Goal: Task Accomplishment & Management: Manage account settings

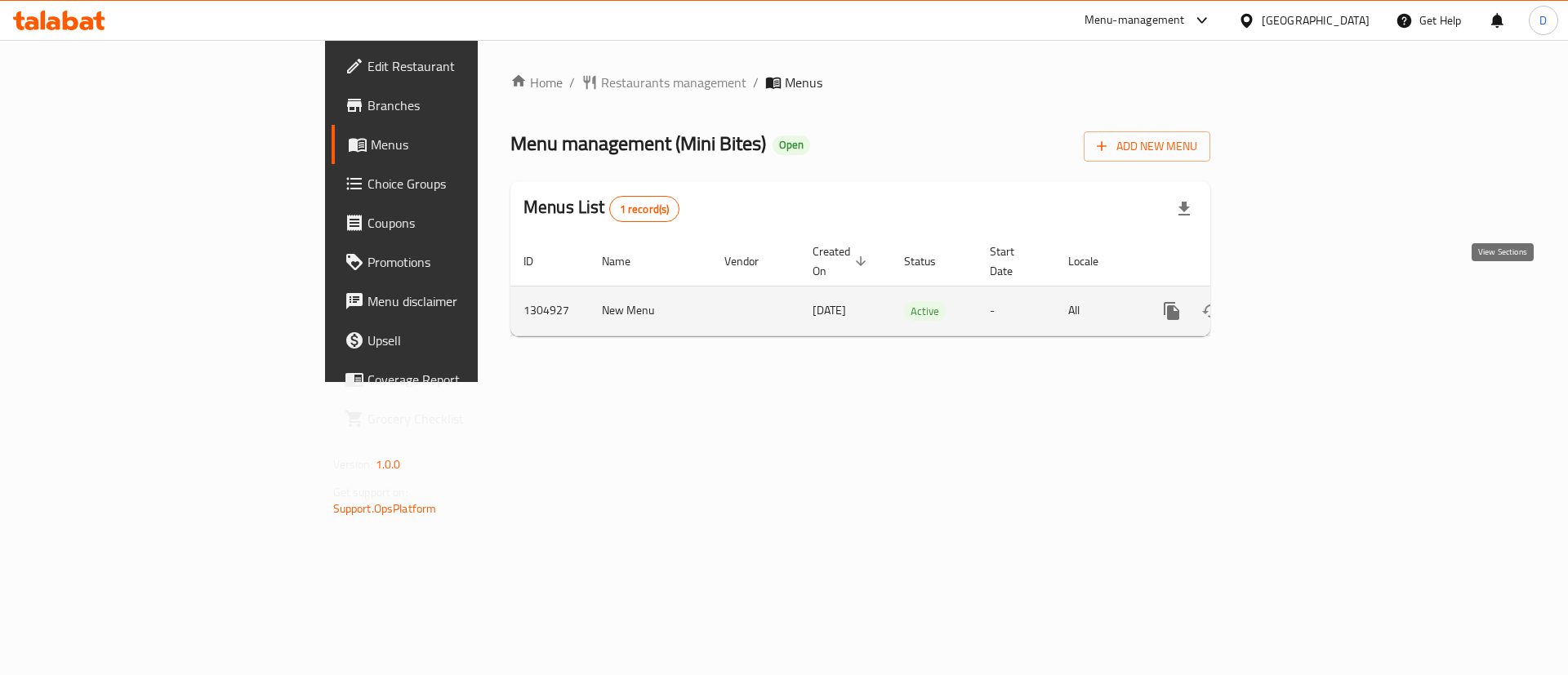
click at [1309, 291] on link "enhanced table" at bounding box center [1288, 310] width 39 height 39
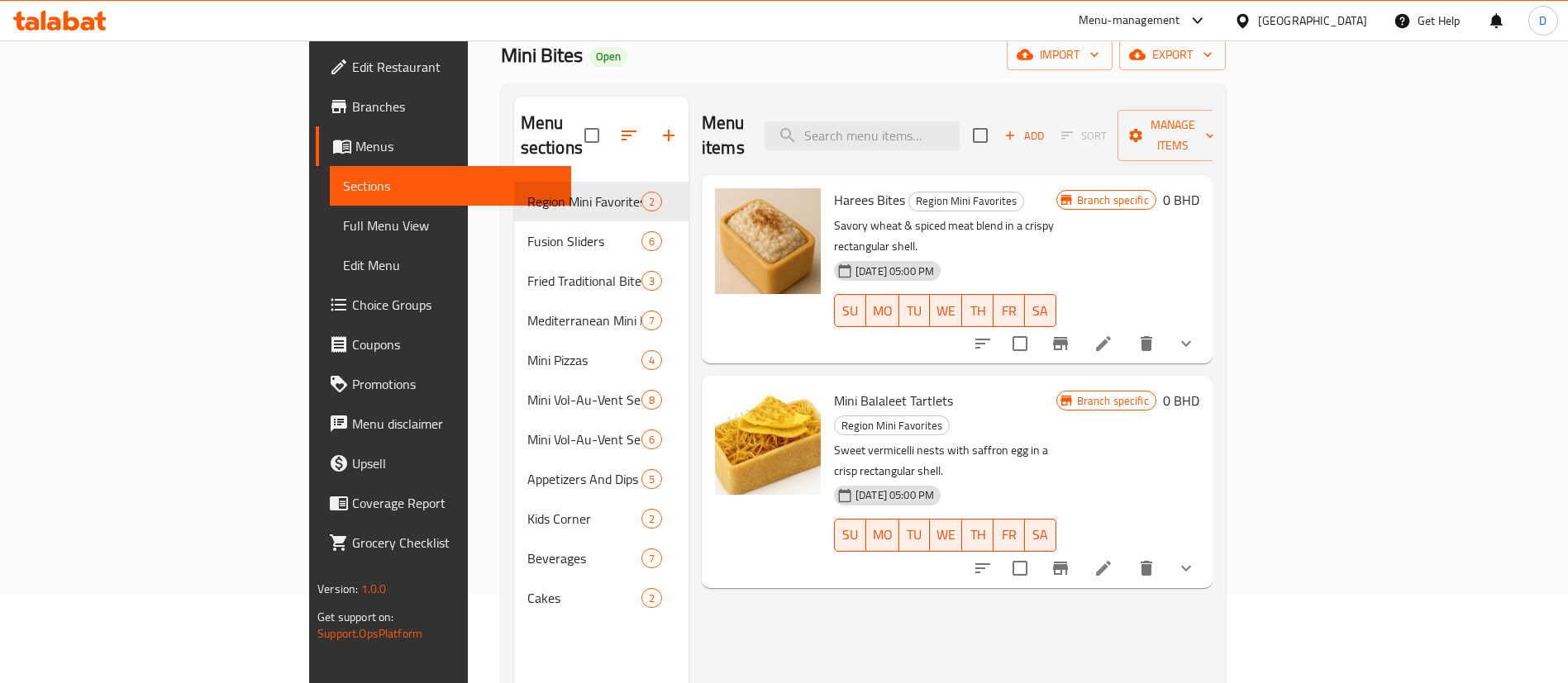
scroll to position [124, 0]
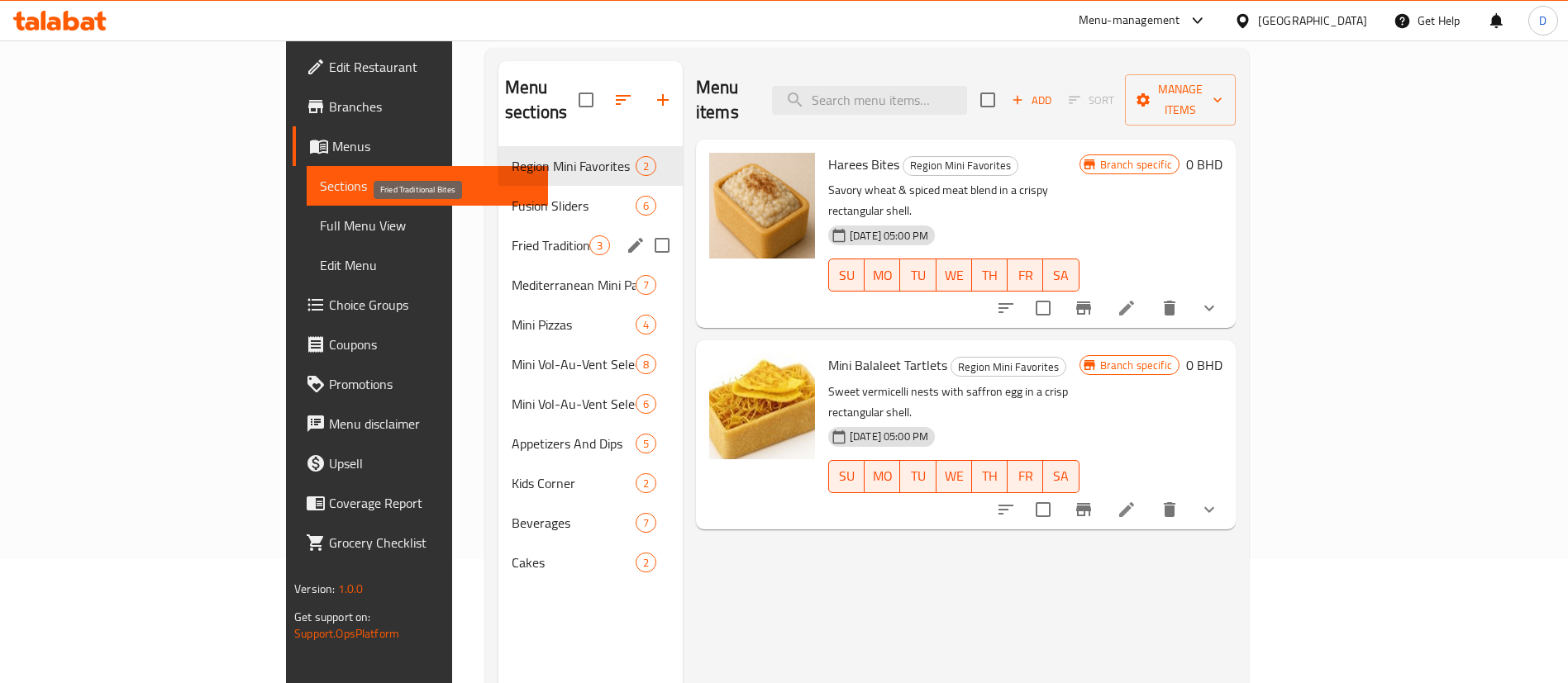
click at [511, 236] on span "Fried Traditional Bites" at bounding box center [550, 246] width 78 height 20
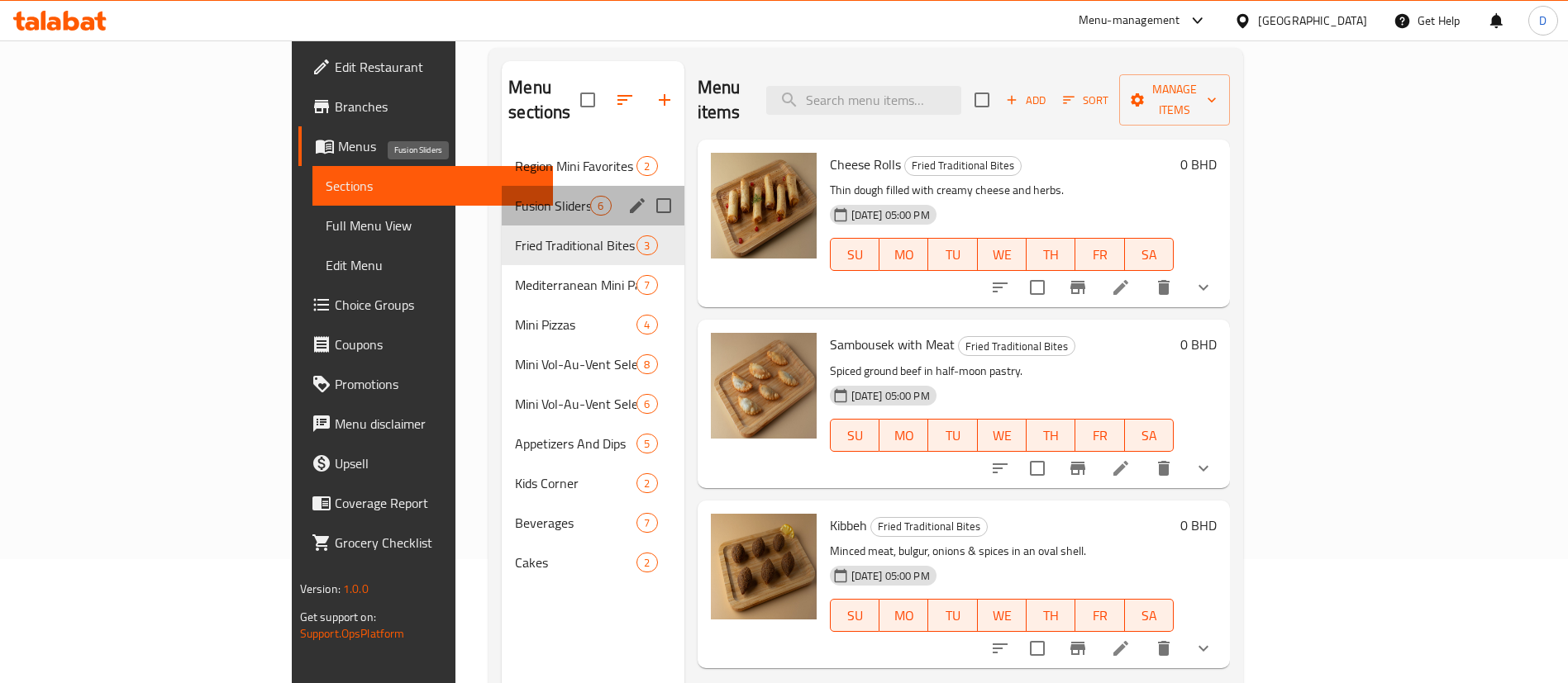
click at [515, 195] on span "Fusion Sliders" at bounding box center [552, 205] width 75 height 20
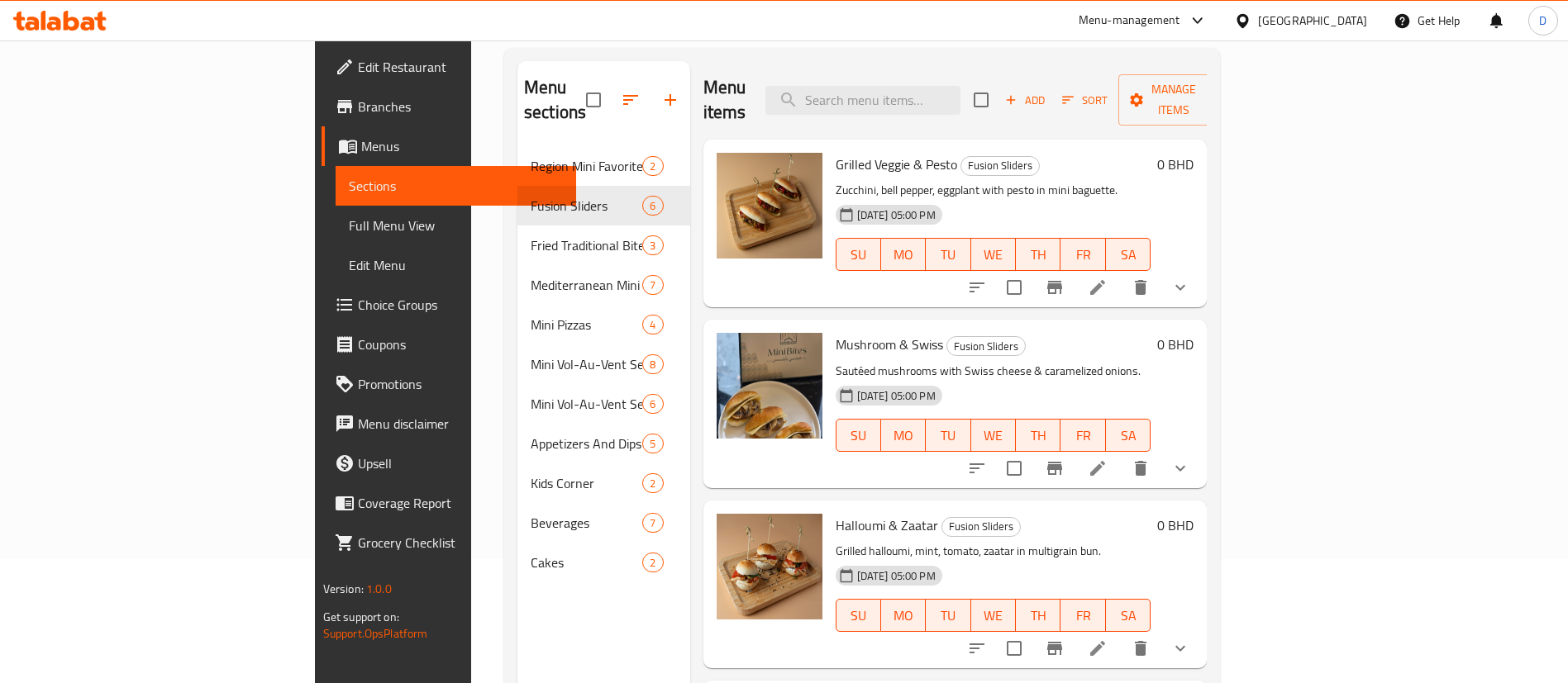
click at [1190, 278] on icon "show more" at bounding box center [1181, 288] width 20 height 20
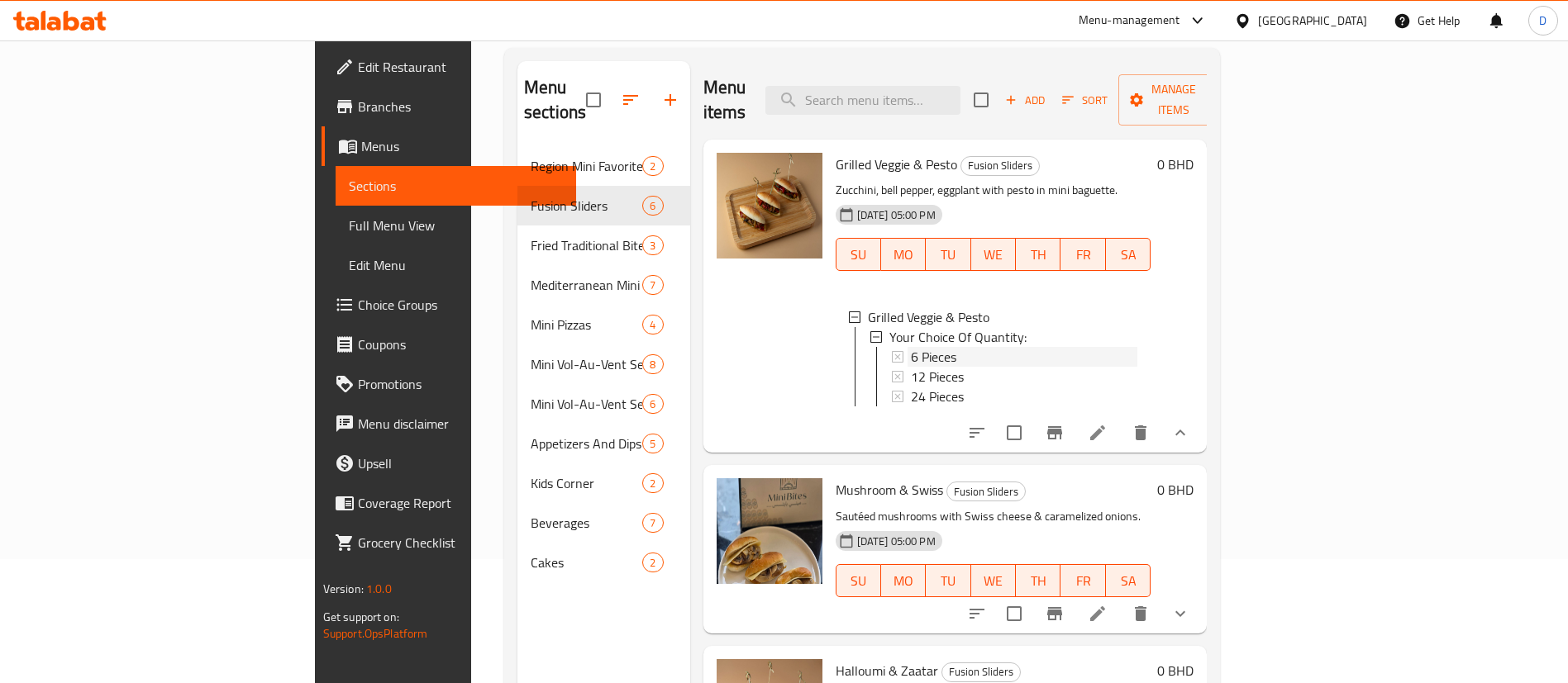
click at [910, 347] on span "6 Pieces" at bounding box center [933, 357] width 46 height 20
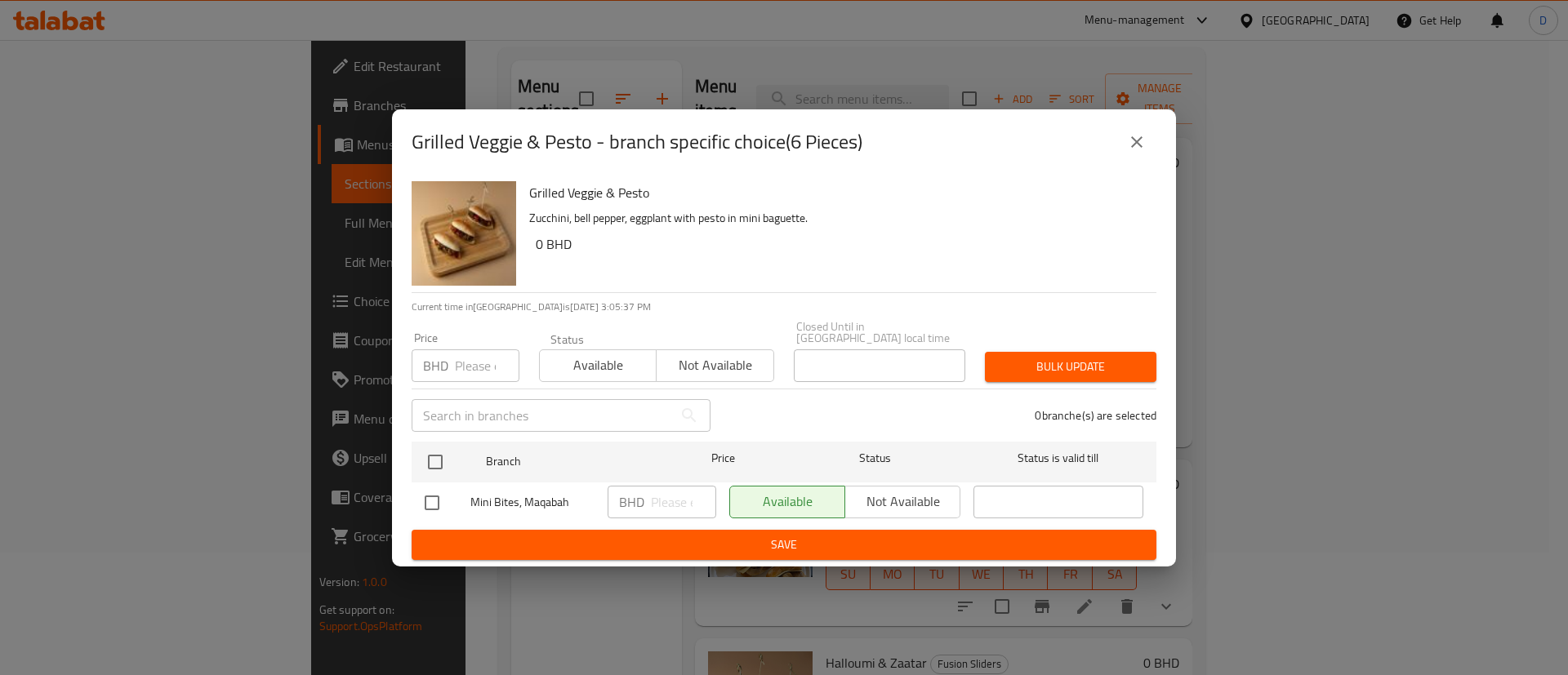
drag, startPoint x: 1144, startPoint y: 125, endPoint x: 1136, endPoint y: 134, distance: 12.0
click at [1145, 125] on div "Grilled Veggie & Pesto - branch specific choice(6 Pieces)" at bounding box center [783, 142] width 784 height 65
click at [1135, 134] on button "close" at bounding box center [1136, 142] width 39 height 39
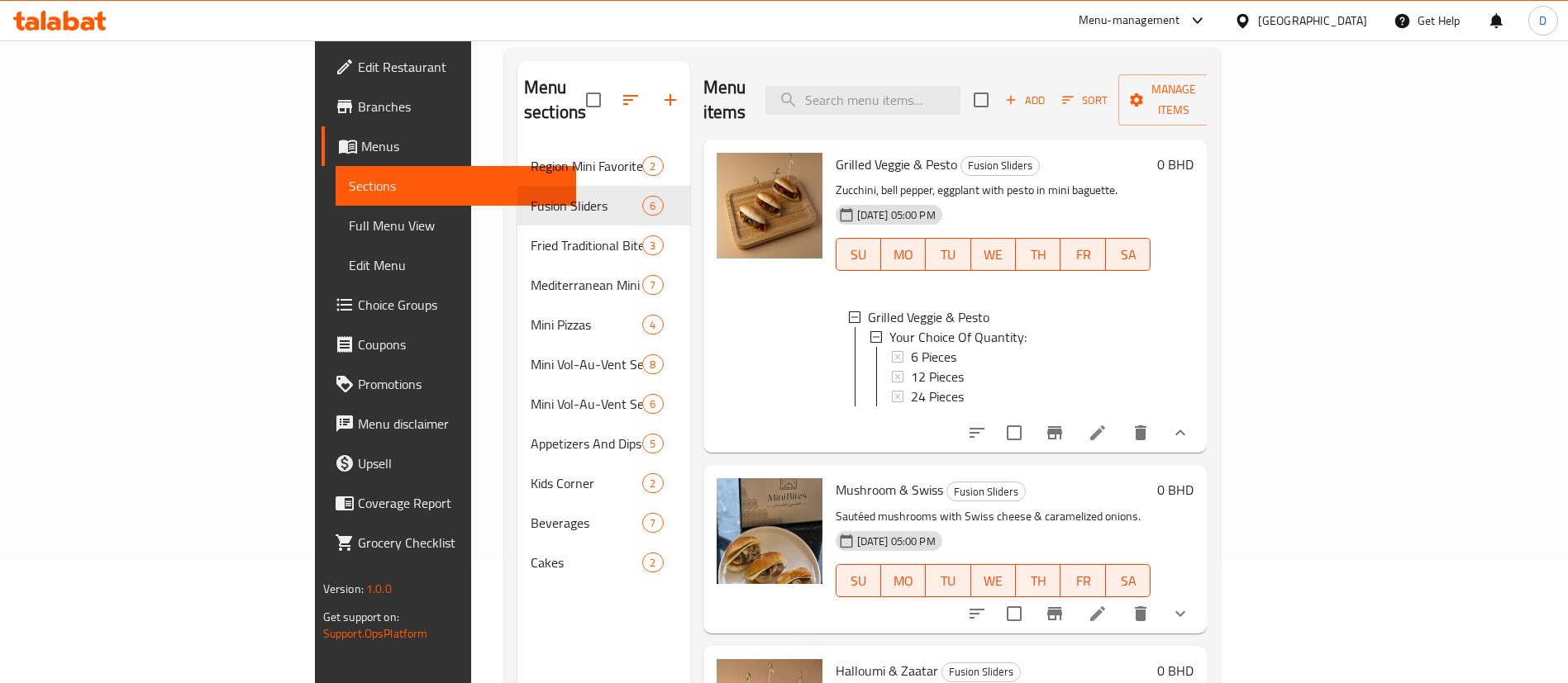
click at [1108, 429] on icon at bounding box center [1098, 433] width 20 height 20
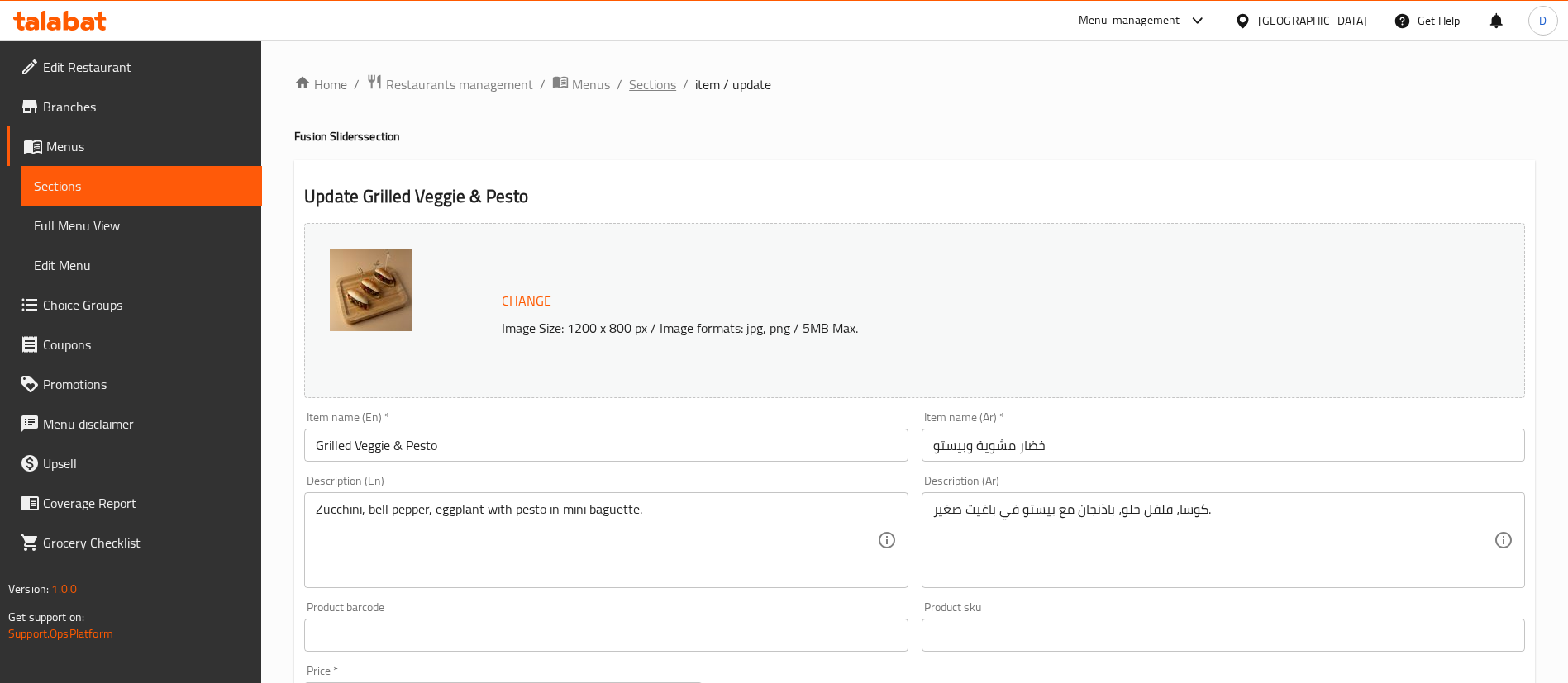
click at [658, 94] on span "Sections" at bounding box center [653, 84] width 47 height 20
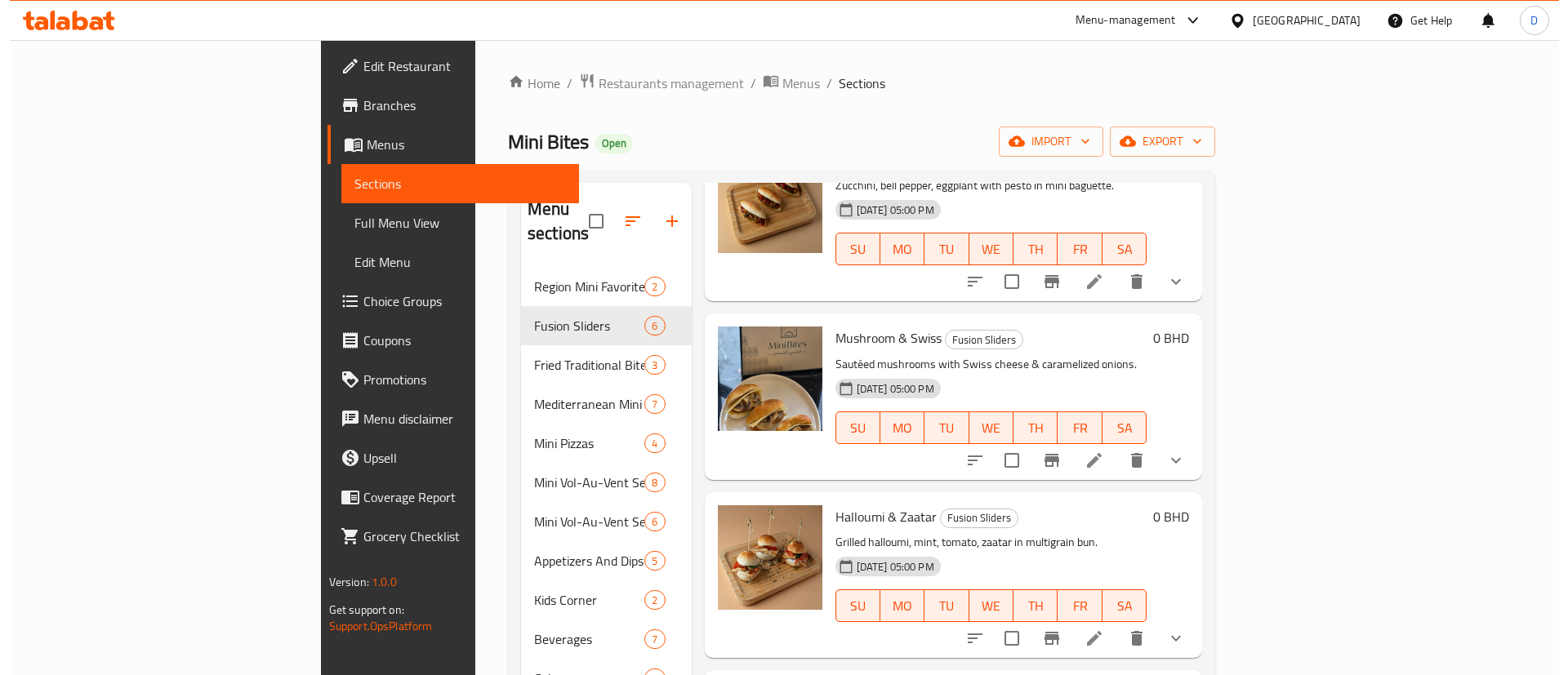
scroll to position [127, 0]
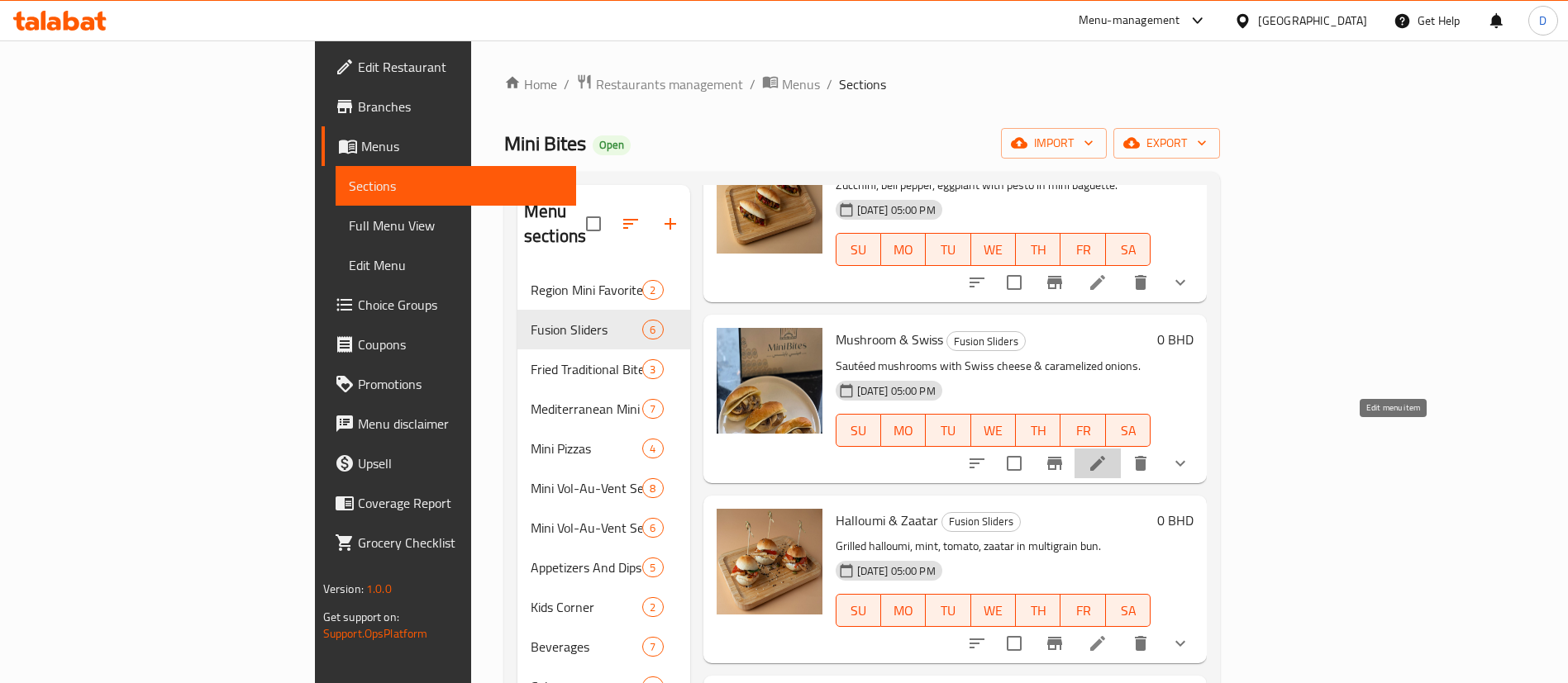
click at [1108, 454] on icon at bounding box center [1098, 464] width 20 height 20
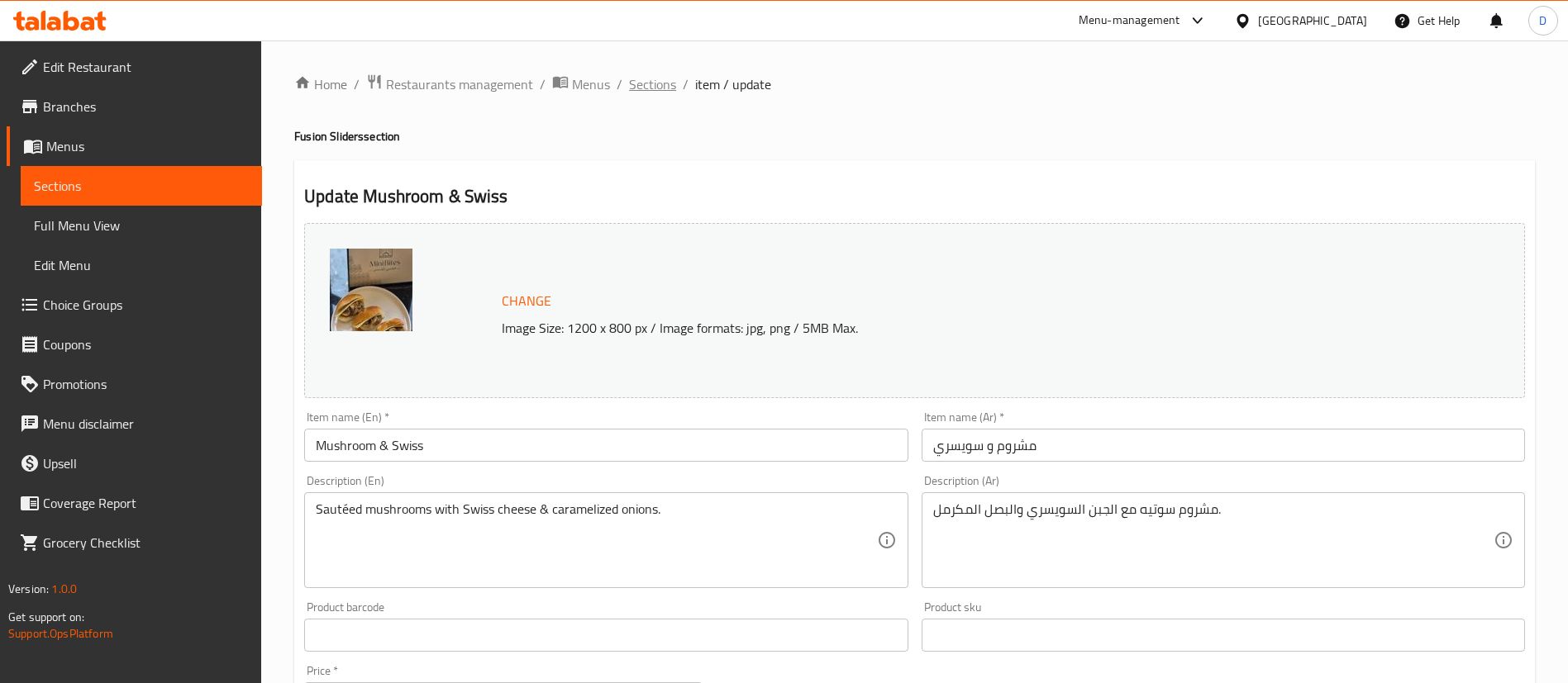
click at [658, 91] on span "Sections" at bounding box center [653, 84] width 47 height 20
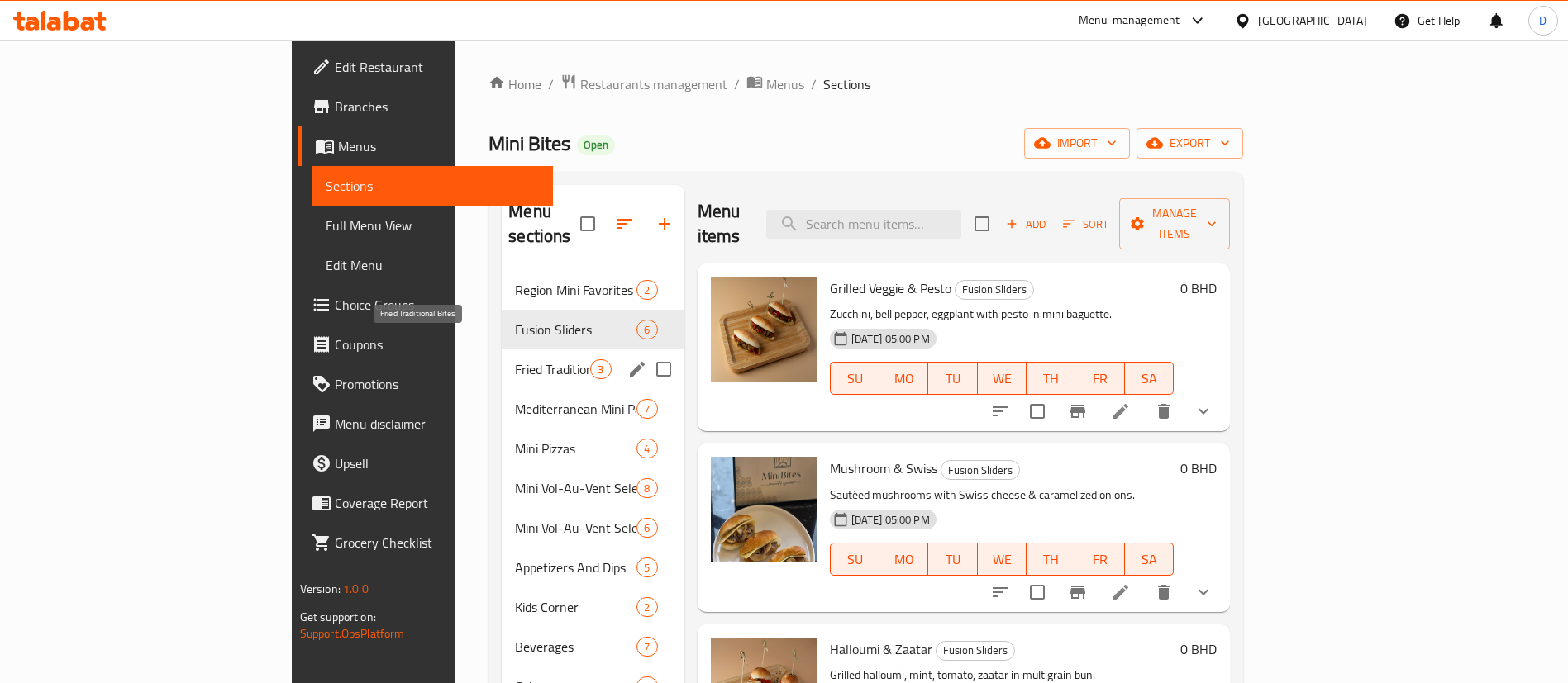
click at [515, 360] on span "Fried Traditional Bites" at bounding box center [552, 370] width 75 height 20
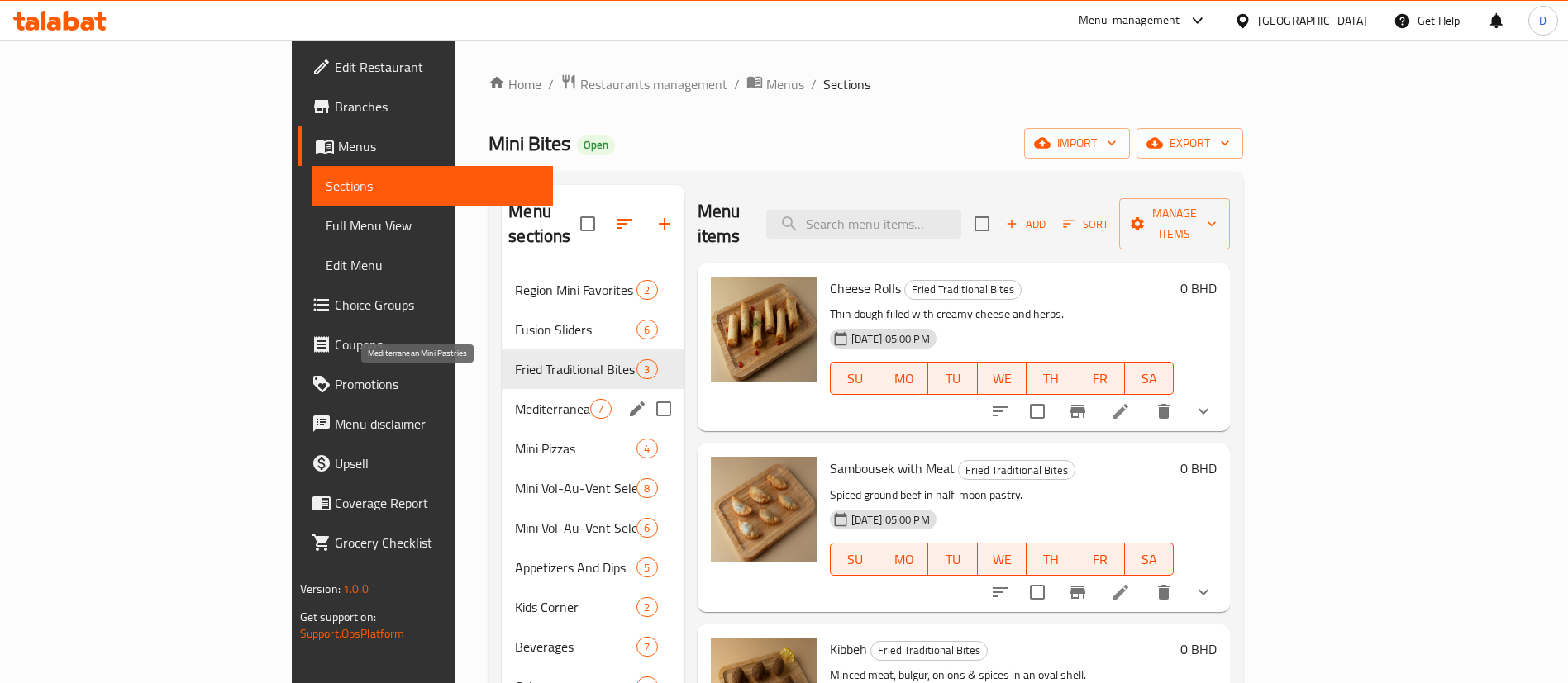
click at [515, 399] on span "Mediterranean Mini Pastries" at bounding box center [552, 409] width 75 height 20
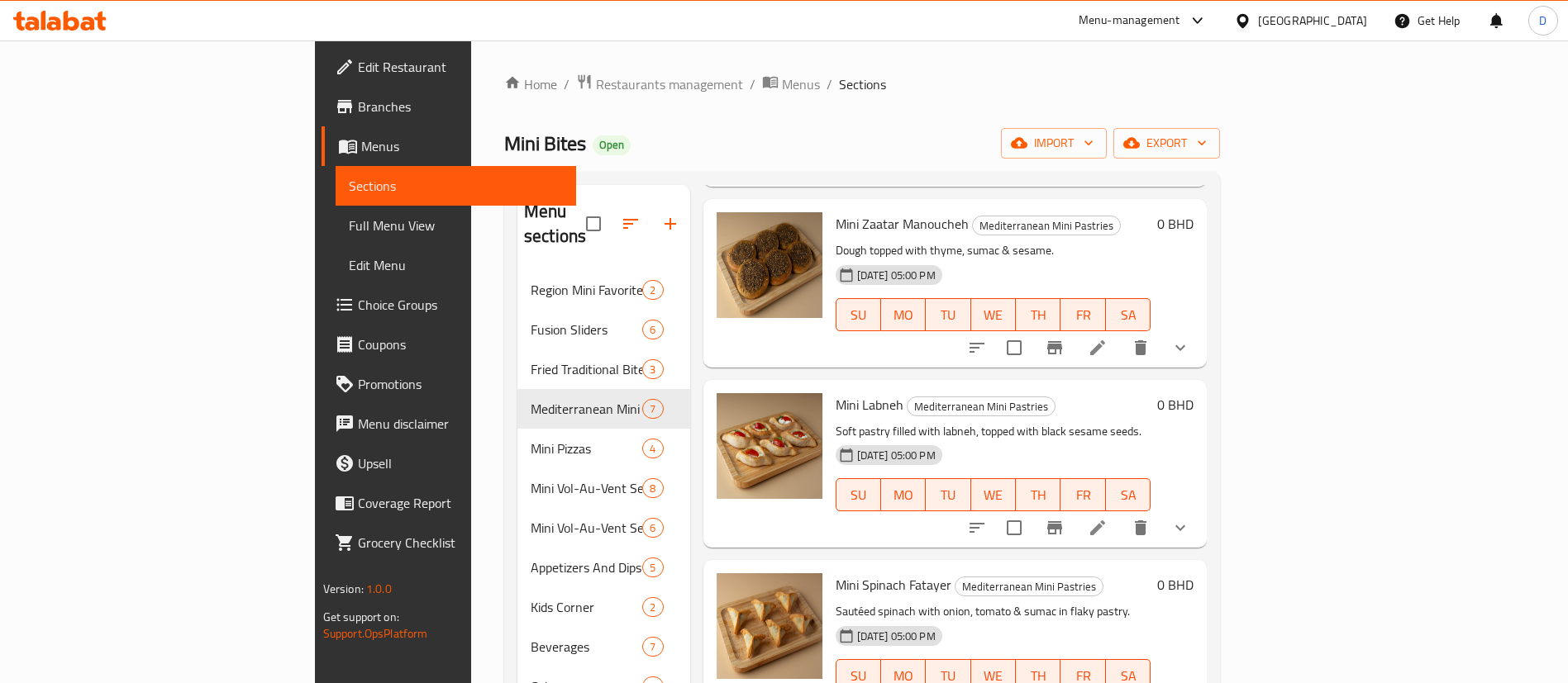
scroll to position [218, 0]
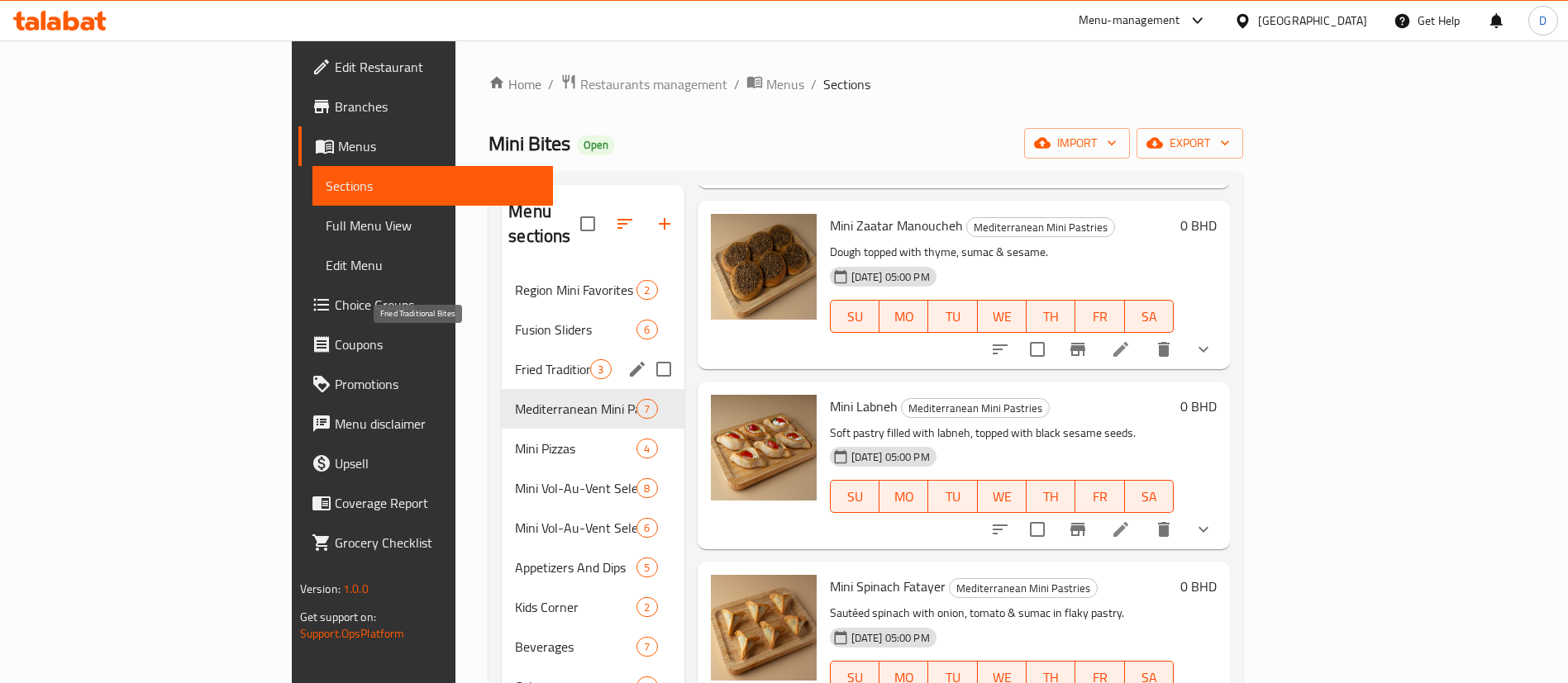
click at [515, 360] on span "Fried Traditional Bites" at bounding box center [552, 370] width 75 height 20
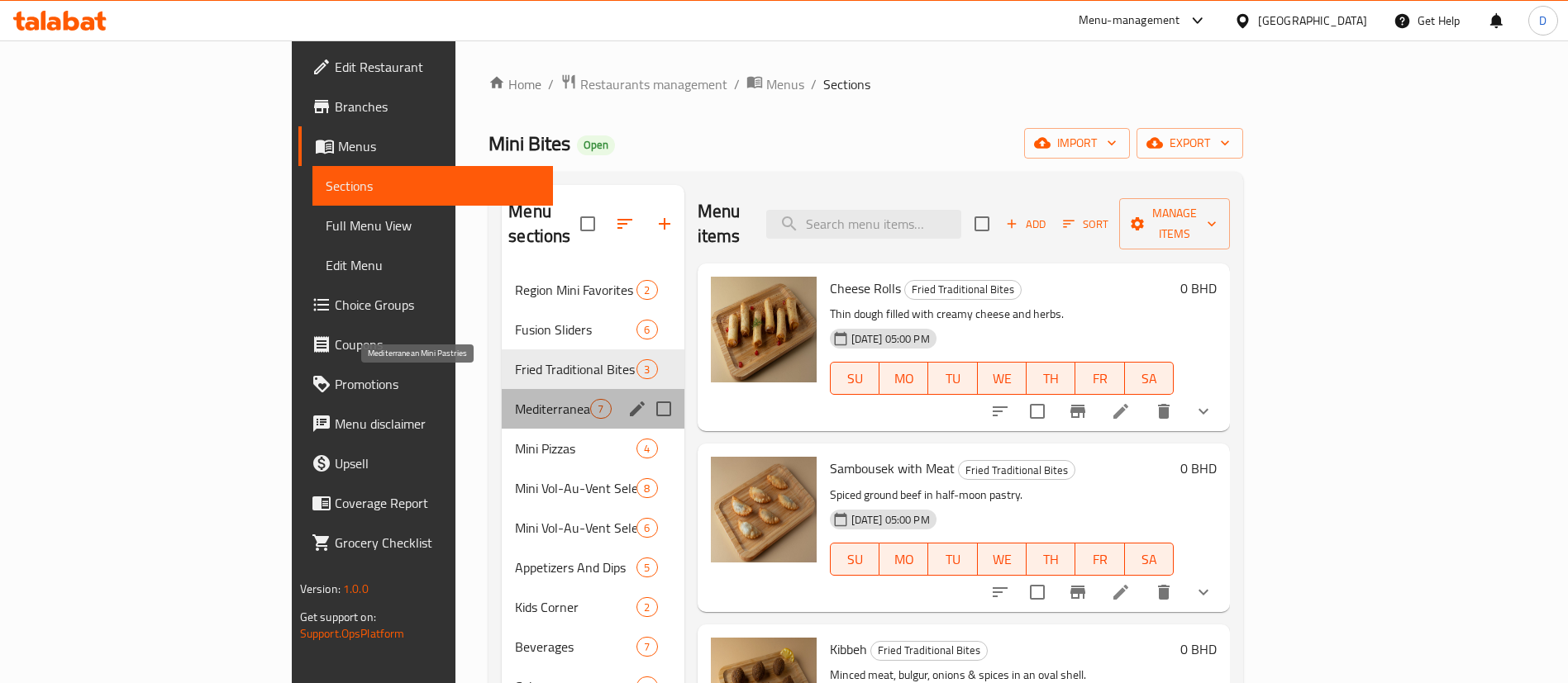
drag, startPoint x: 479, startPoint y: 392, endPoint x: 495, endPoint y: 394, distance: 16.1
click at [515, 399] on span "Mediterranean Mini Pastries" at bounding box center [552, 409] width 75 height 20
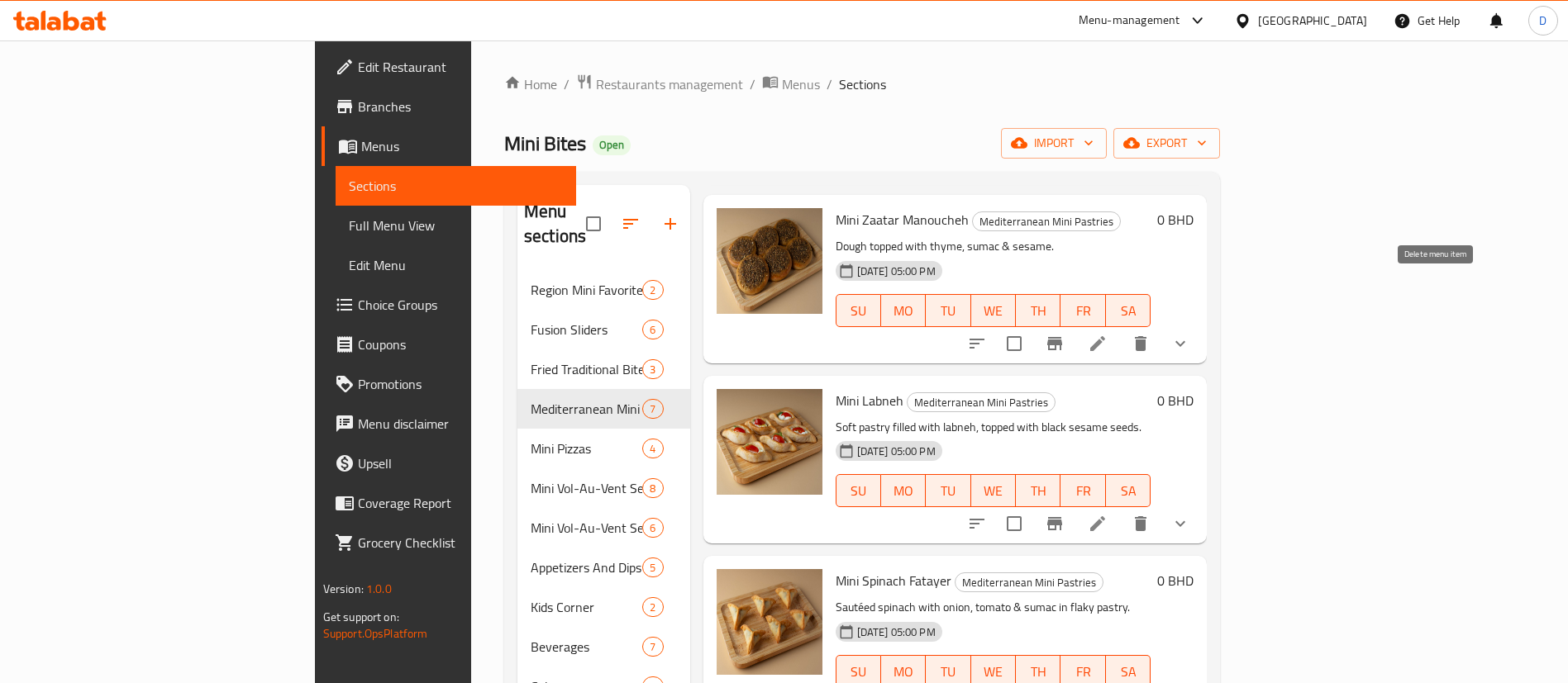
scroll to position [248, 0]
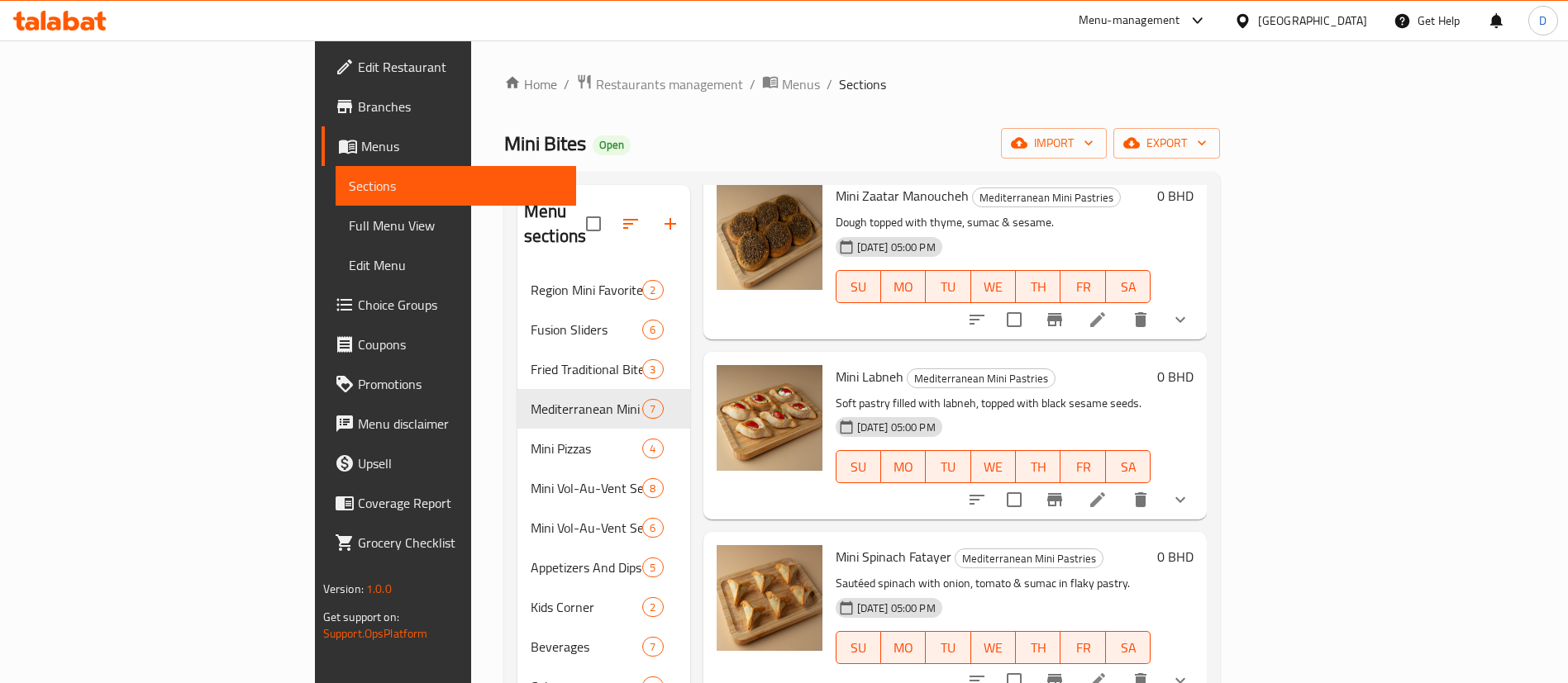
click at [1200, 302] on button "show more" at bounding box center [1180, 320] width 39 height 39
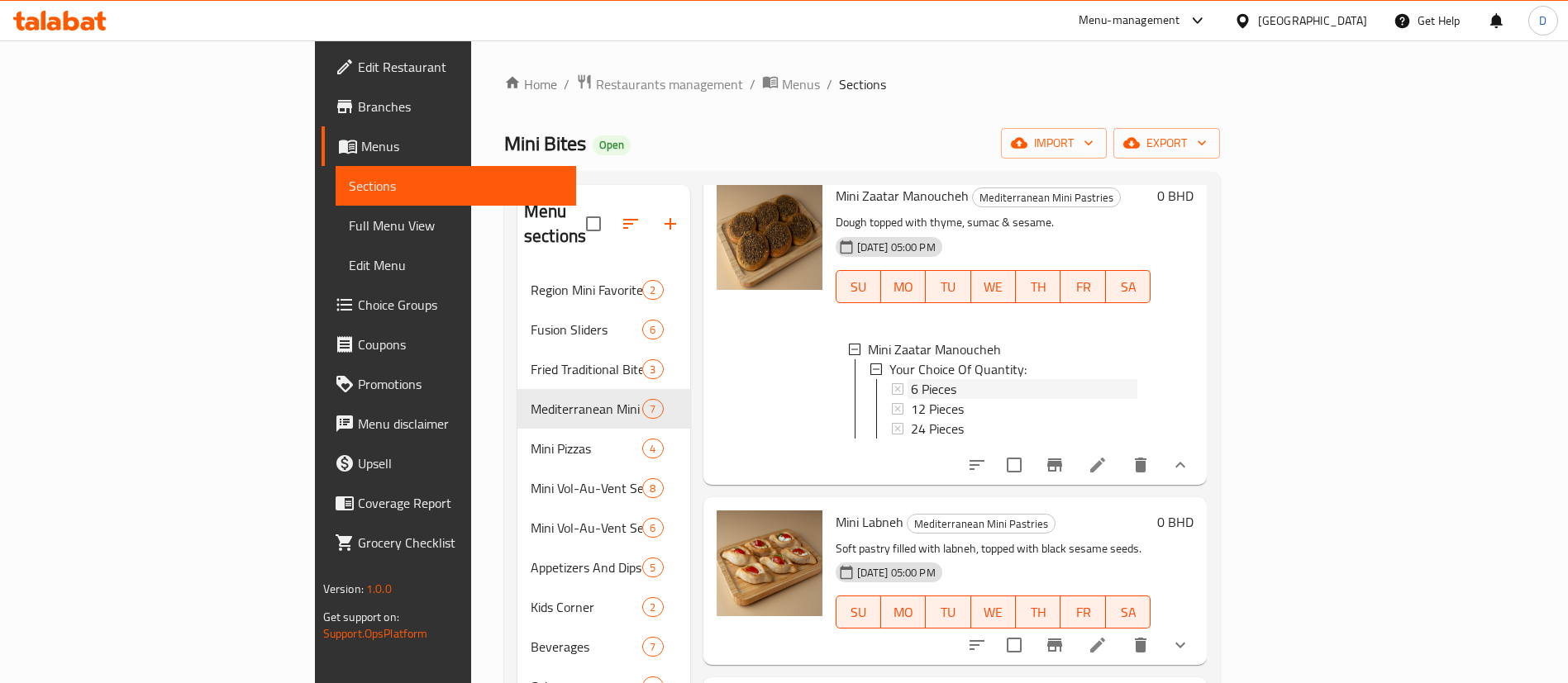
click at [910, 379] on span "6 Pieces" at bounding box center [933, 389] width 46 height 20
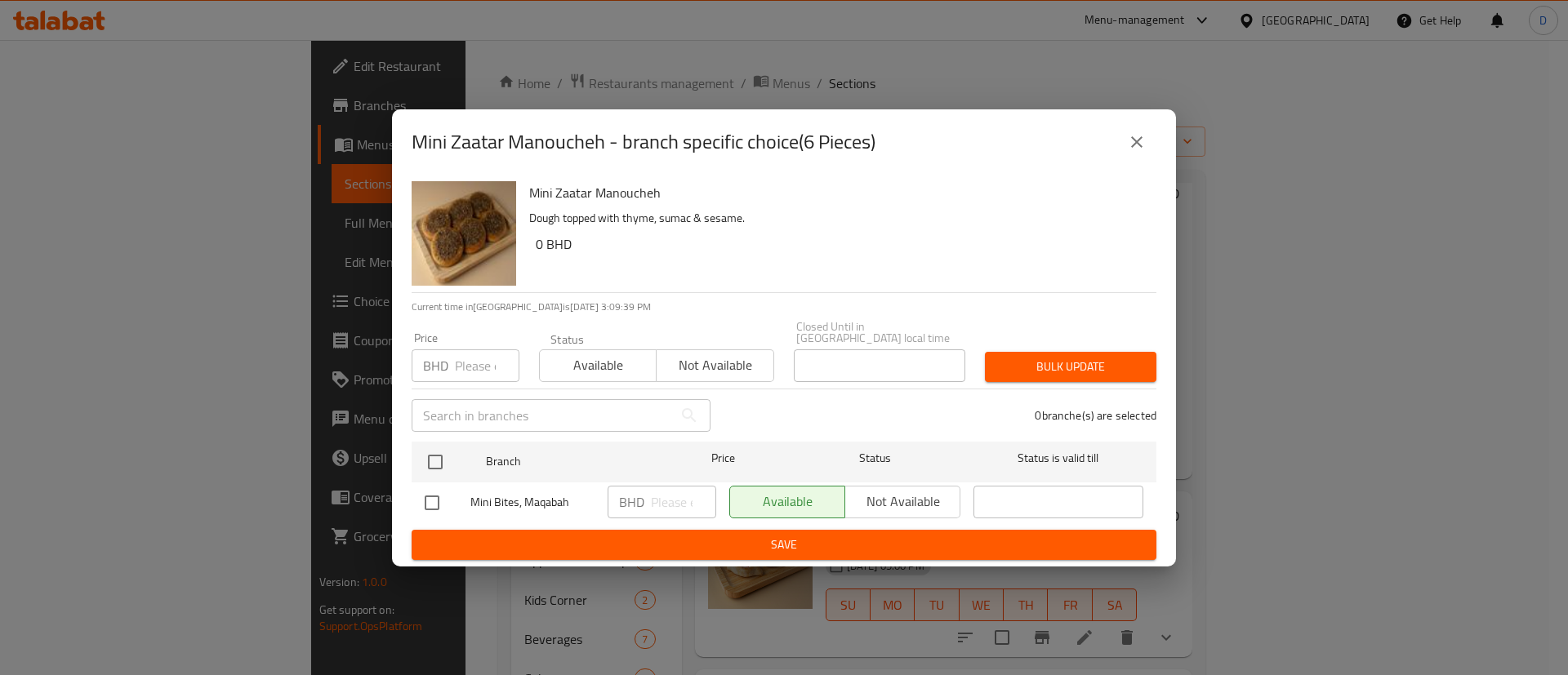
click at [1128, 151] on button "close" at bounding box center [1136, 142] width 39 height 39
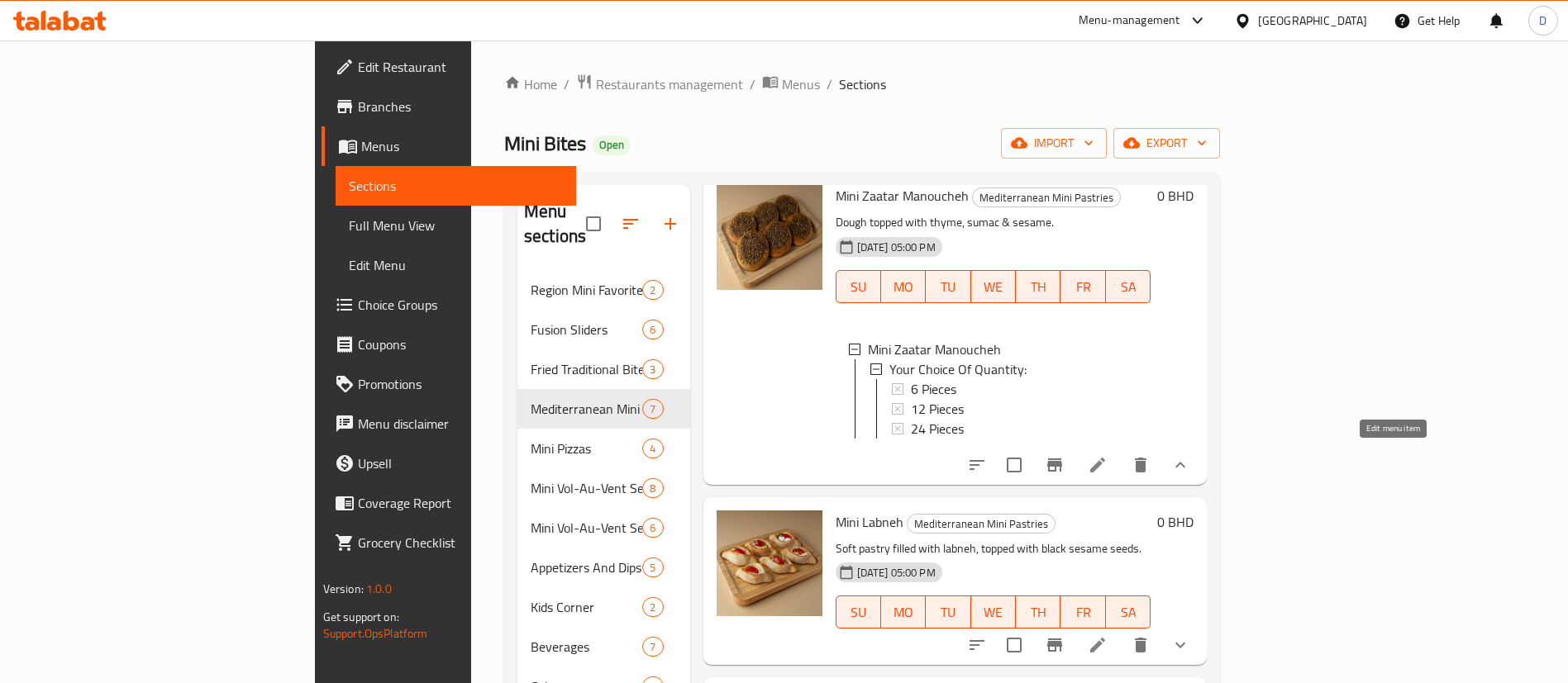
click at [1108, 456] on icon at bounding box center [1098, 466] width 20 height 20
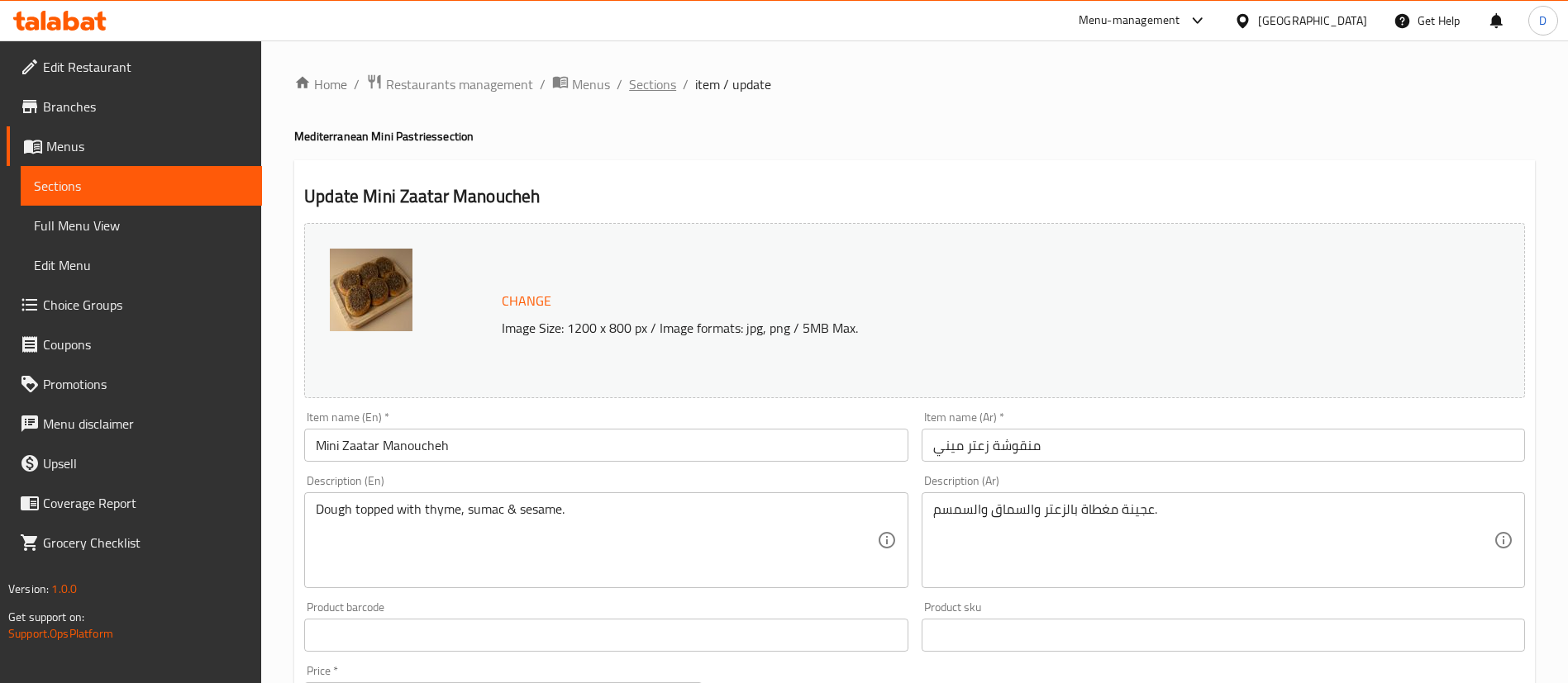
click at [642, 78] on span "Sections" at bounding box center [653, 84] width 47 height 20
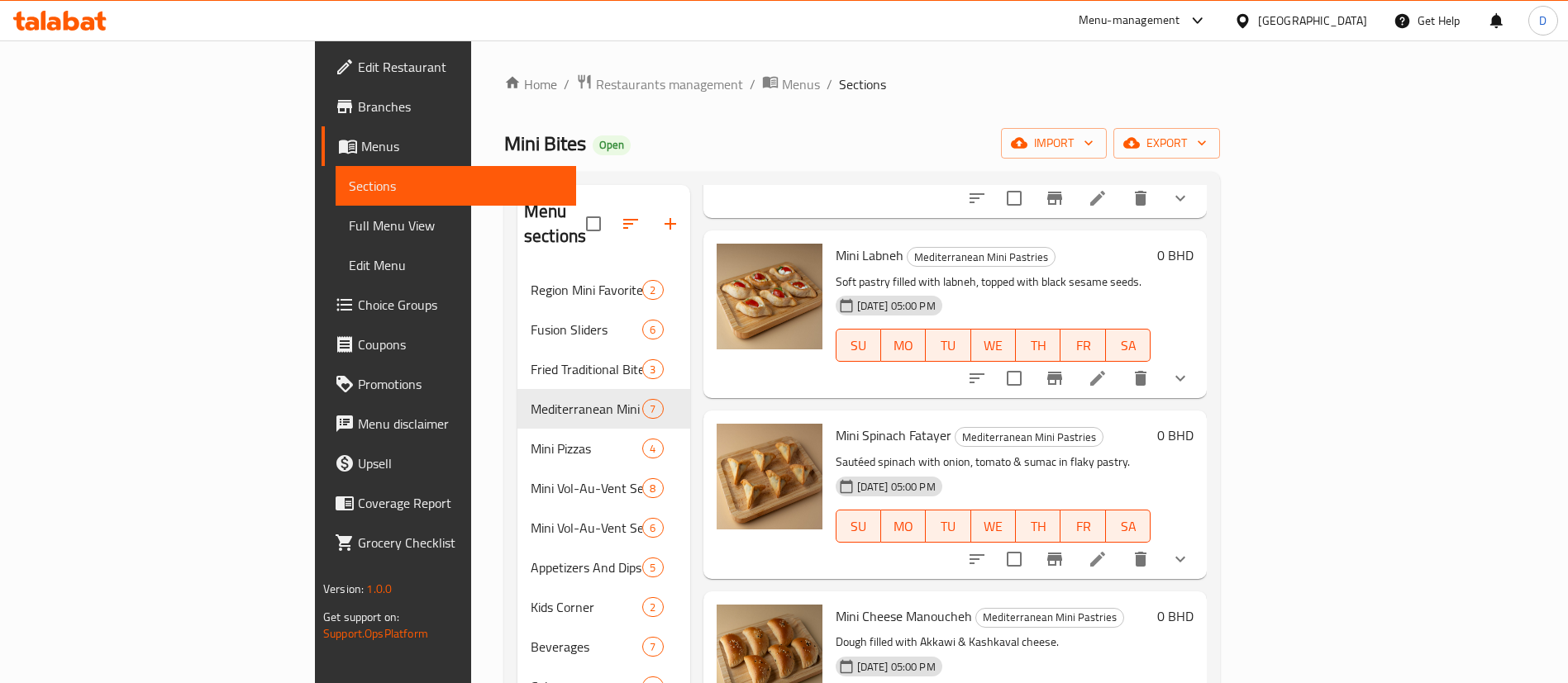
scroll to position [372, 0]
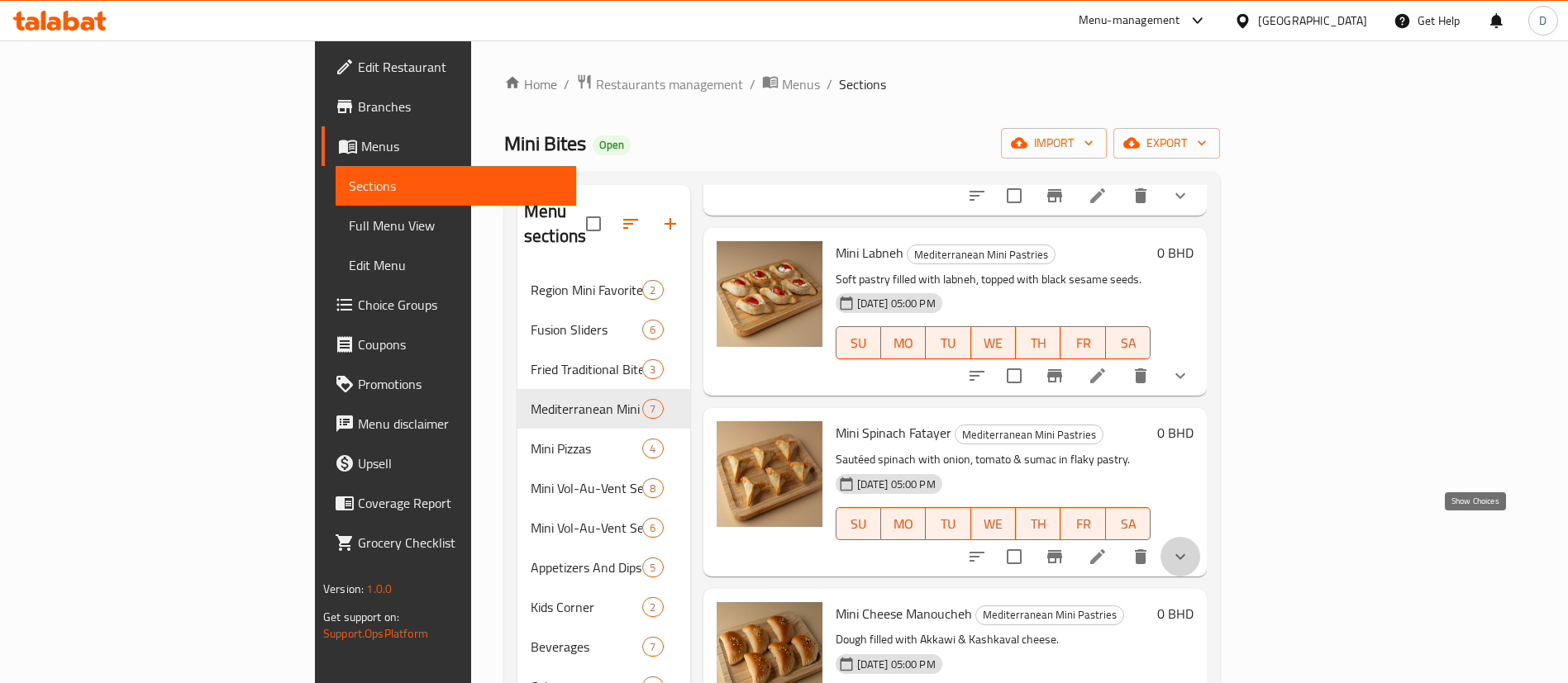
click at [1190, 547] on icon "show more" at bounding box center [1181, 557] width 20 height 20
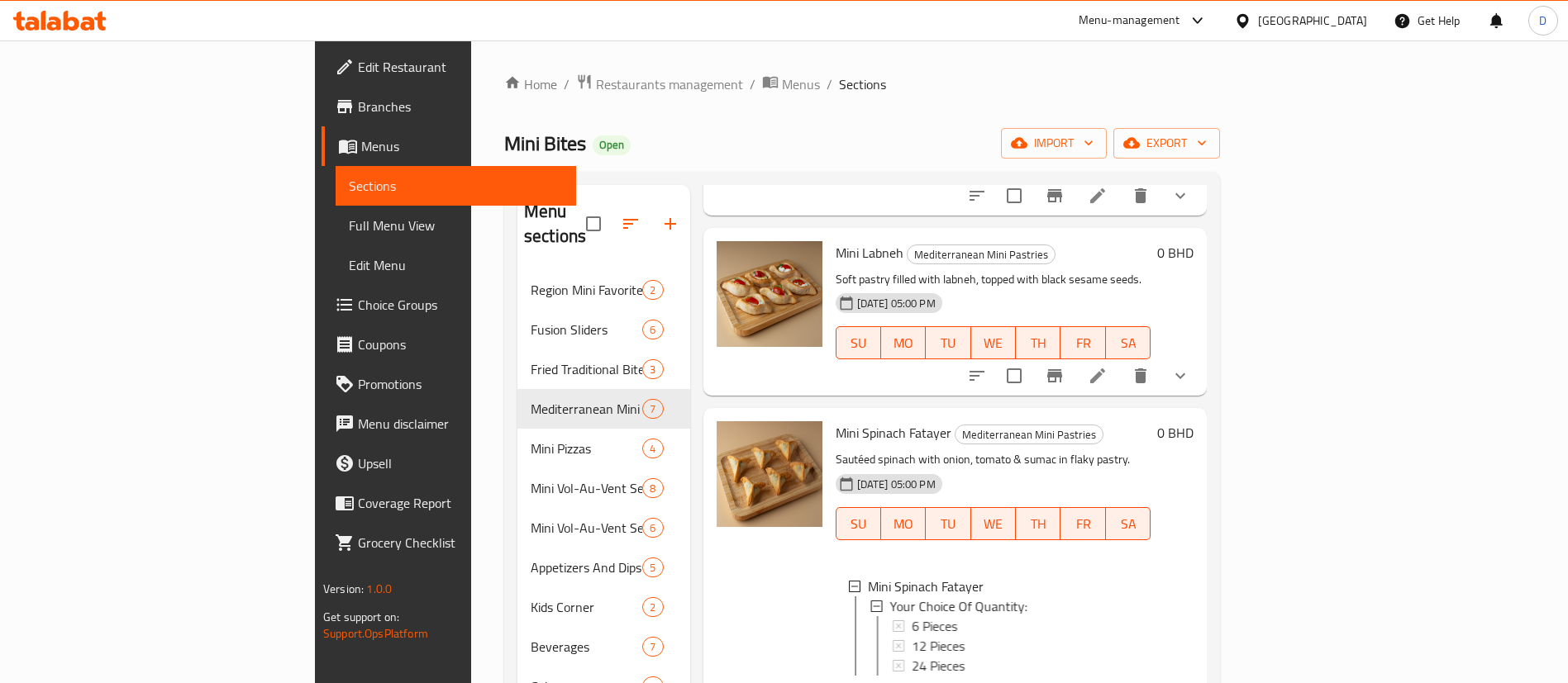
scroll to position [762, 0]
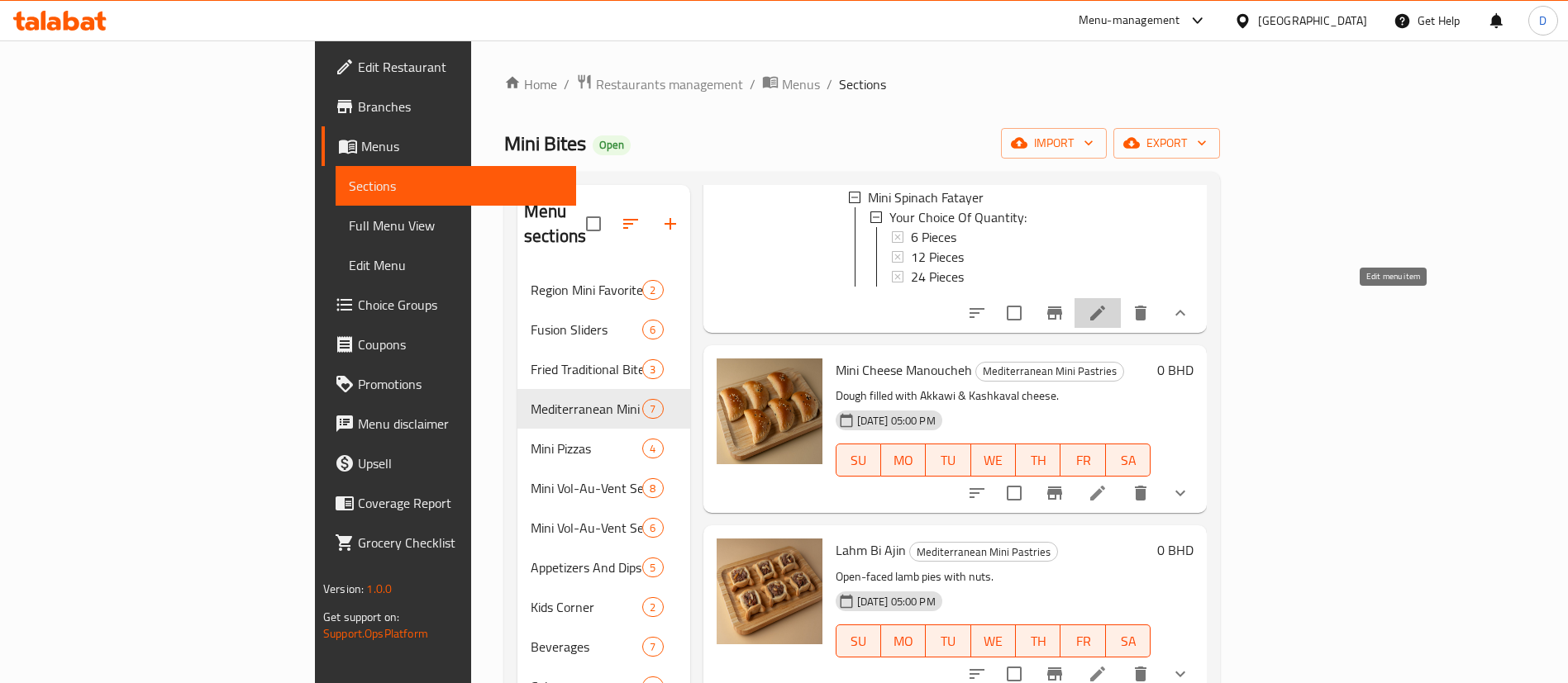
click at [1108, 313] on icon at bounding box center [1098, 313] width 20 height 20
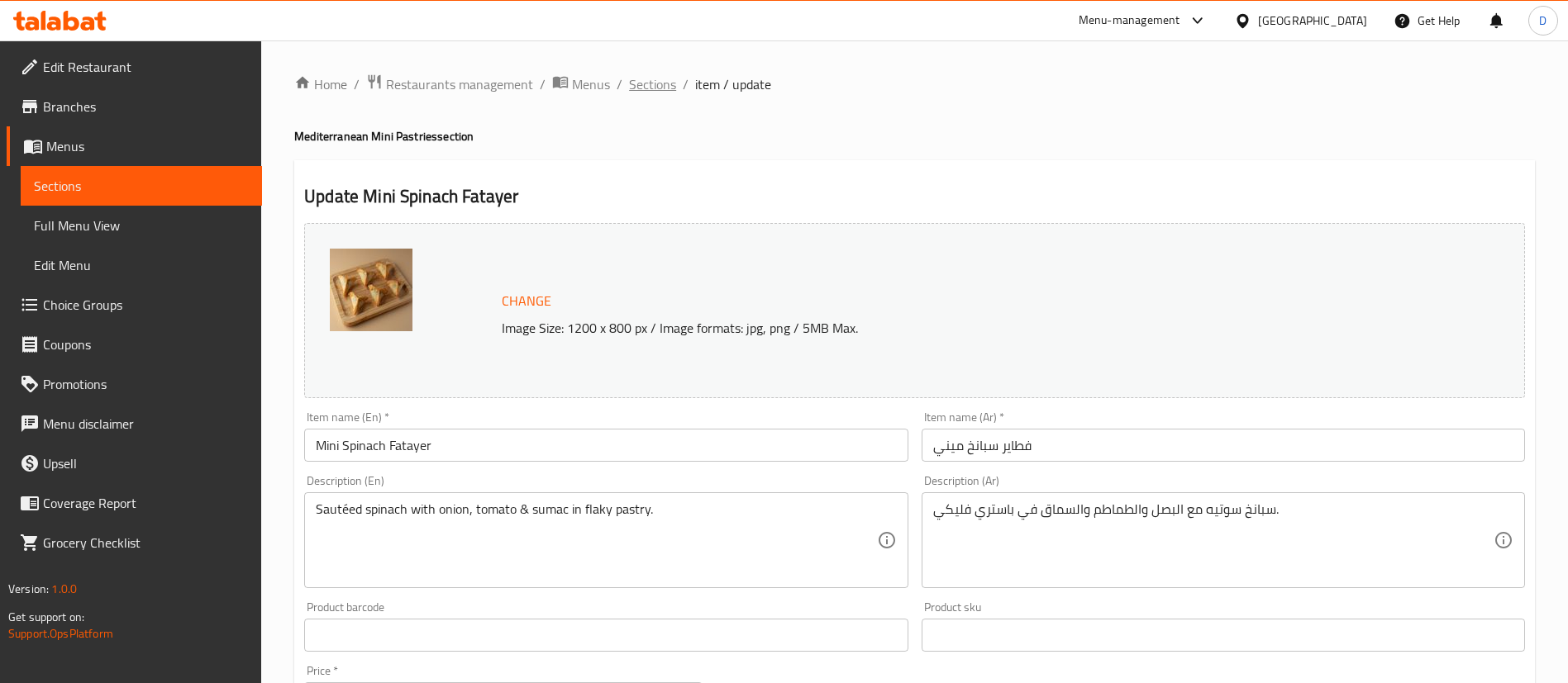
click at [652, 83] on span "Sections" at bounding box center [653, 84] width 47 height 20
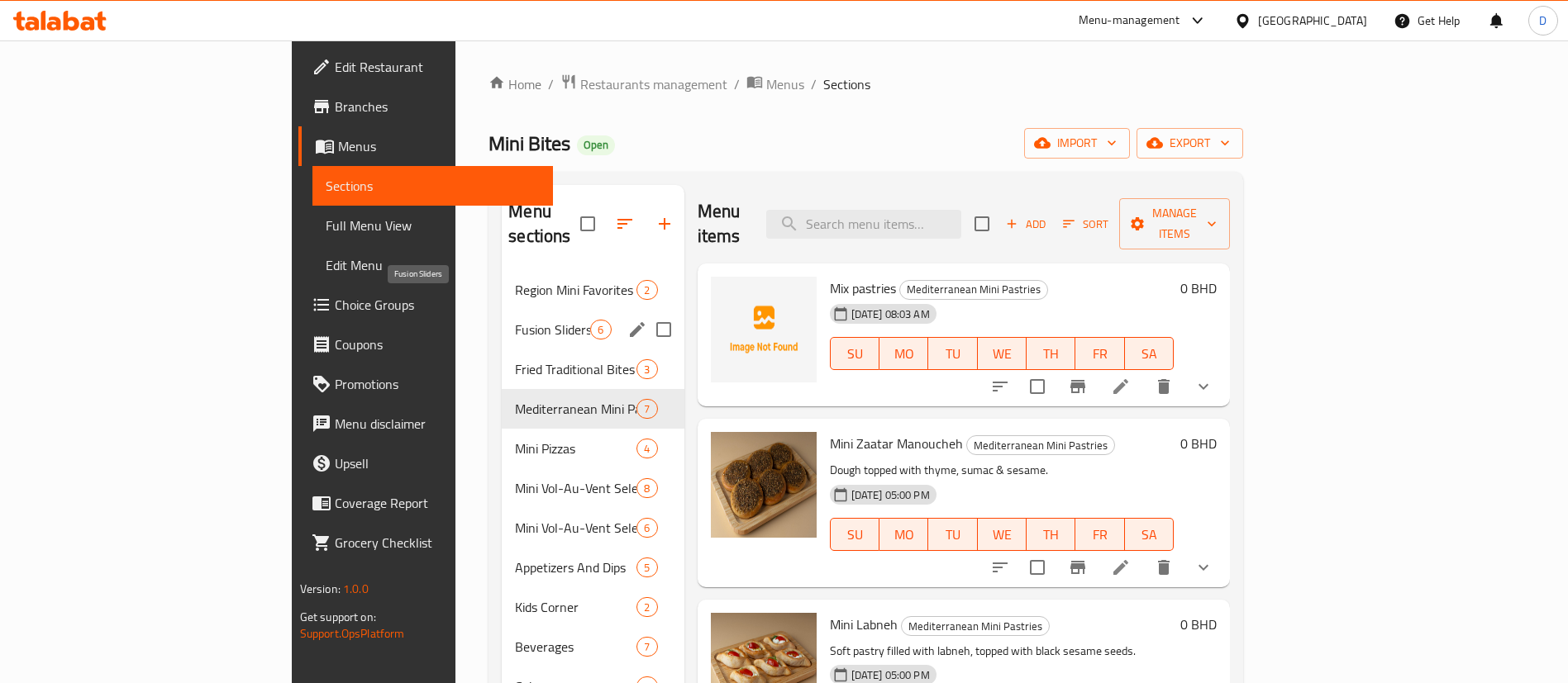
click at [515, 320] on span "Fusion Sliders" at bounding box center [552, 330] width 75 height 20
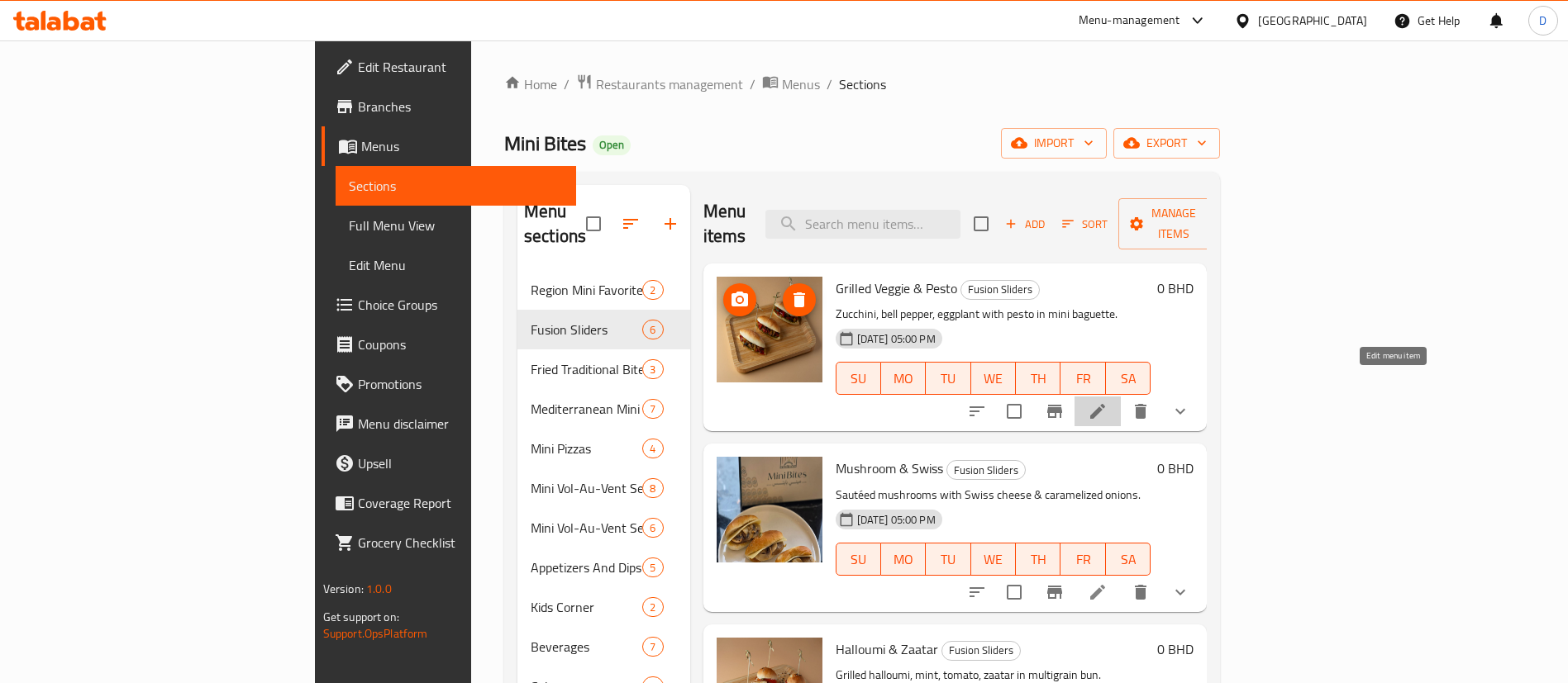
click at [1105, 405] on icon at bounding box center [1098, 412] width 15 height 15
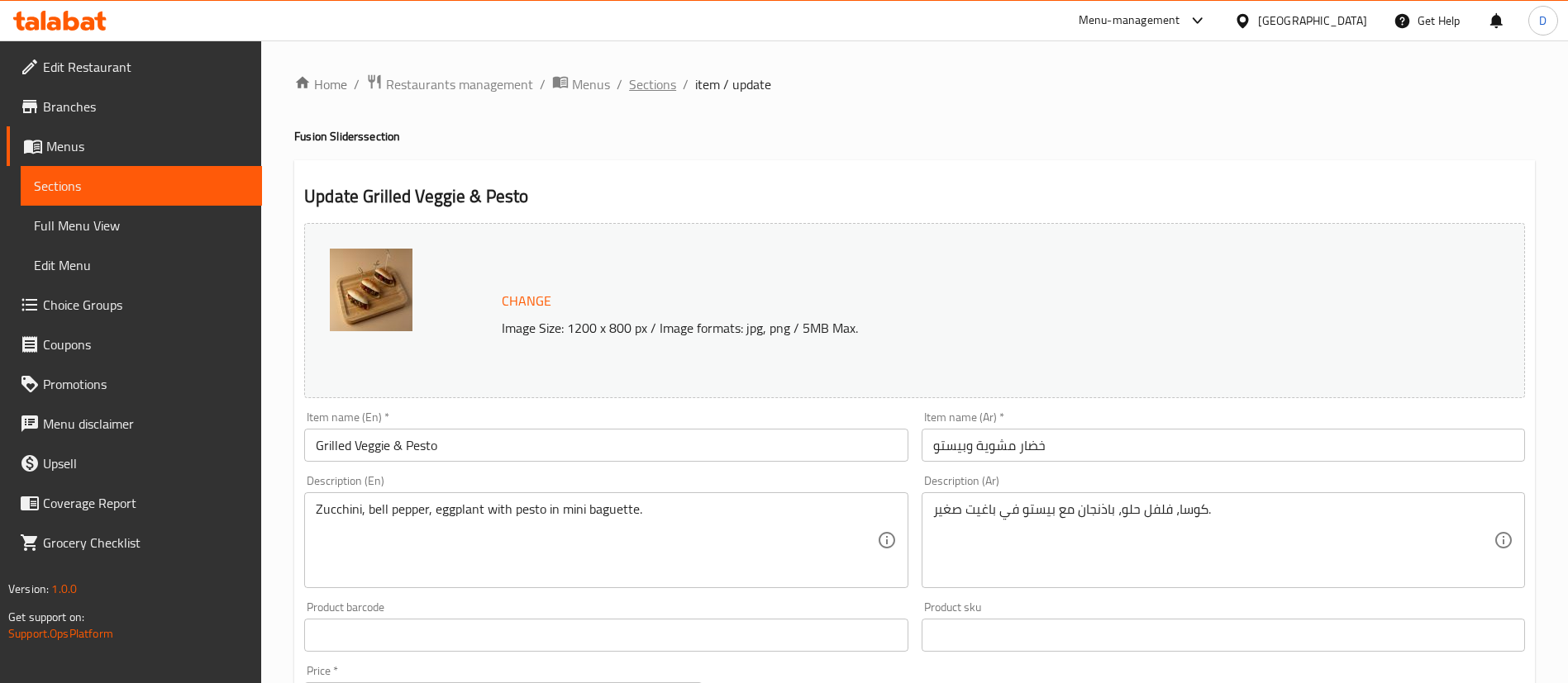
click at [664, 85] on span "Sections" at bounding box center [653, 84] width 47 height 20
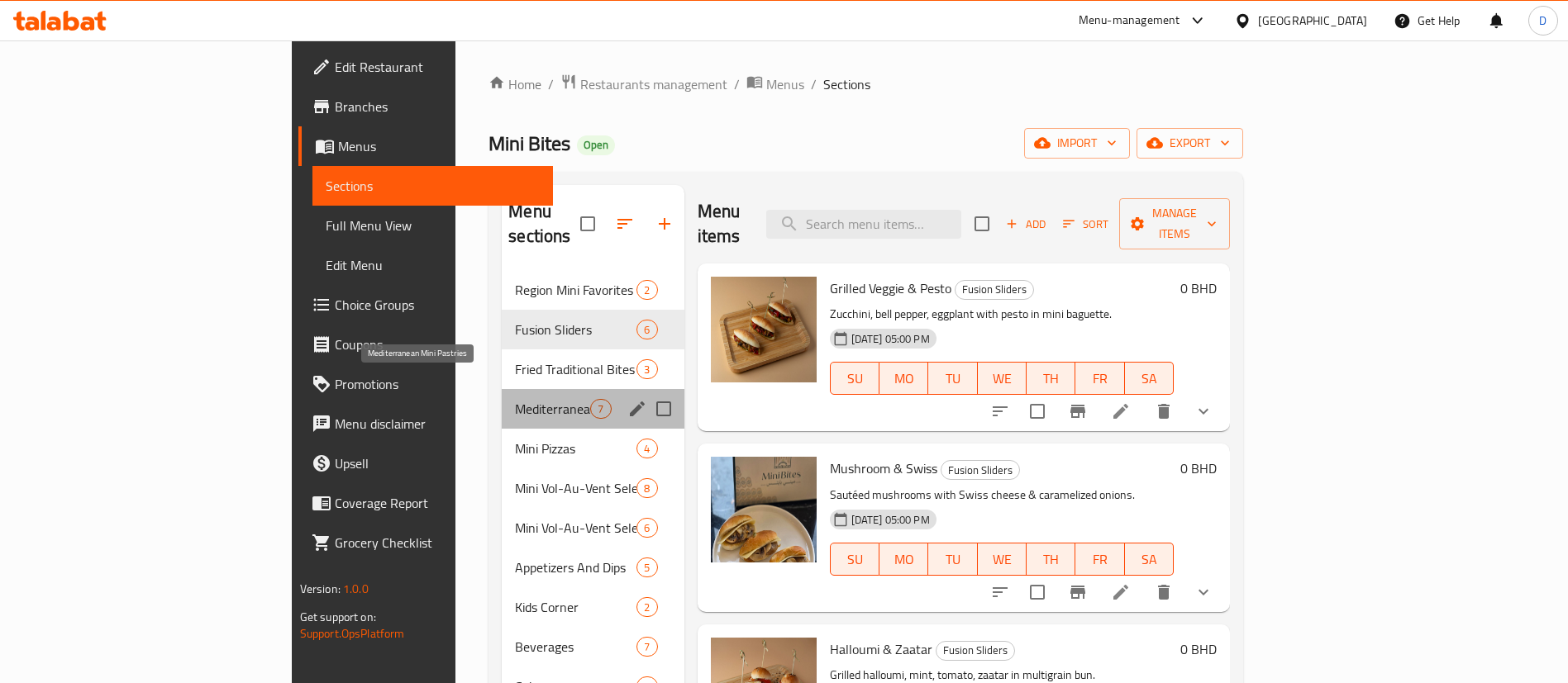
click at [515, 399] on span "Mediterranean Mini Pastries" at bounding box center [552, 409] width 75 height 20
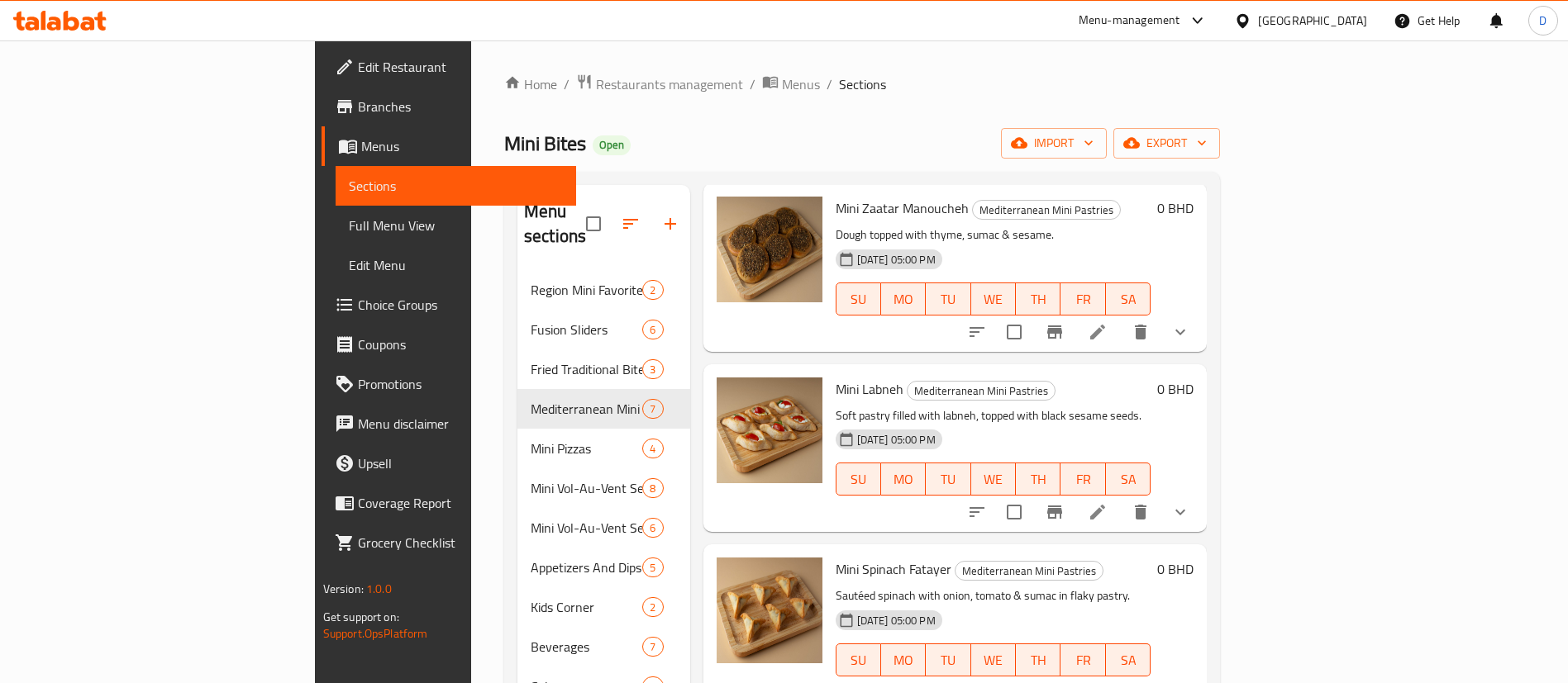
scroll to position [248, 0]
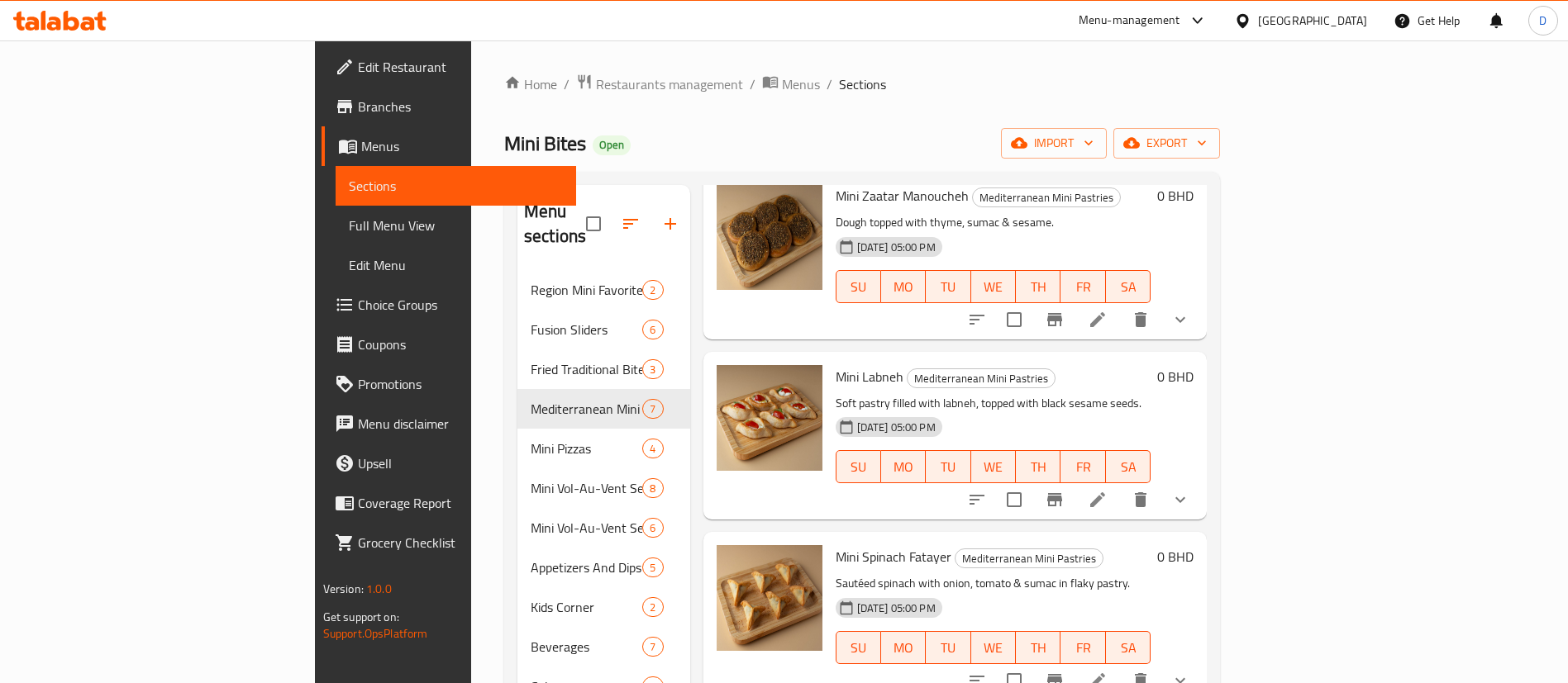
click at [1108, 310] on icon at bounding box center [1098, 320] width 20 height 20
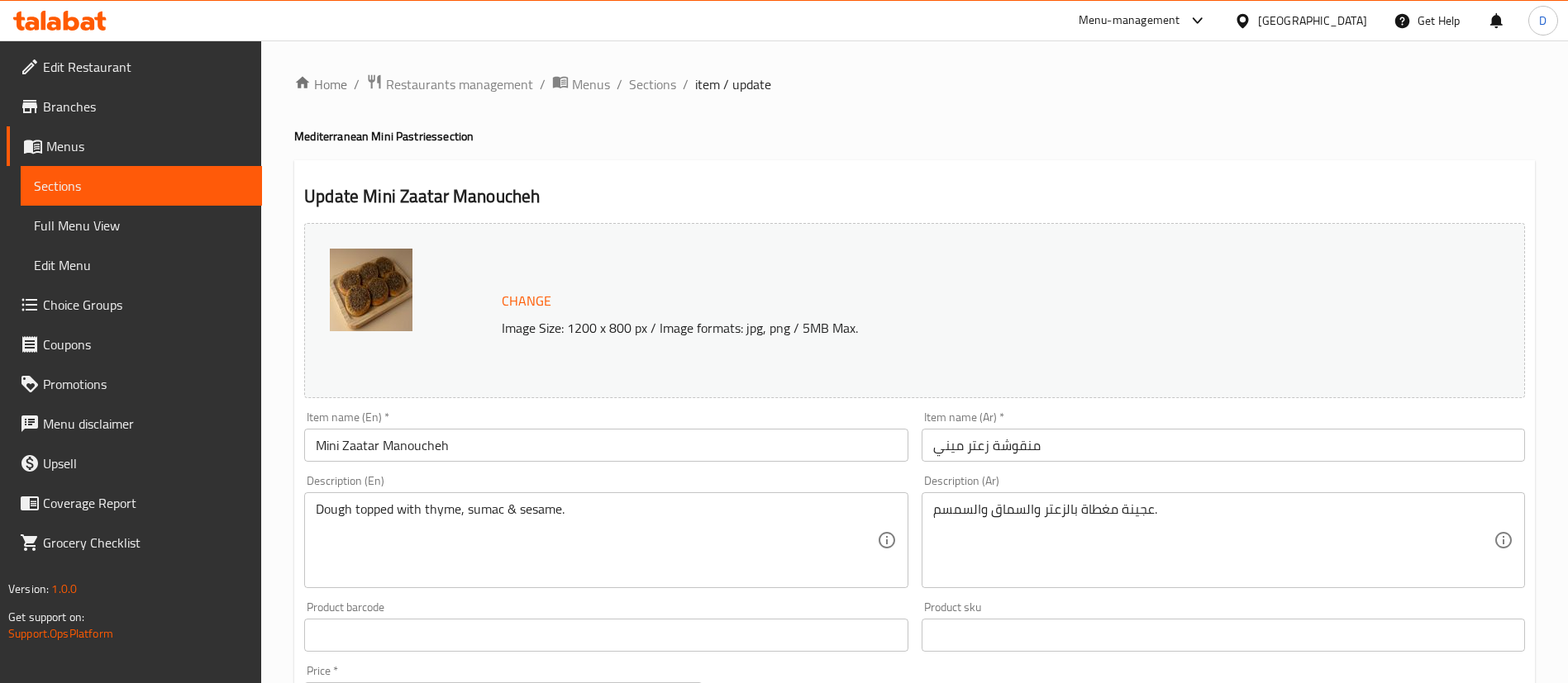
click at [631, 101] on div "Home / Restaurants management / Menus / Sections / item / update Mediterranean …" at bounding box center [914, 659] width 1240 height 1171
click at [658, 74] on span "Sections" at bounding box center [653, 84] width 47 height 20
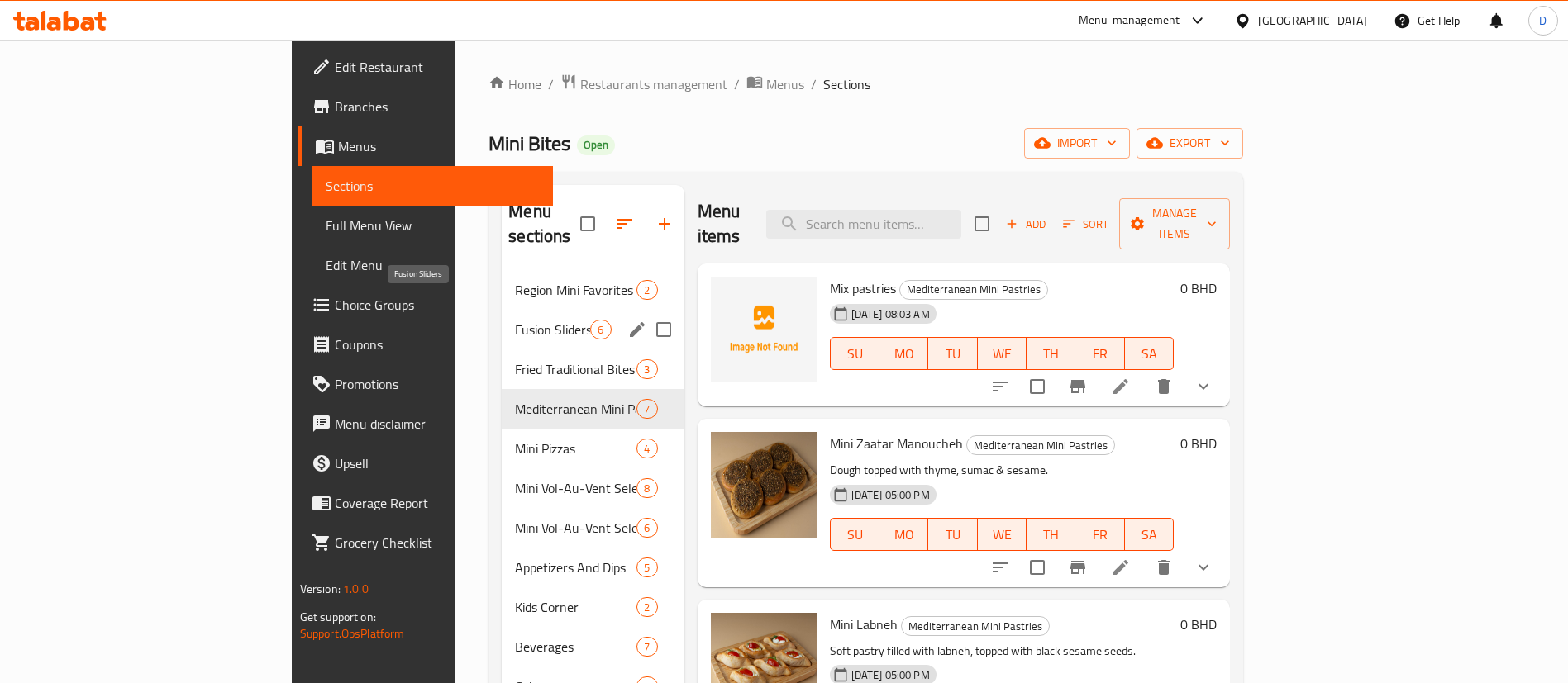
click at [515, 320] on span "Fusion Sliders" at bounding box center [552, 330] width 75 height 20
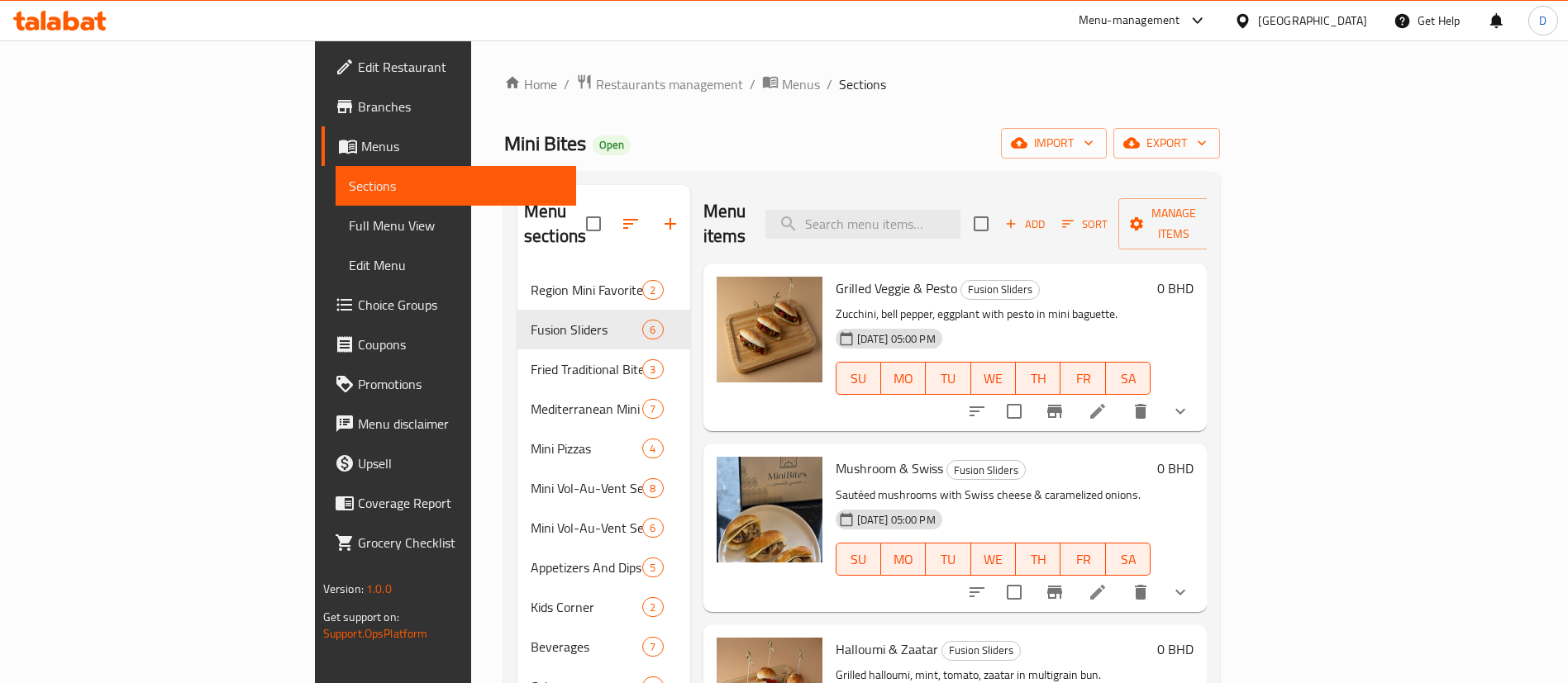
scroll to position [372, 0]
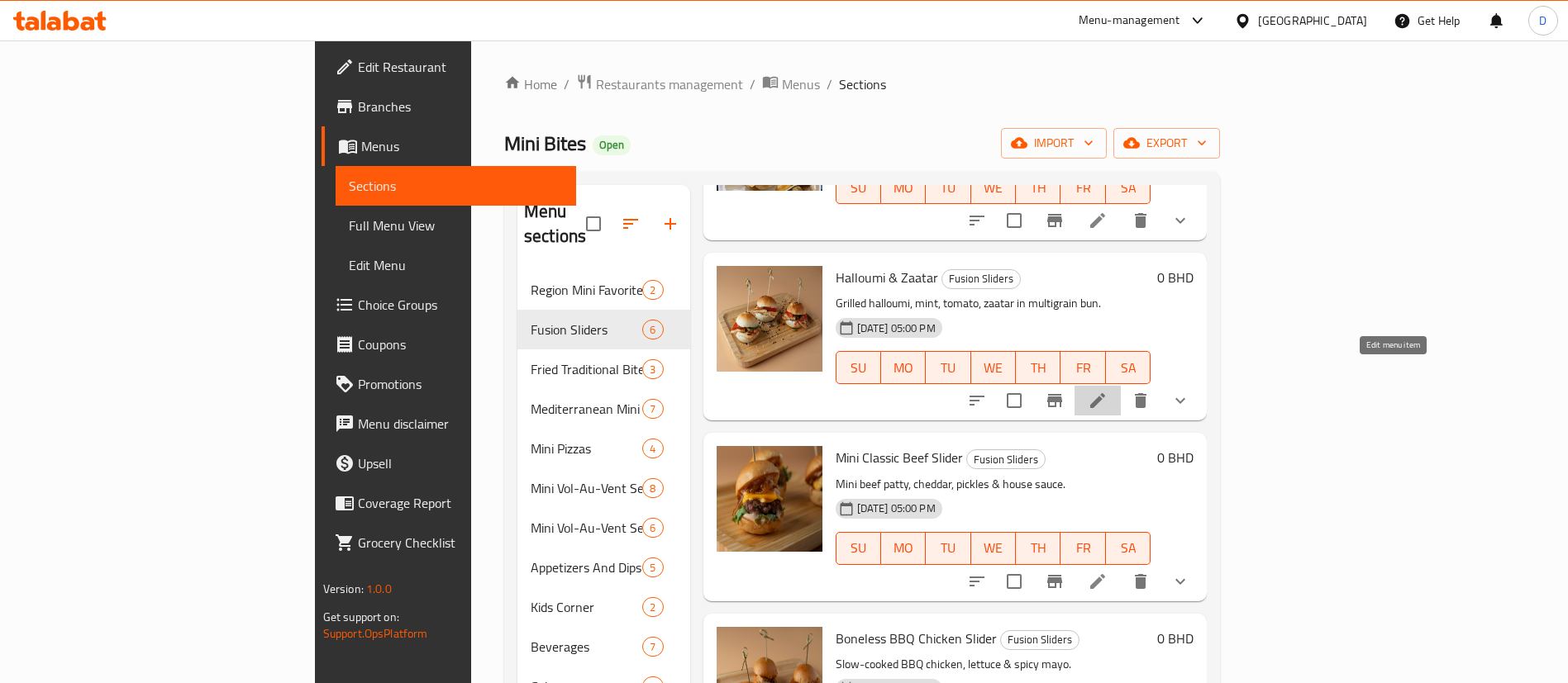
click at [1108, 391] on icon at bounding box center [1098, 401] width 20 height 20
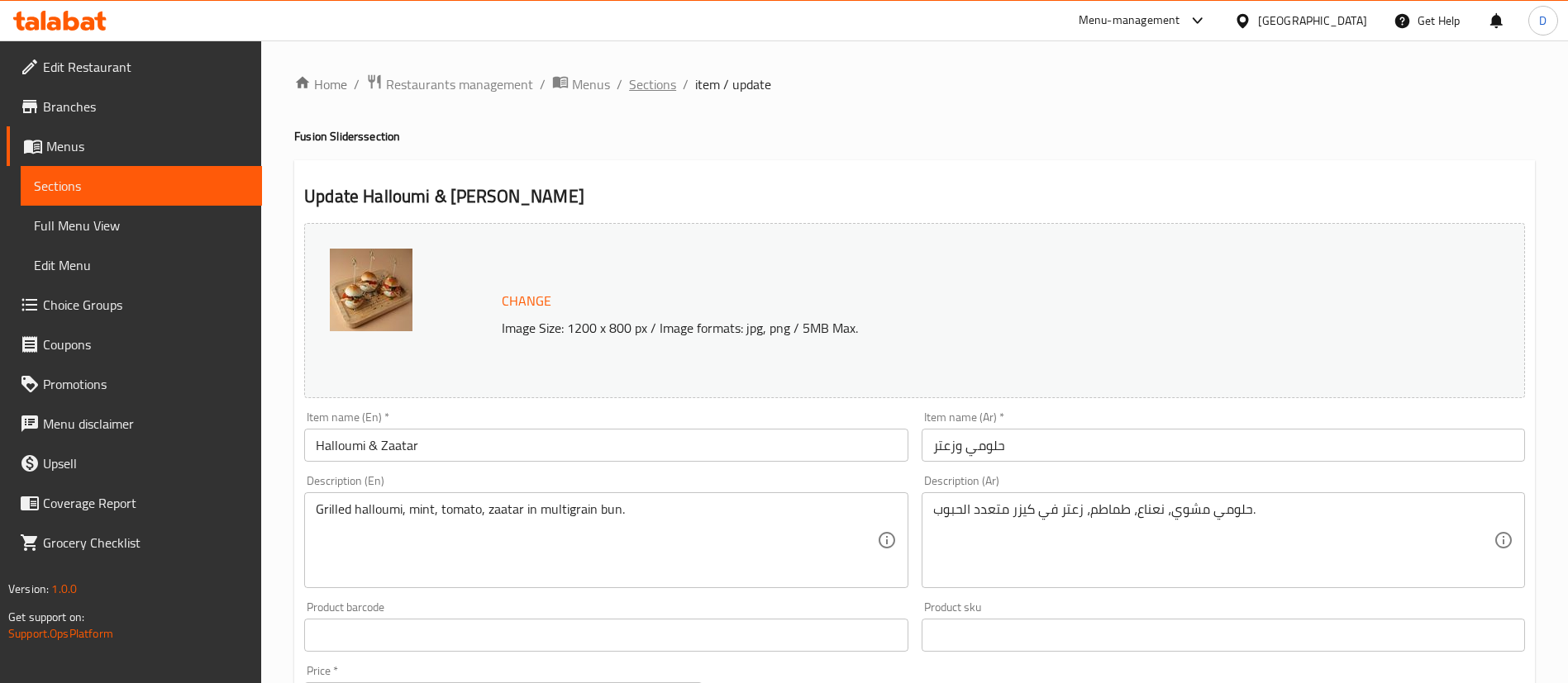
click at [660, 85] on span "Sections" at bounding box center [653, 84] width 47 height 20
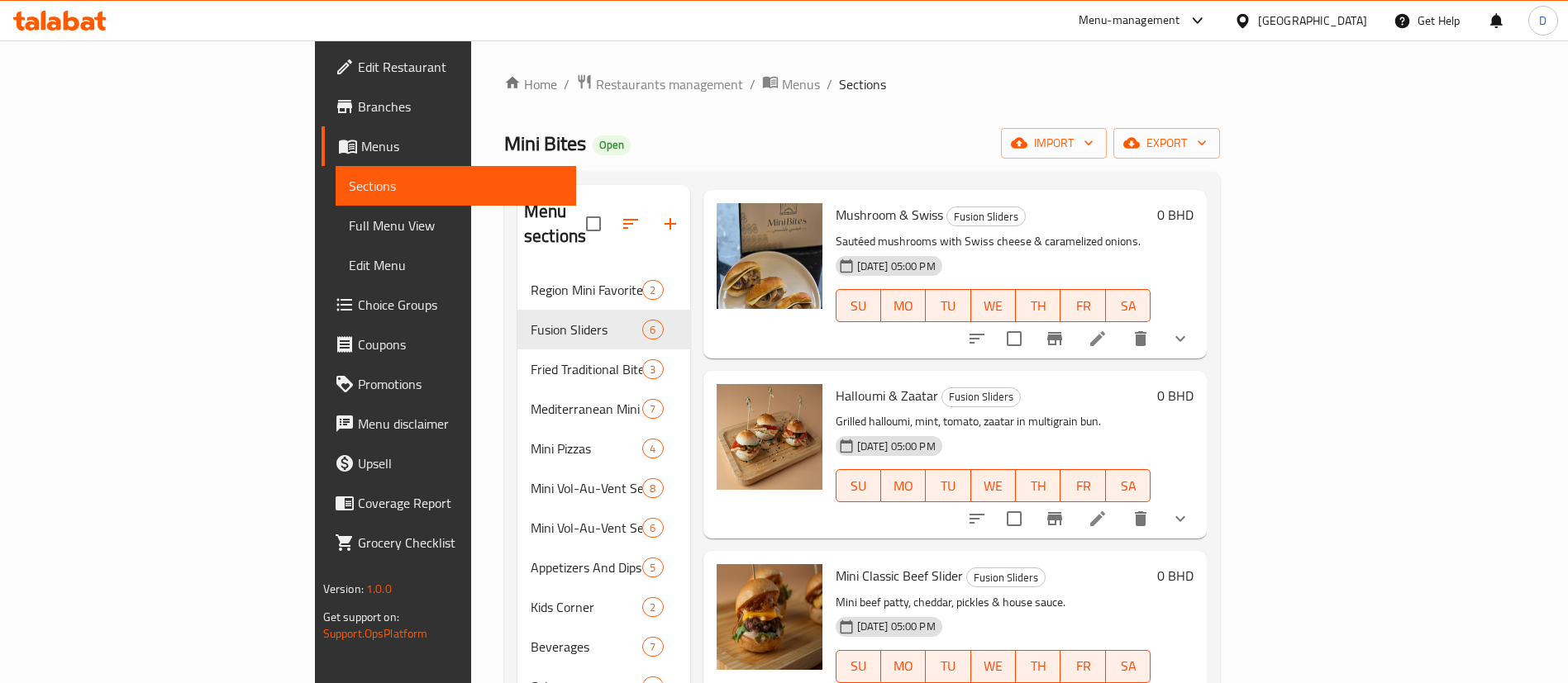
scroll to position [372, 0]
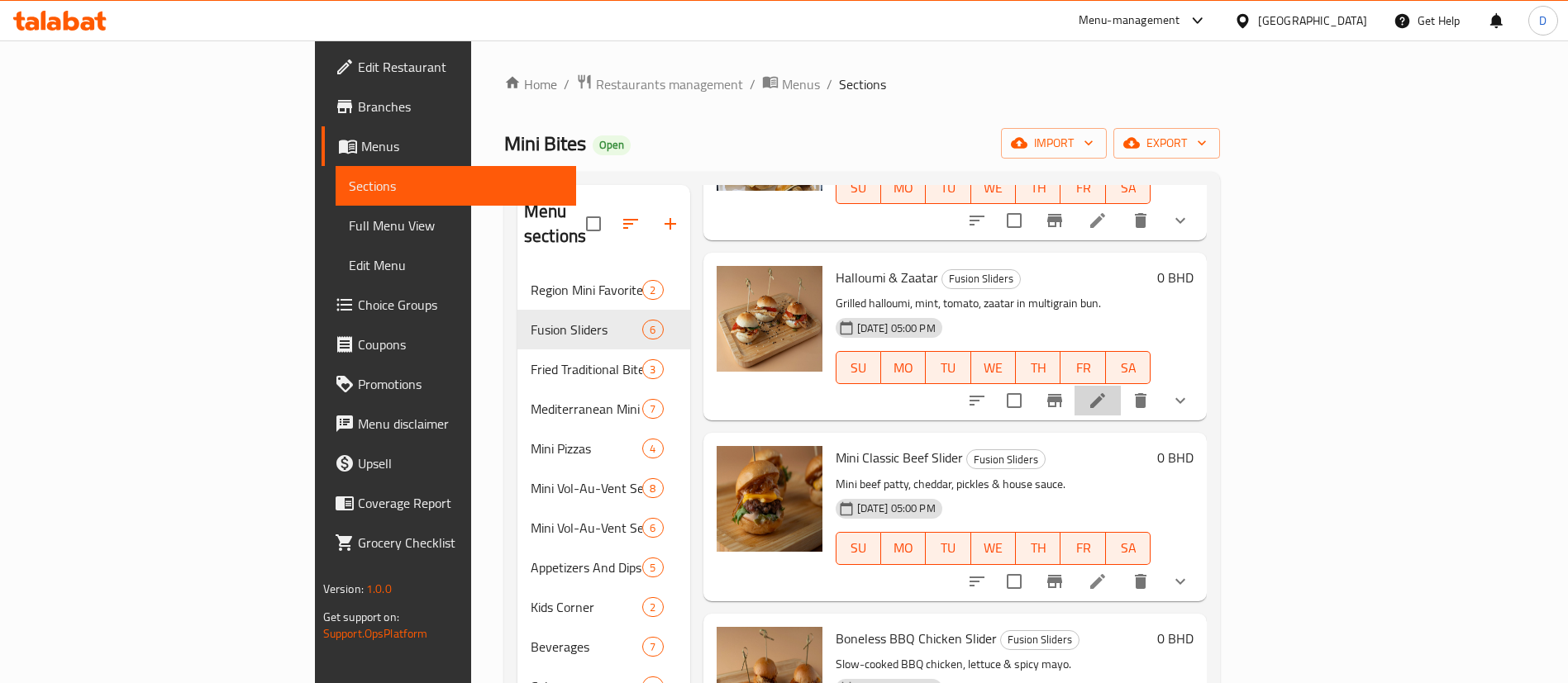
click at [1121, 386] on li at bounding box center [1098, 401] width 47 height 30
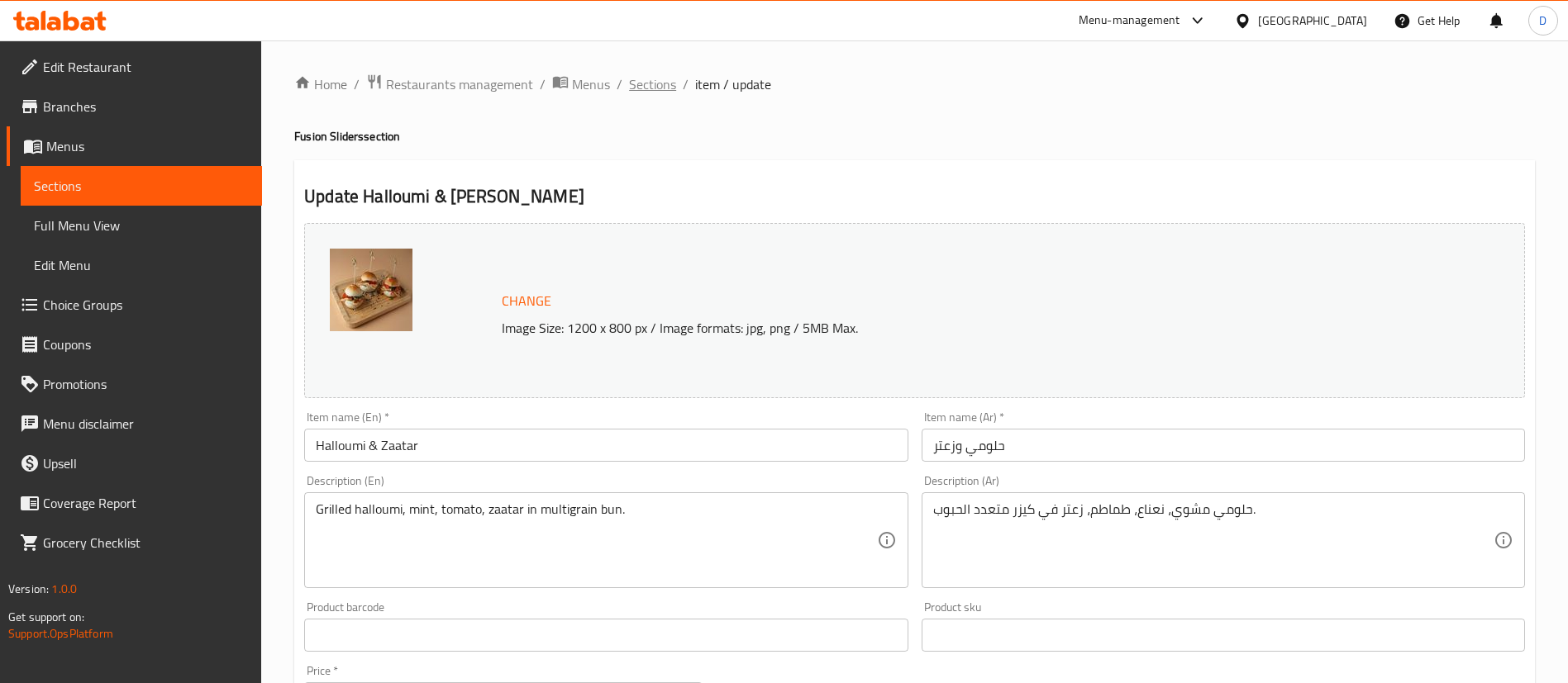
click at [650, 91] on span "Sections" at bounding box center [653, 84] width 47 height 20
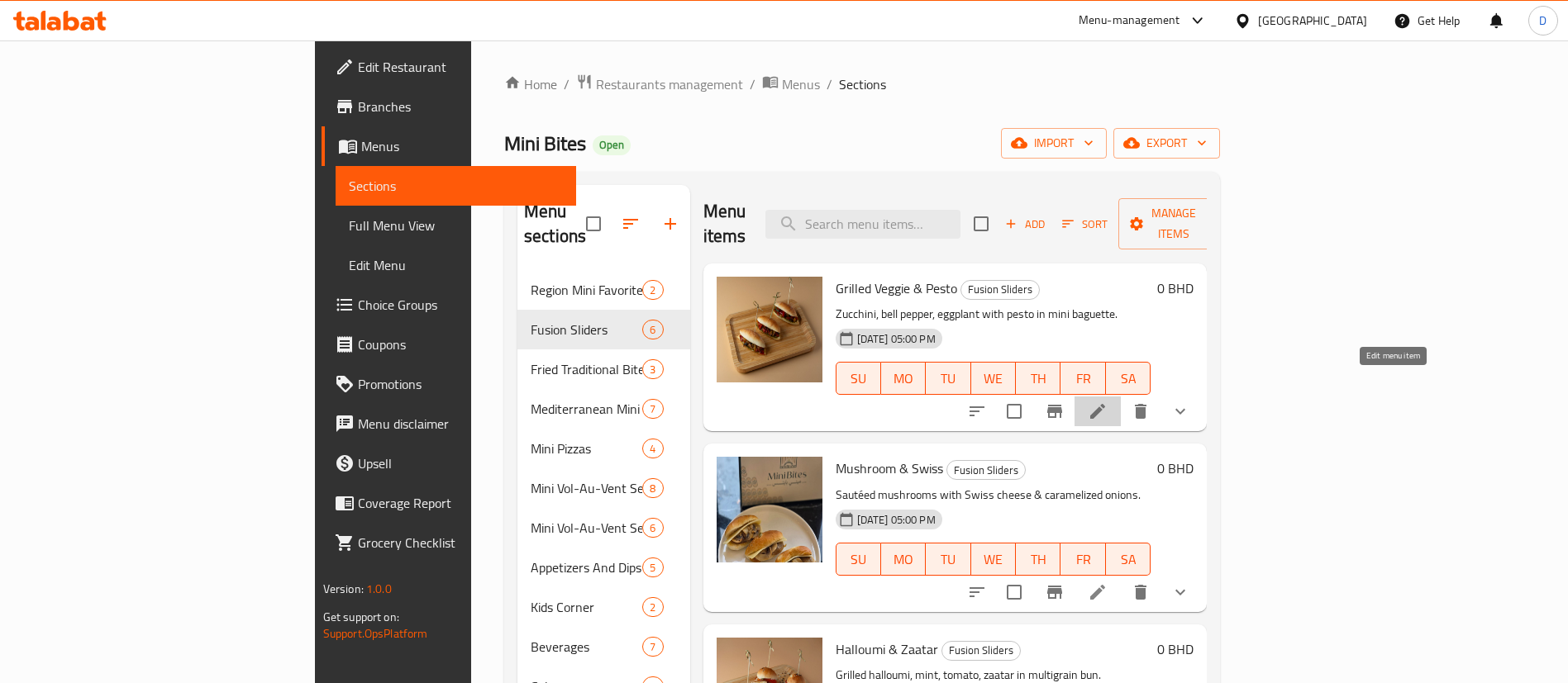
click at [1105, 405] on icon at bounding box center [1098, 412] width 15 height 15
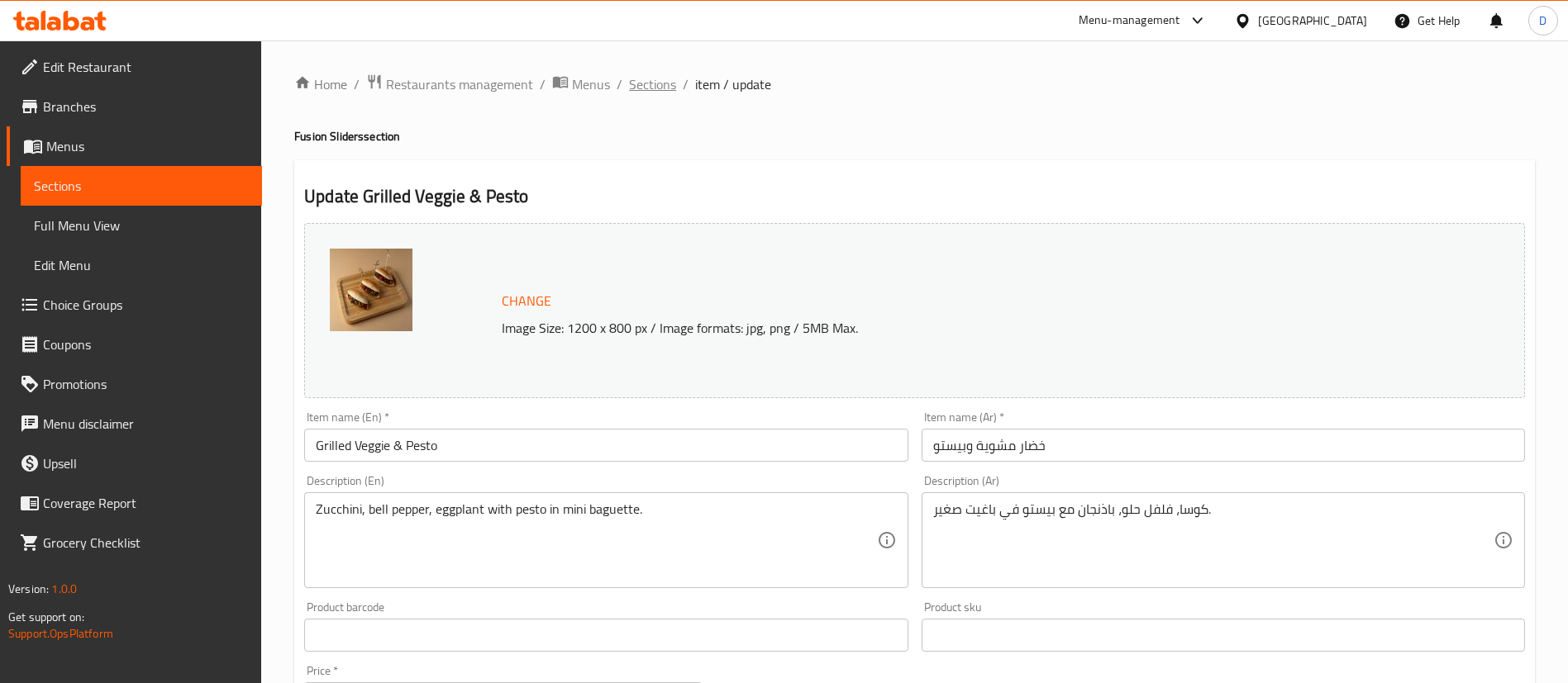
click at [659, 81] on span "Sections" at bounding box center [653, 84] width 47 height 20
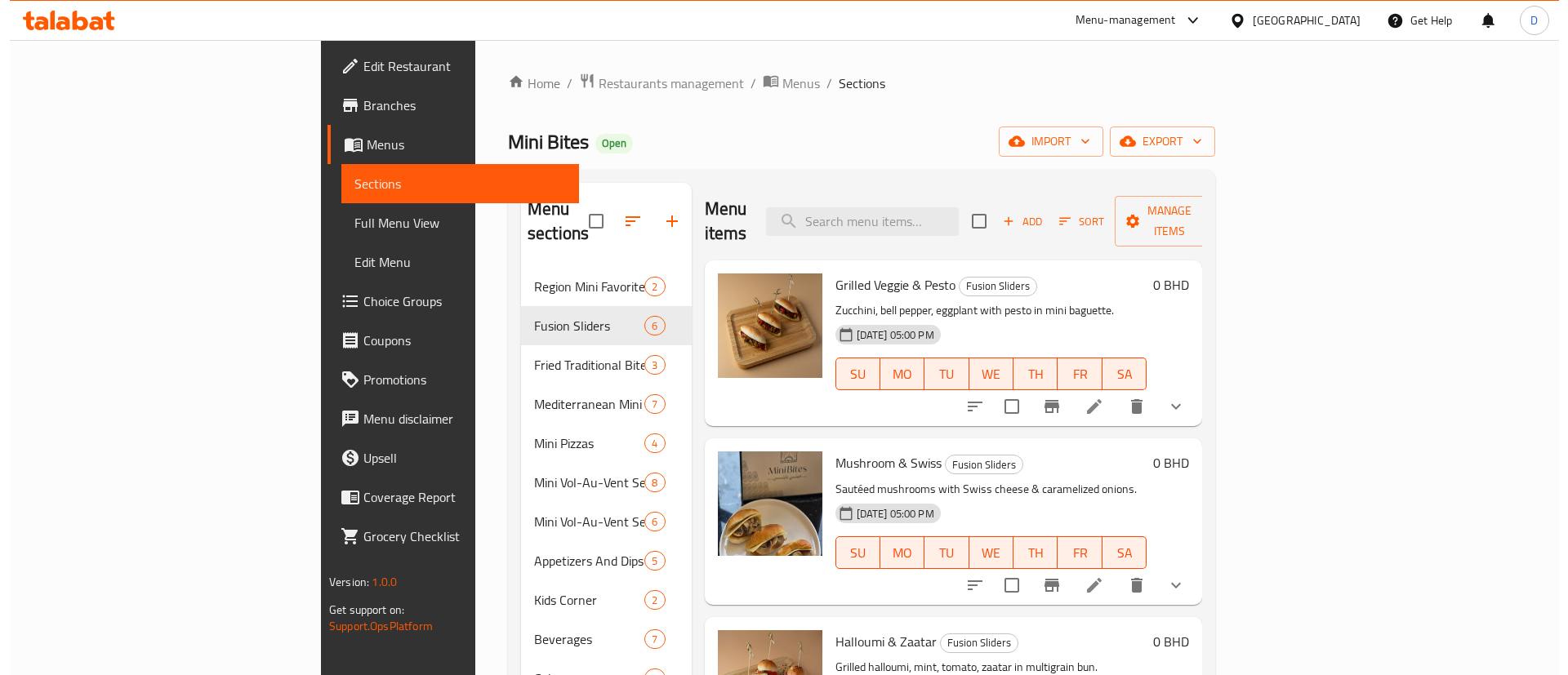
scroll to position [123, 0]
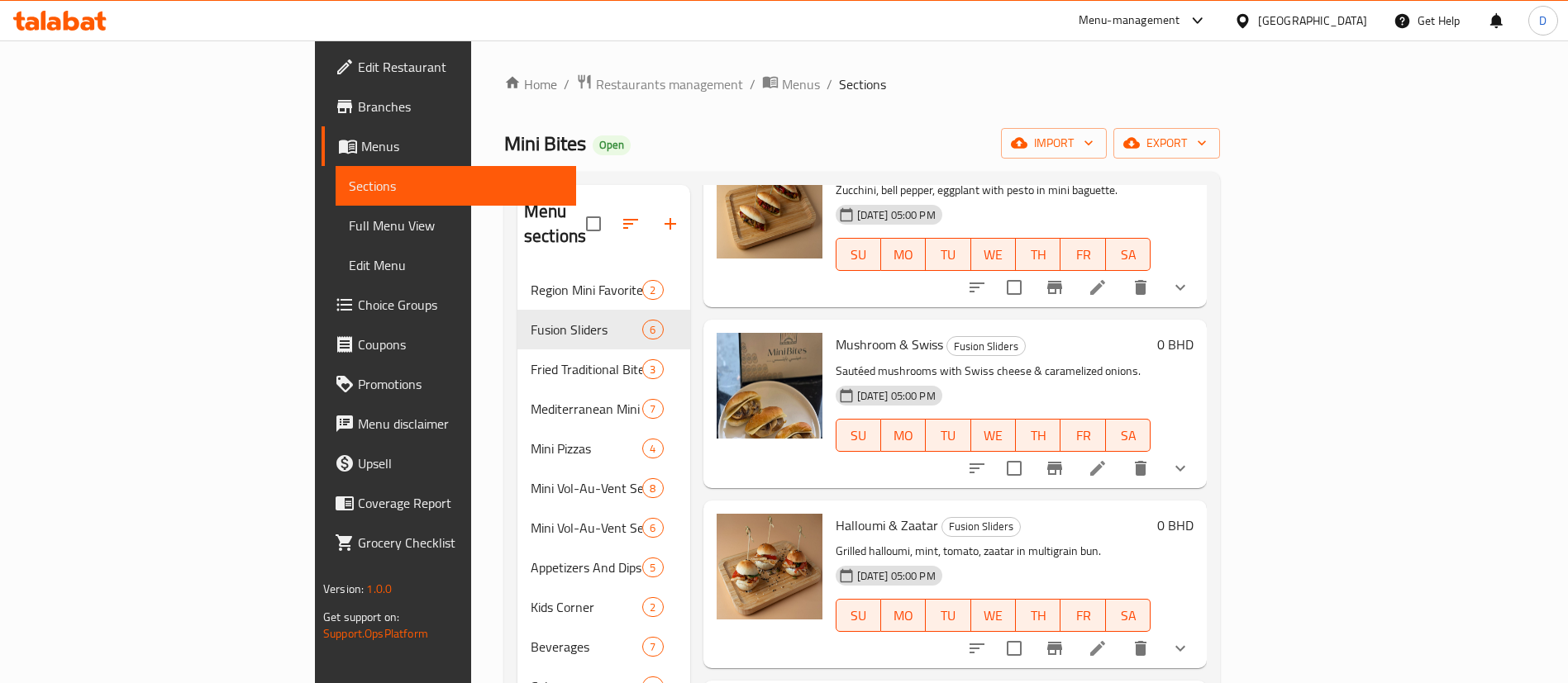
click at [1121, 454] on li at bounding box center [1098, 468] width 47 height 30
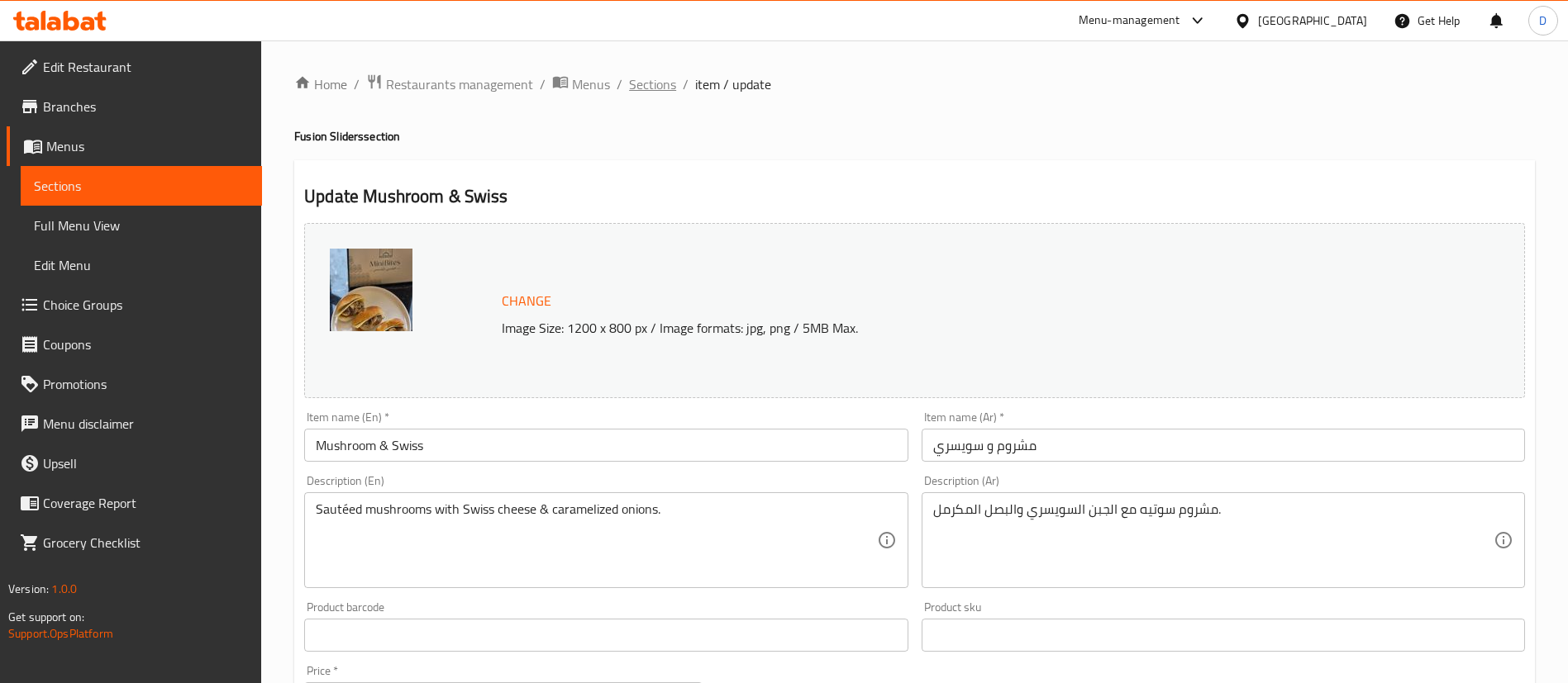
click at [663, 83] on span "Sections" at bounding box center [653, 84] width 47 height 20
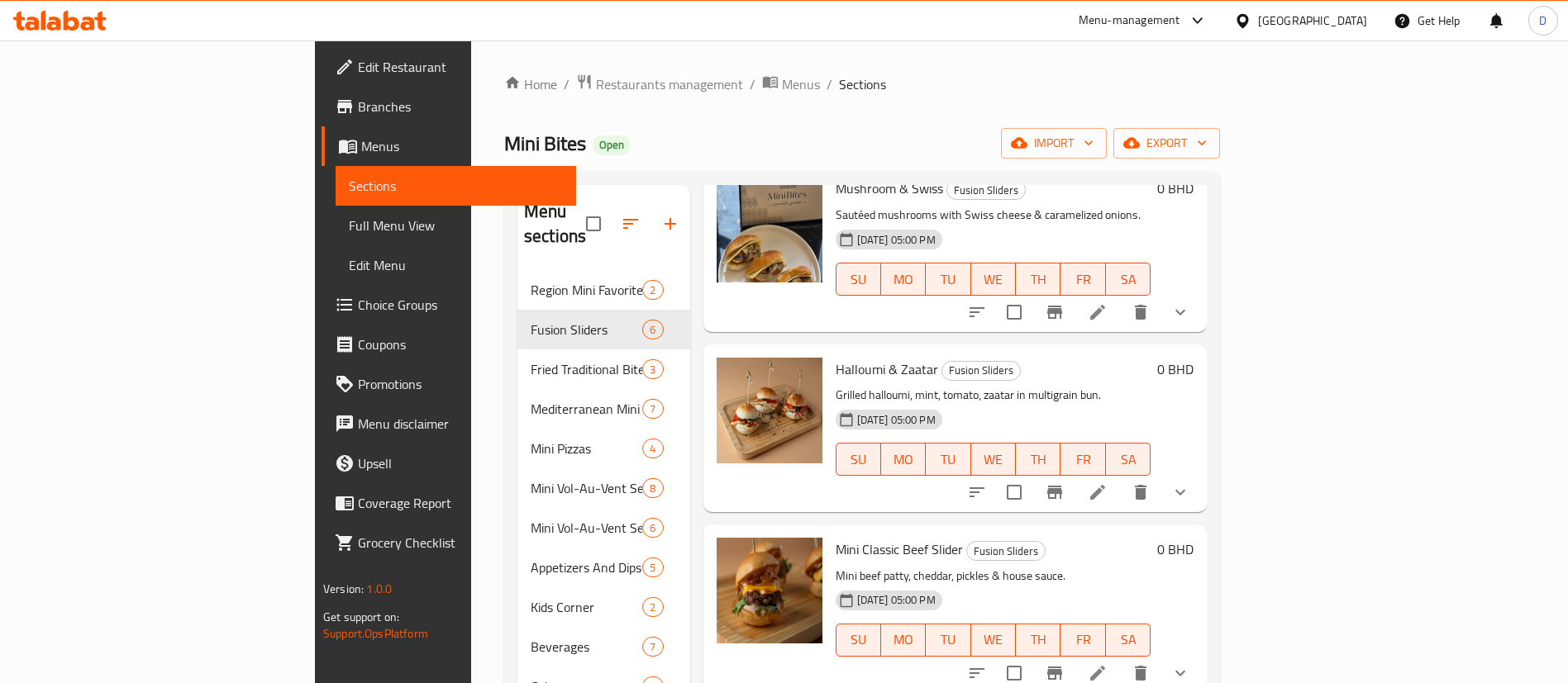
scroll to position [372, 0]
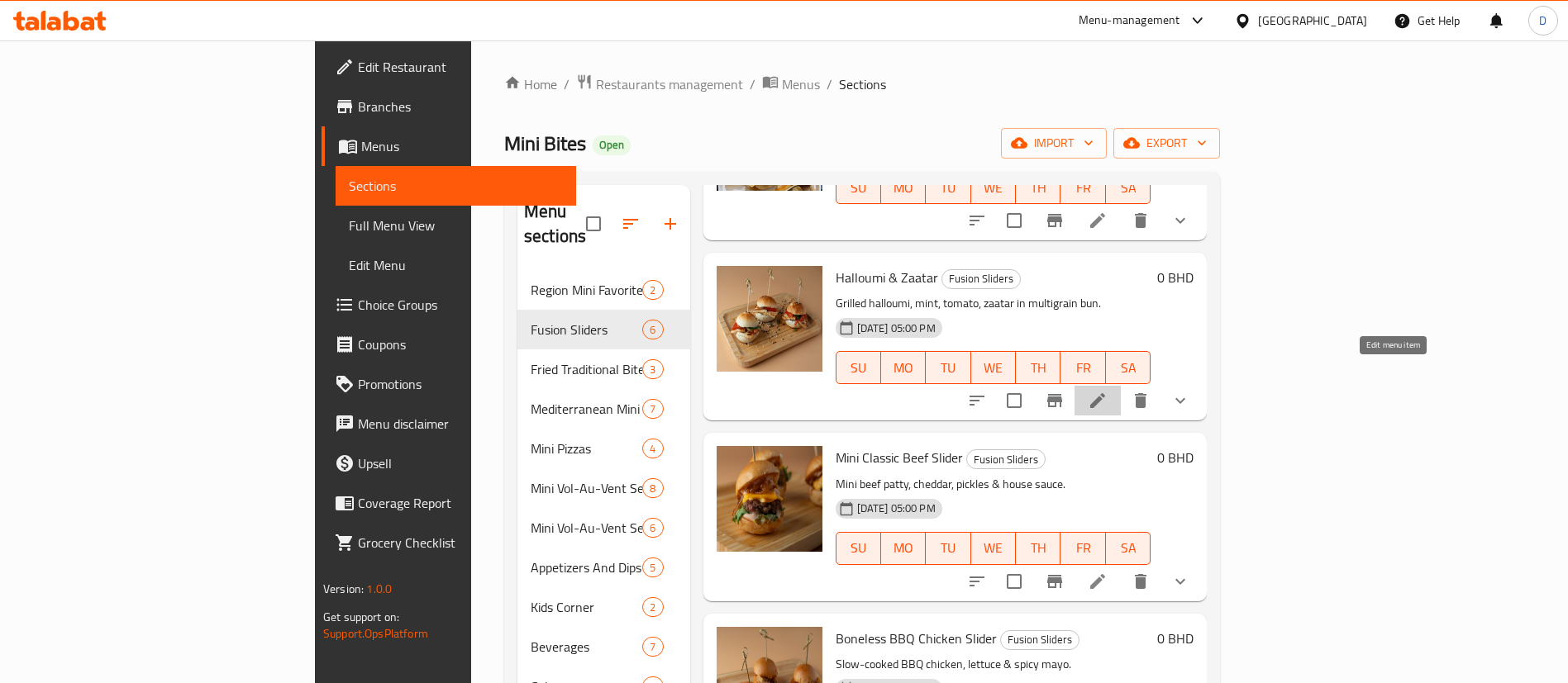
click at [1108, 391] on icon at bounding box center [1098, 401] width 20 height 20
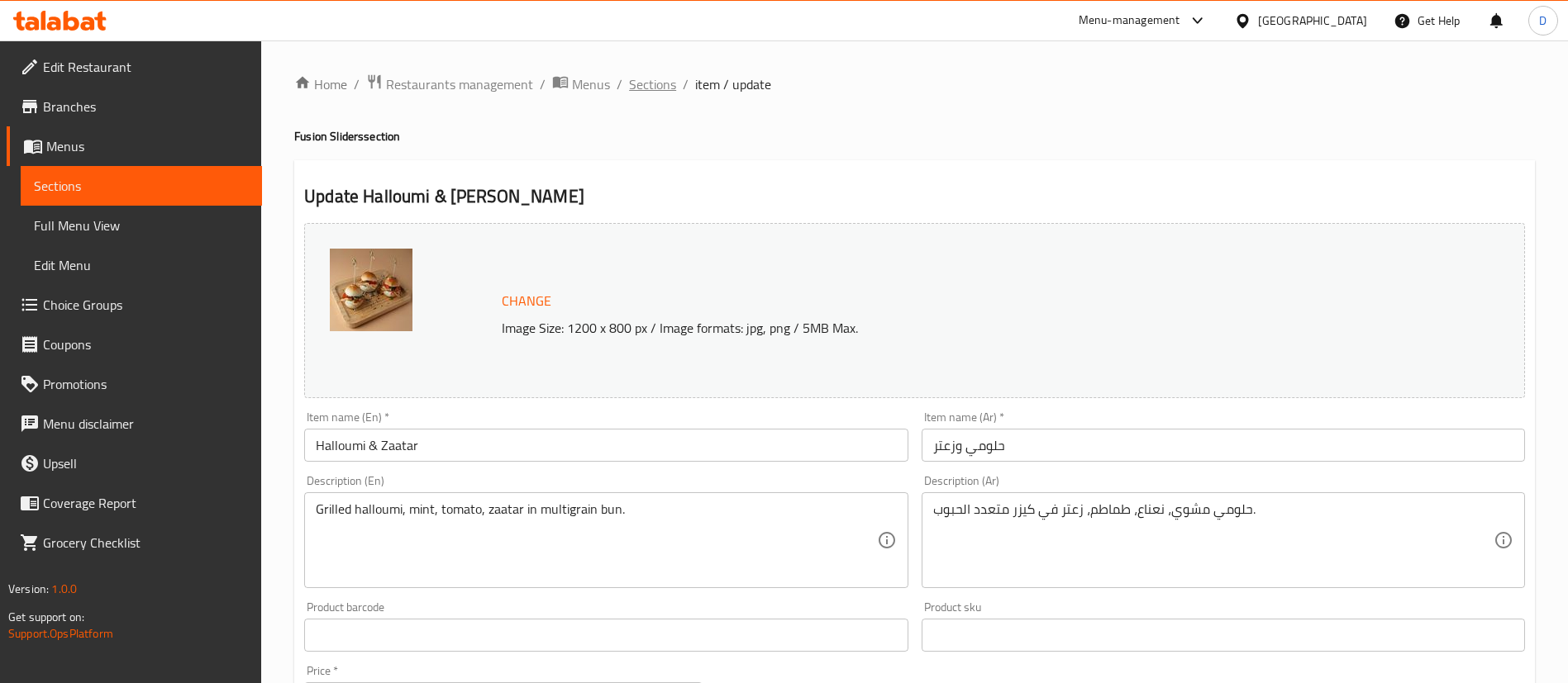
click at [661, 74] on span "Sections" at bounding box center [653, 84] width 47 height 20
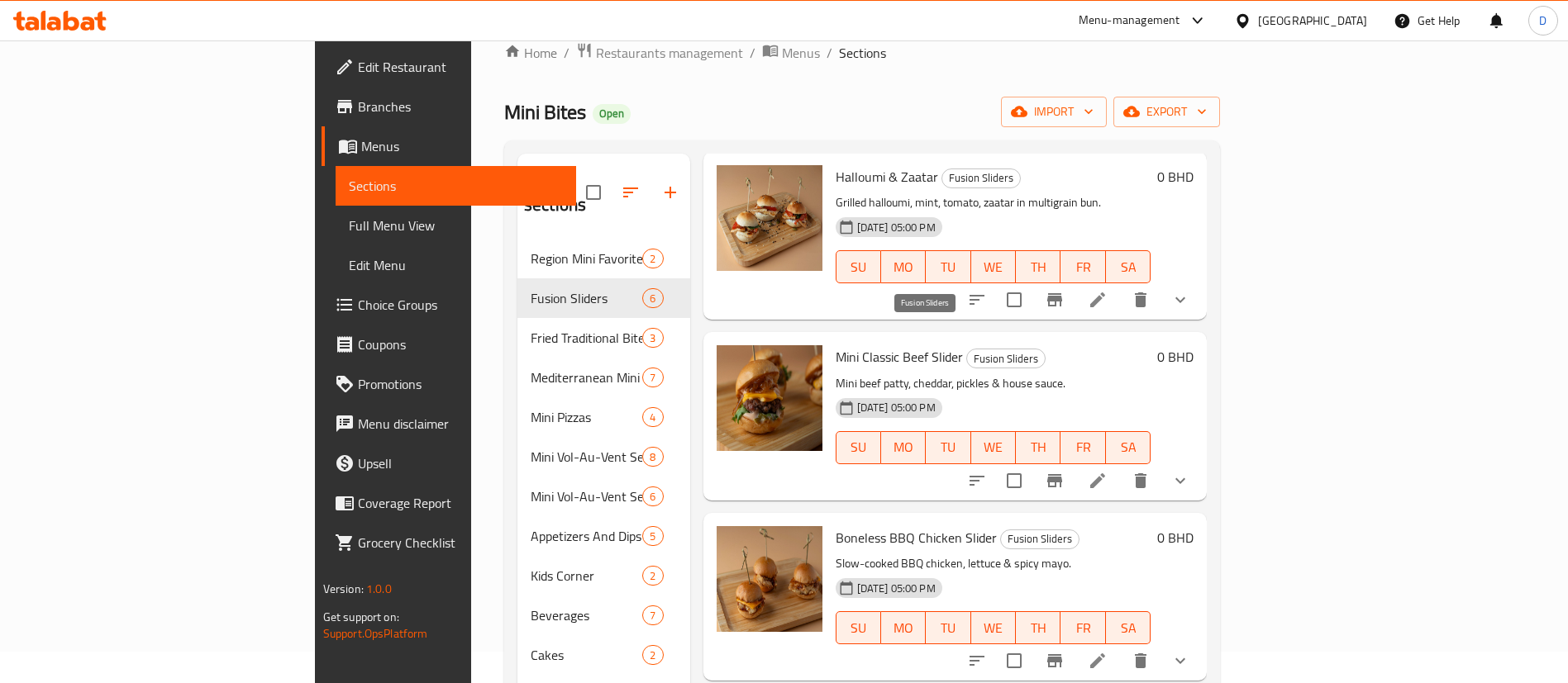
scroll to position [124, 0]
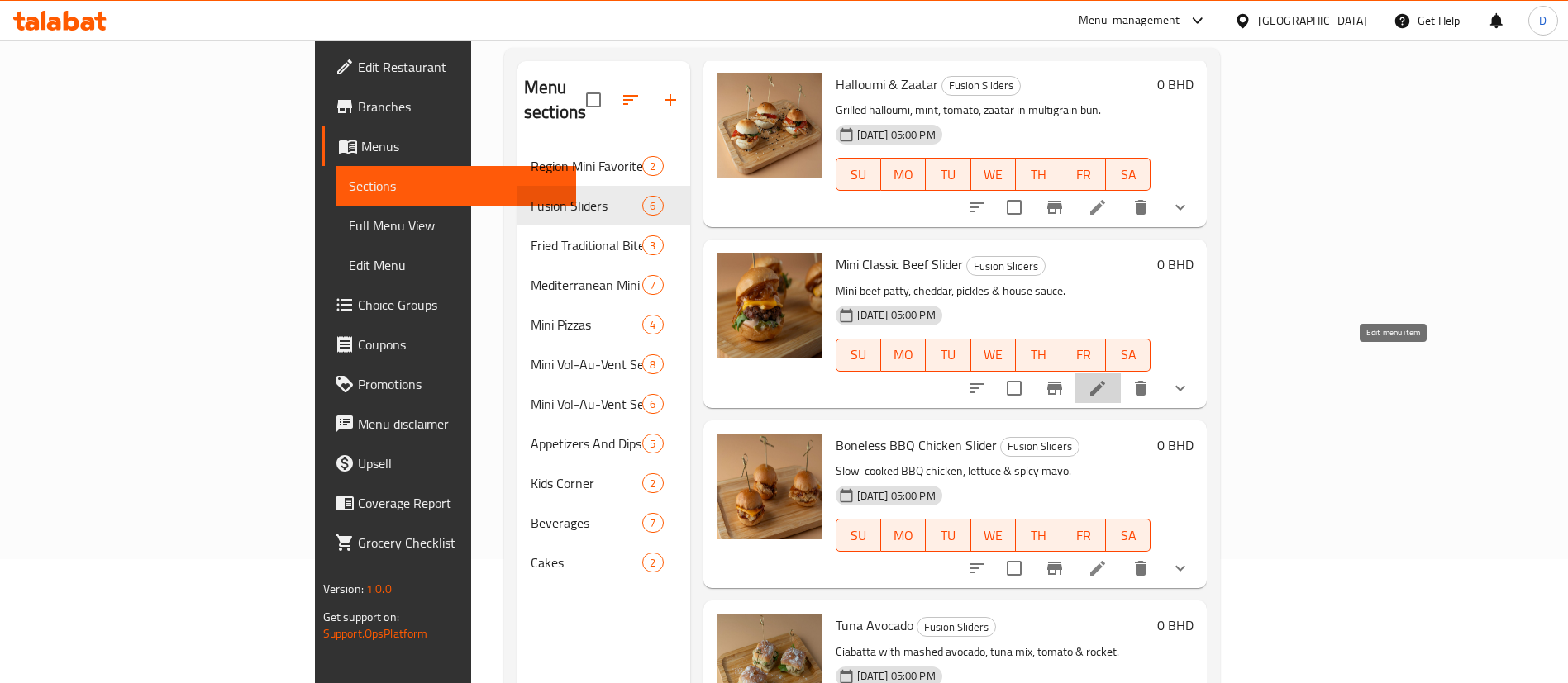
click at [1105, 381] on icon at bounding box center [1098, 388] width 15 height 15
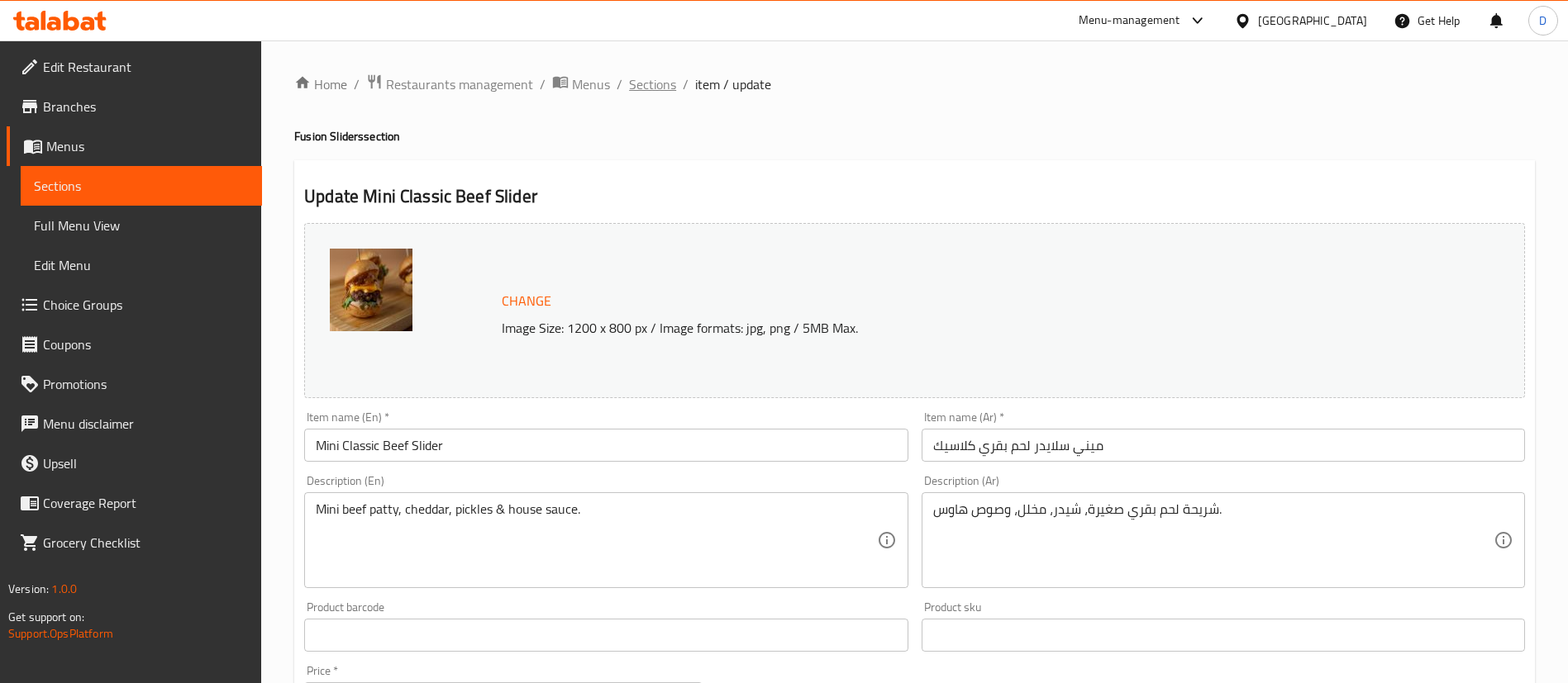
click at [660, 89] on span "Sections" at bounding box center [653, 84] width 47 height 20
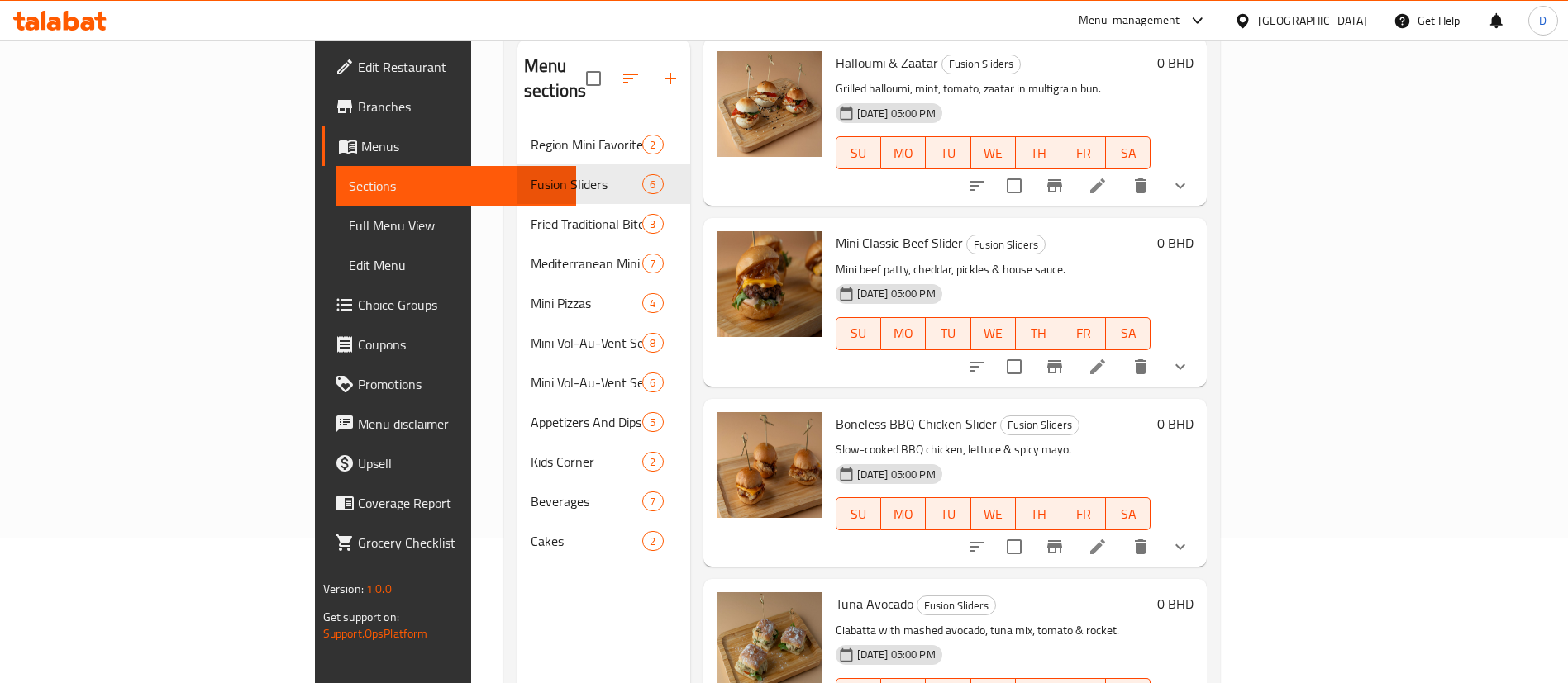
scroll to position [231, 0]
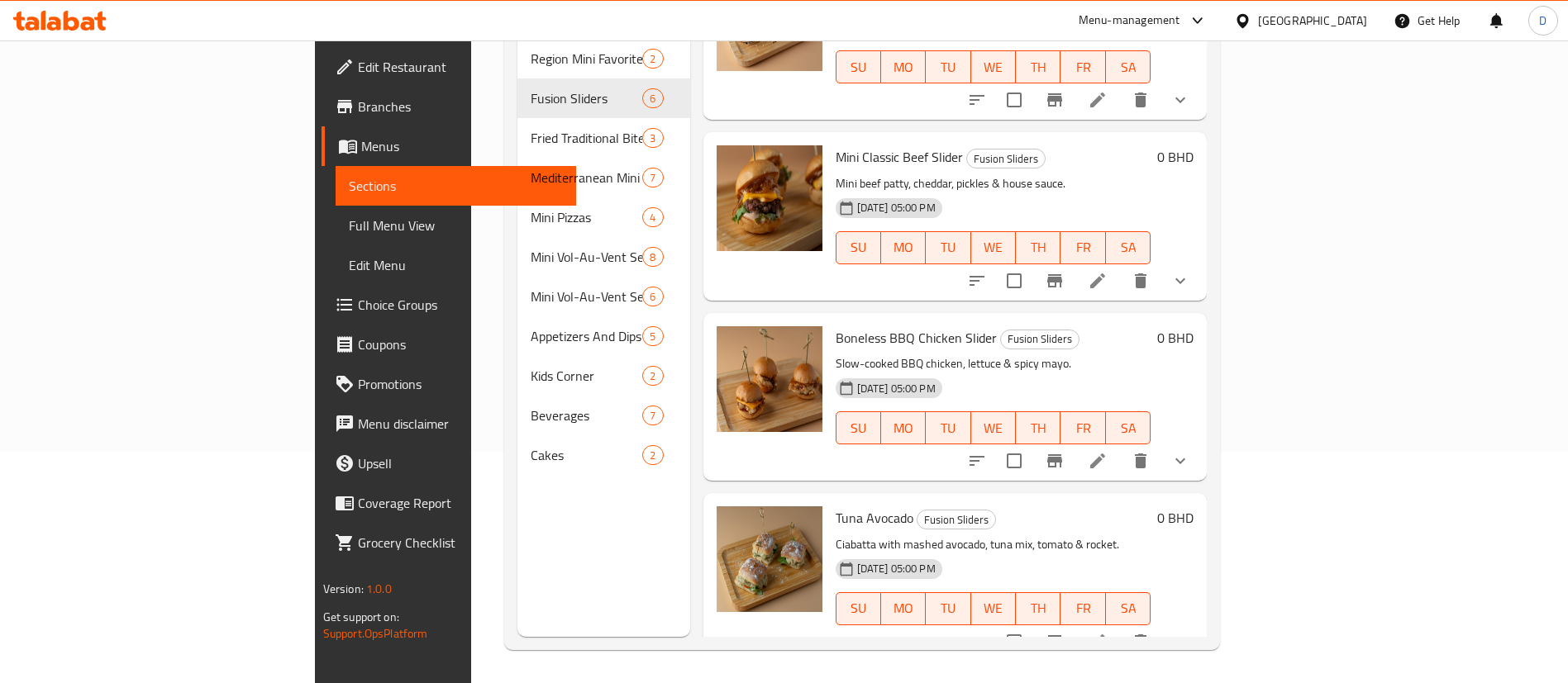
click at [1108, 632] on icon at bounding box center [1098, 642] width 20 height 20
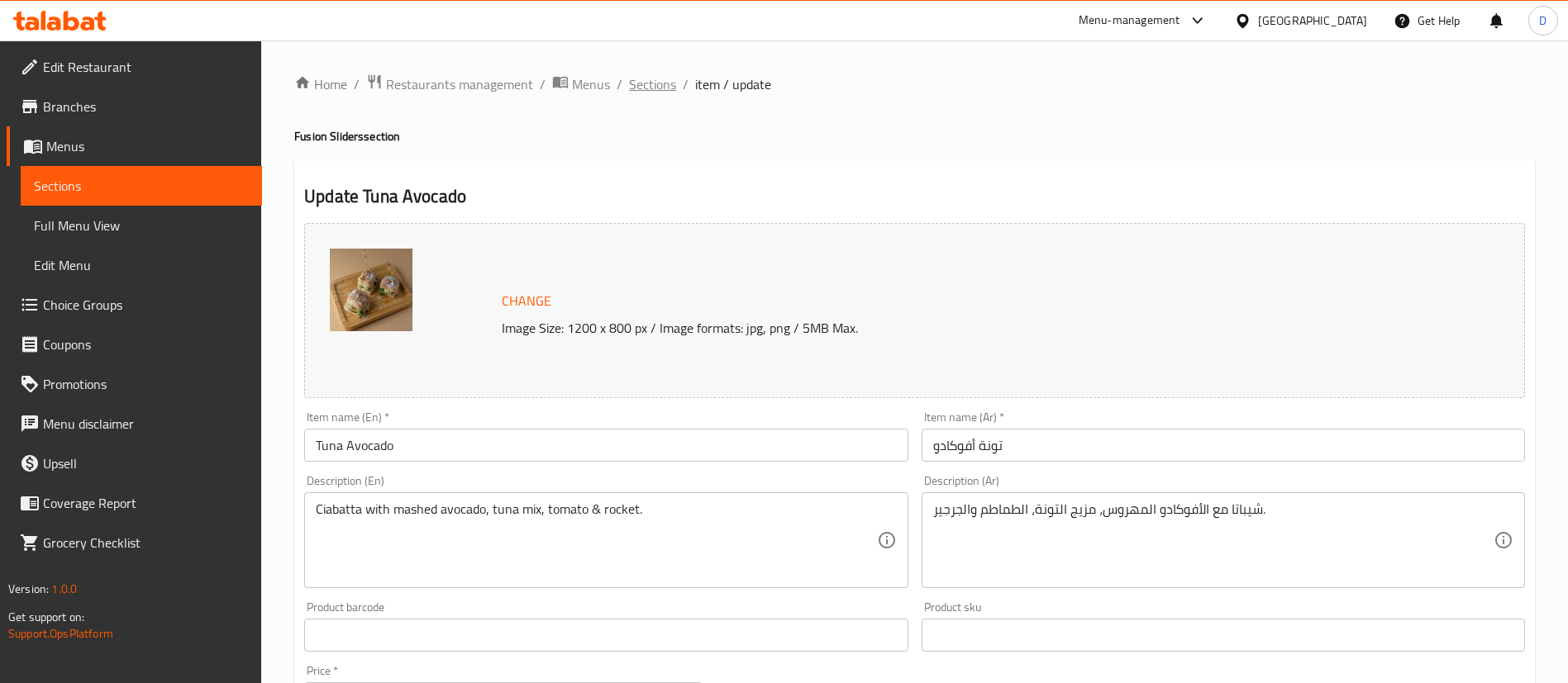
click at [640, 85] on span "Sections" at bounding box center [653, 84] width 47 height 20
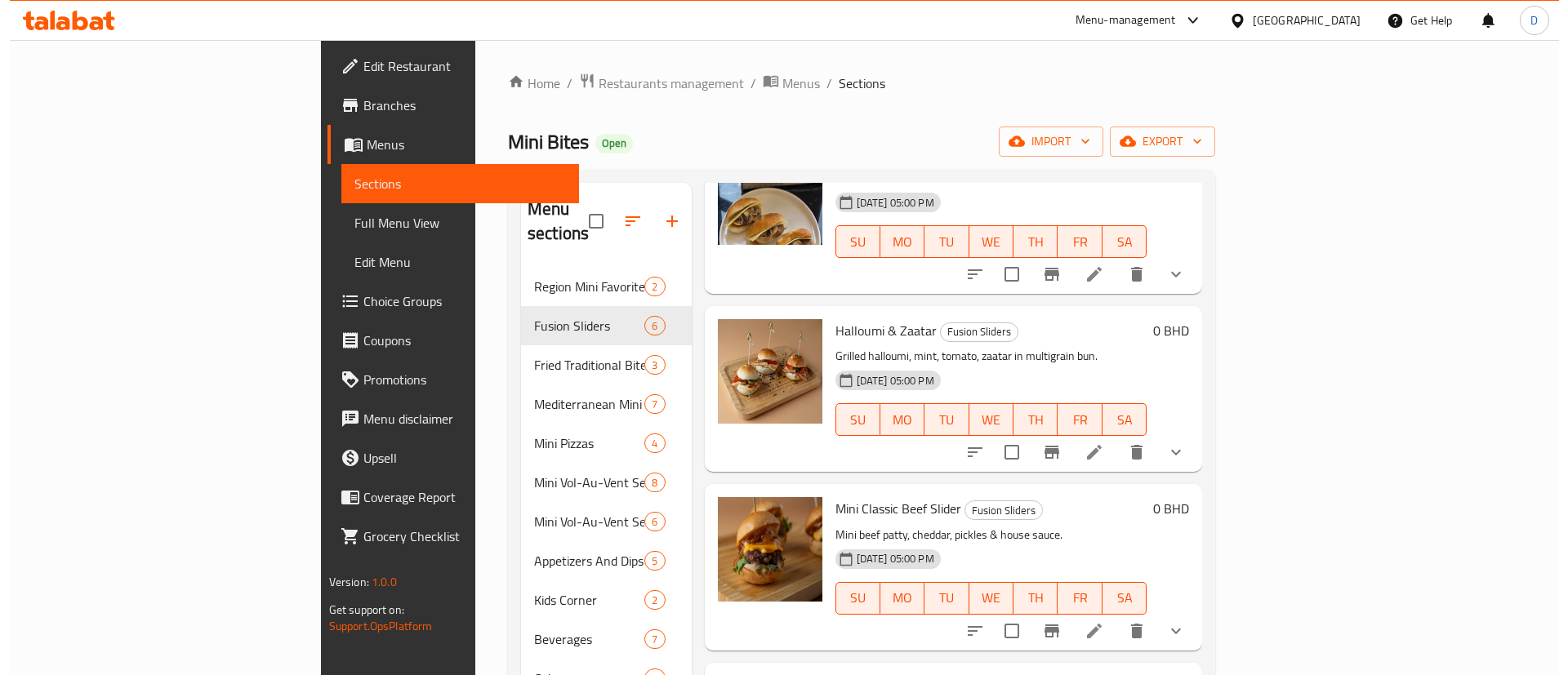
scroll to position [367, 0]
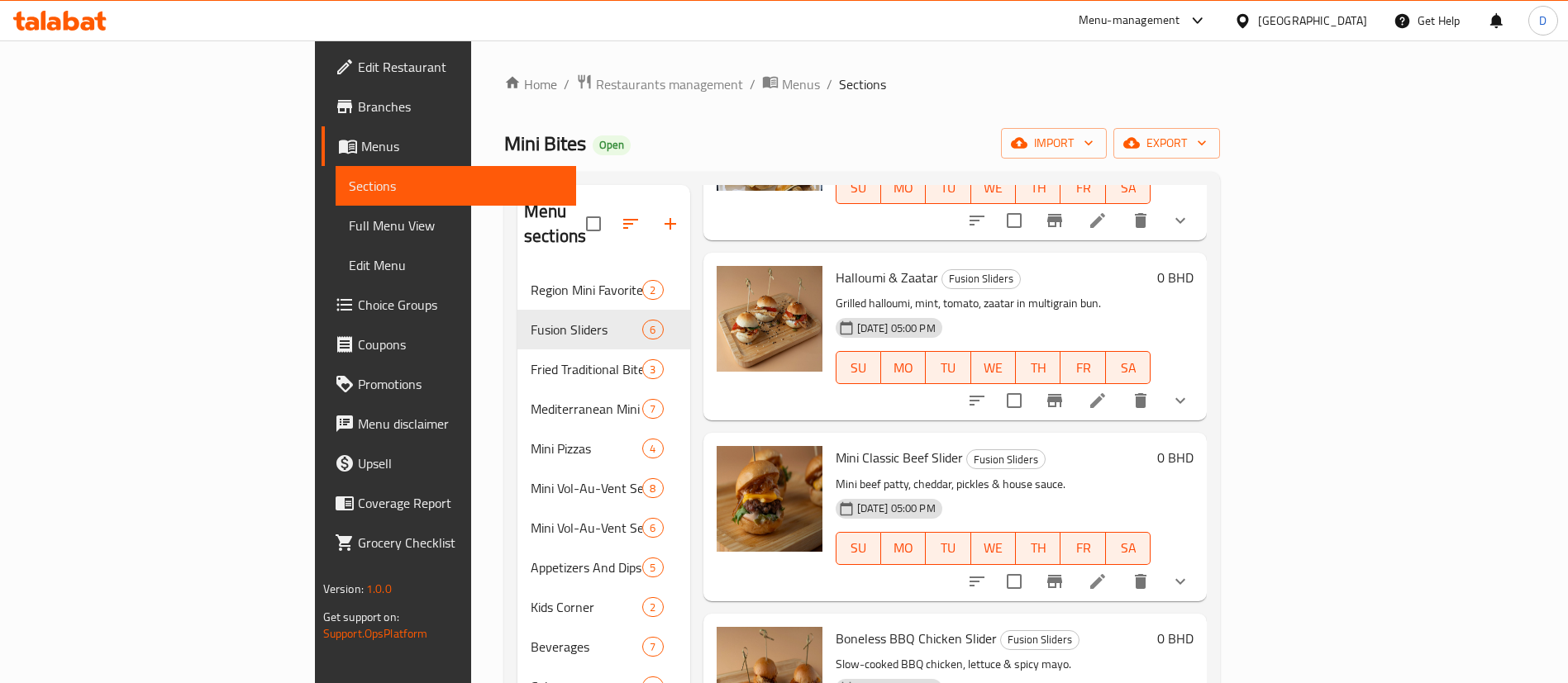
click at [1121, 386] on li at bounding box center [1098, 401] width 47 height 30
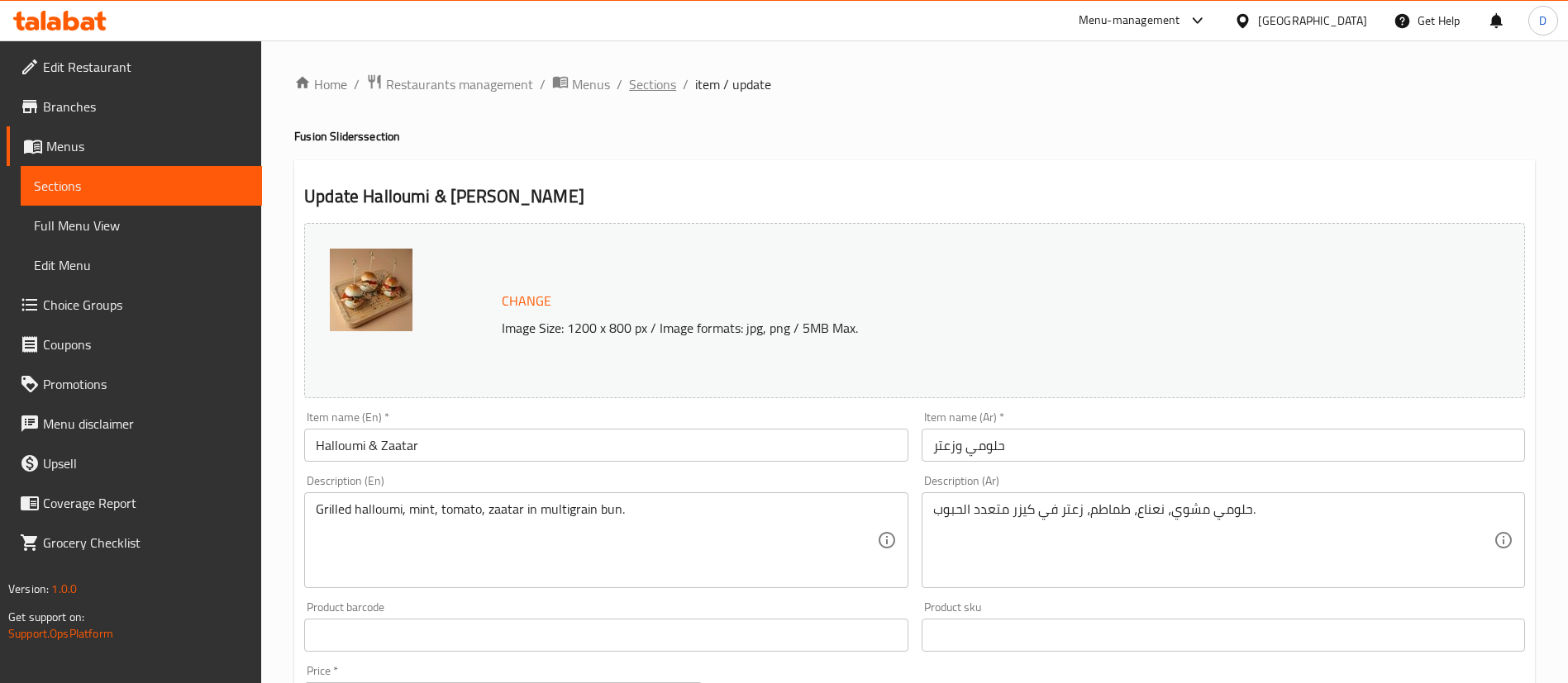
click at [663, 85] on span "Sections" at bounding box center [653, 84] width 47 height 20
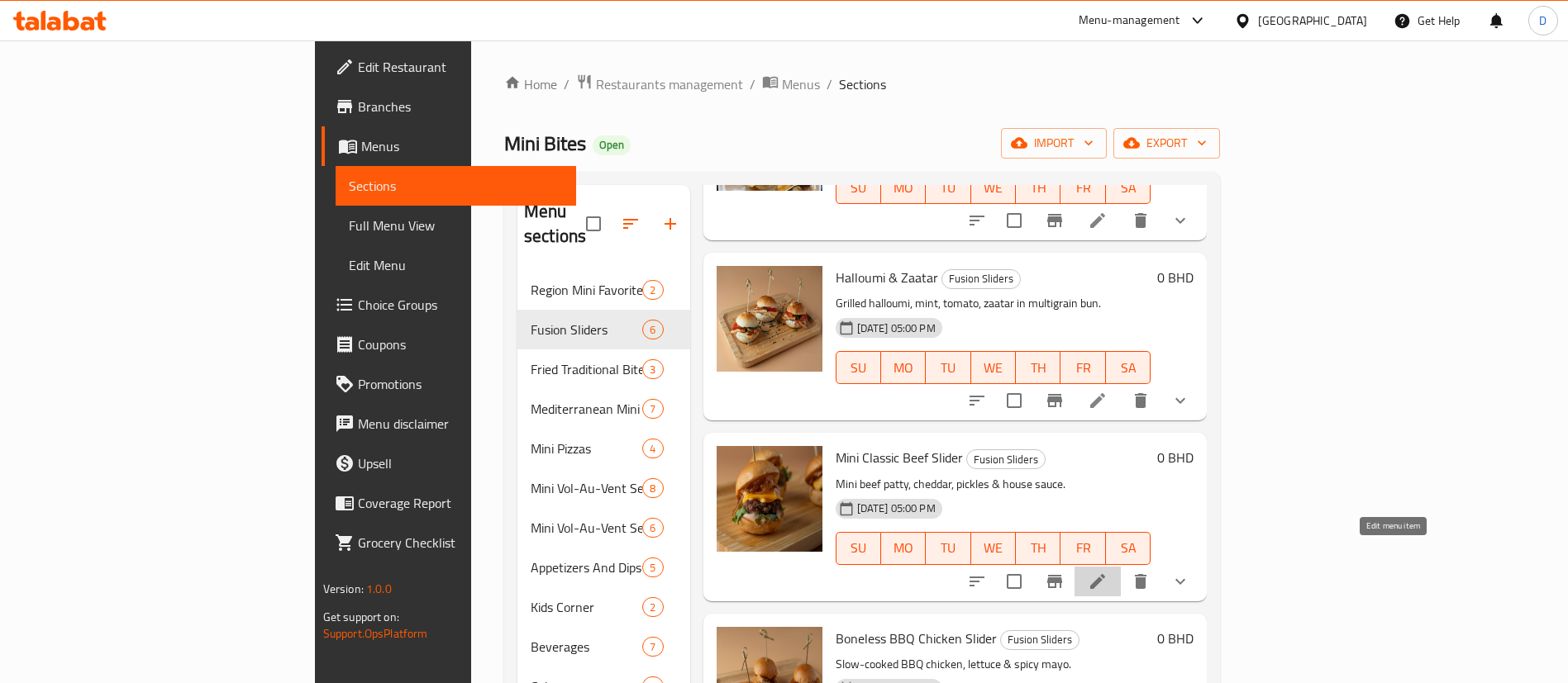
click at [1108, 572] on icon at bounding box center [1098, 582] width 20 height 20
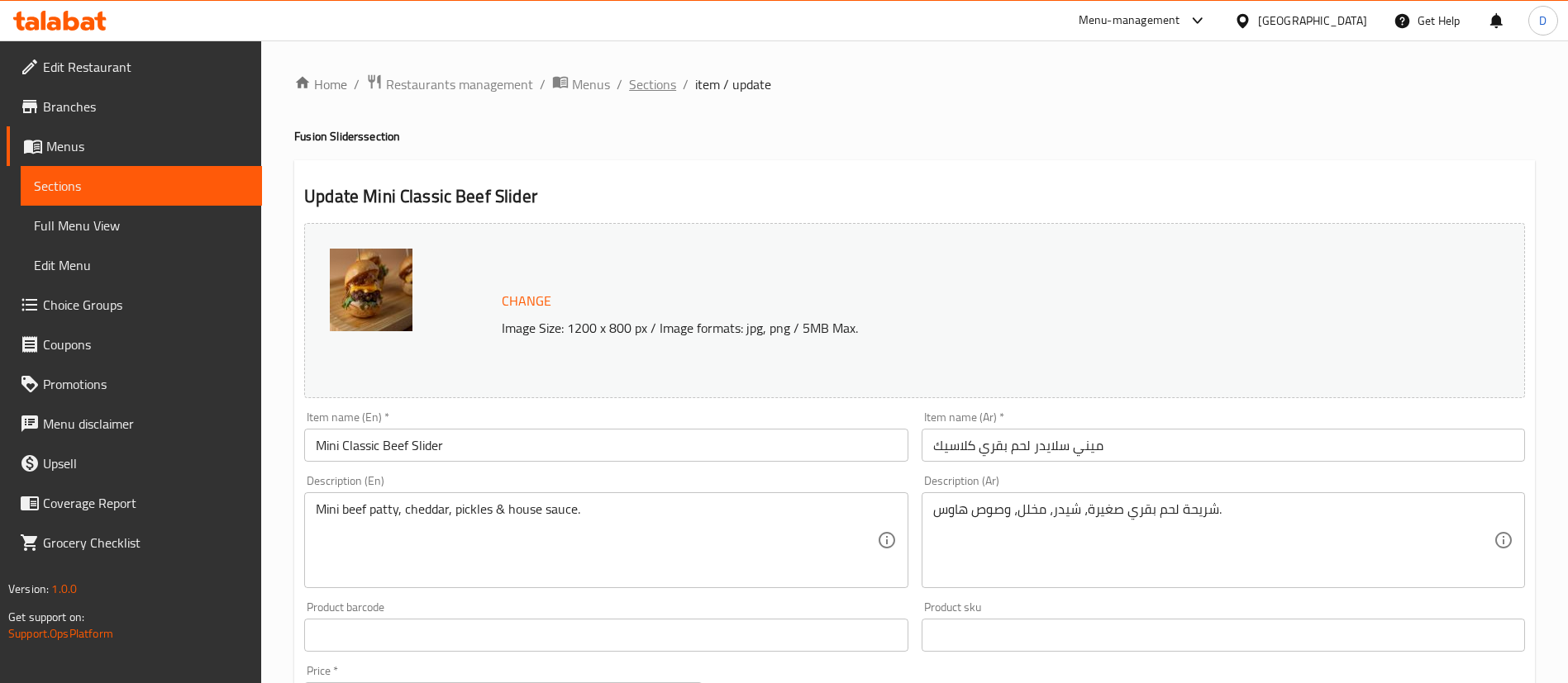
click at [634, 88] on span "Sections" at bounding box center [653, 84] width 47 height 20
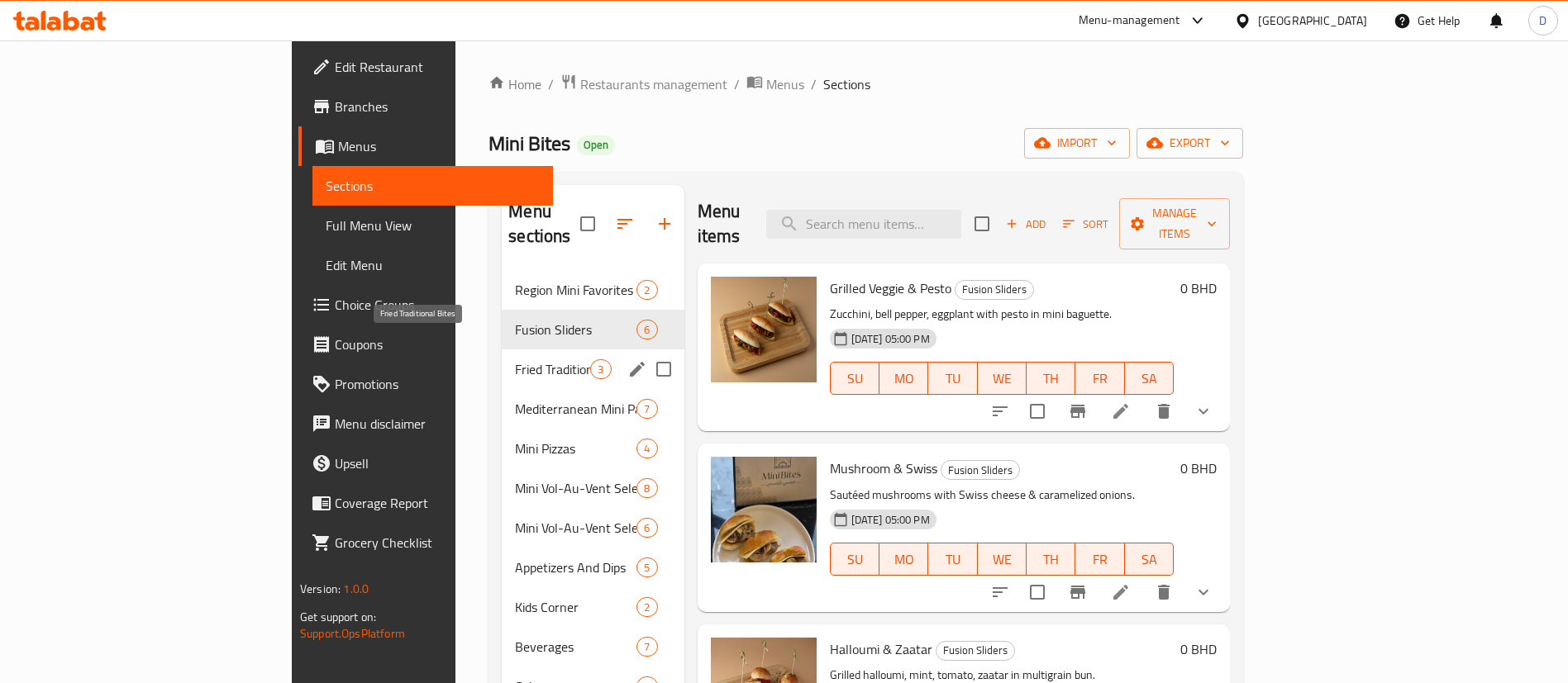
click at [515, 360] on span "Fried Traditional Bites" at bounding box center [552, 370] width 75 height 20
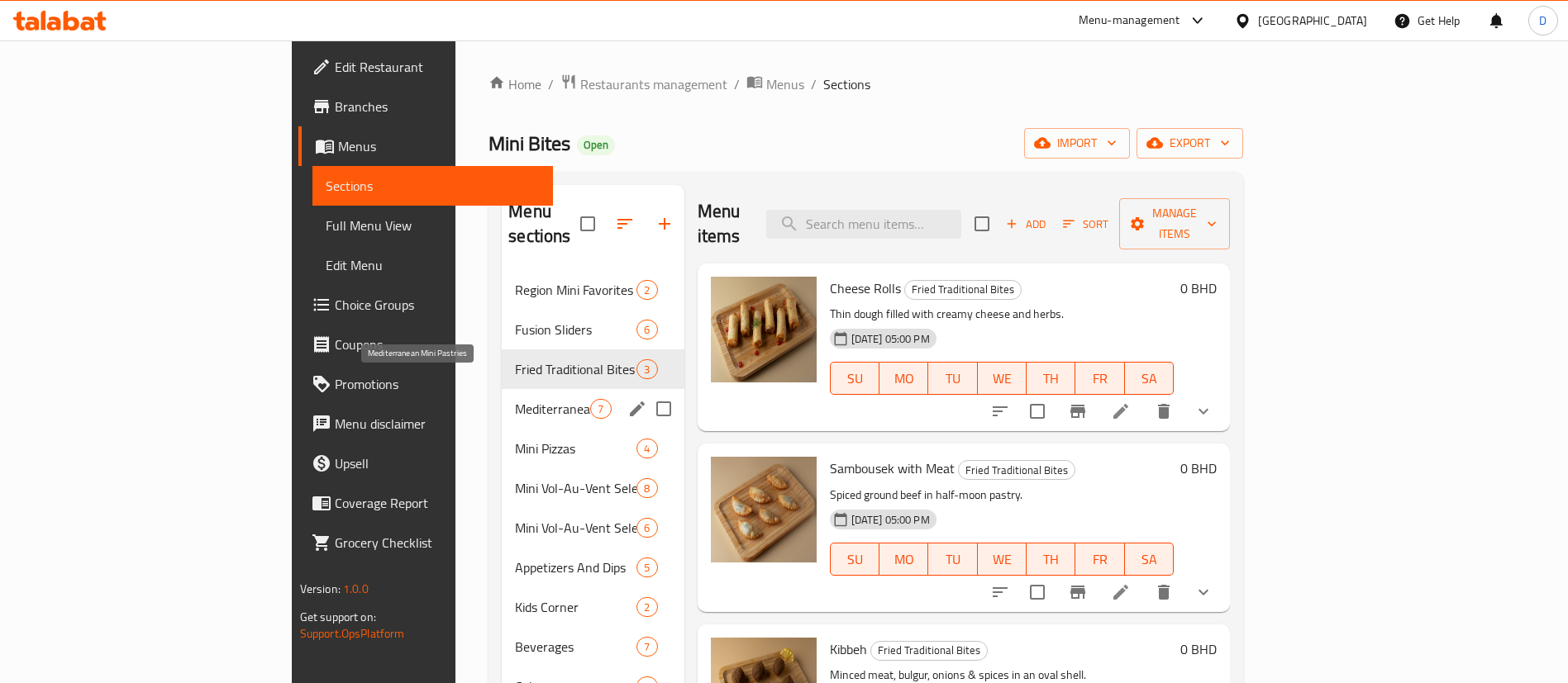
click at [515, 399] on span "Mediterranean Mini Pastries" at bounding box center [552, 409] width 75 height 20
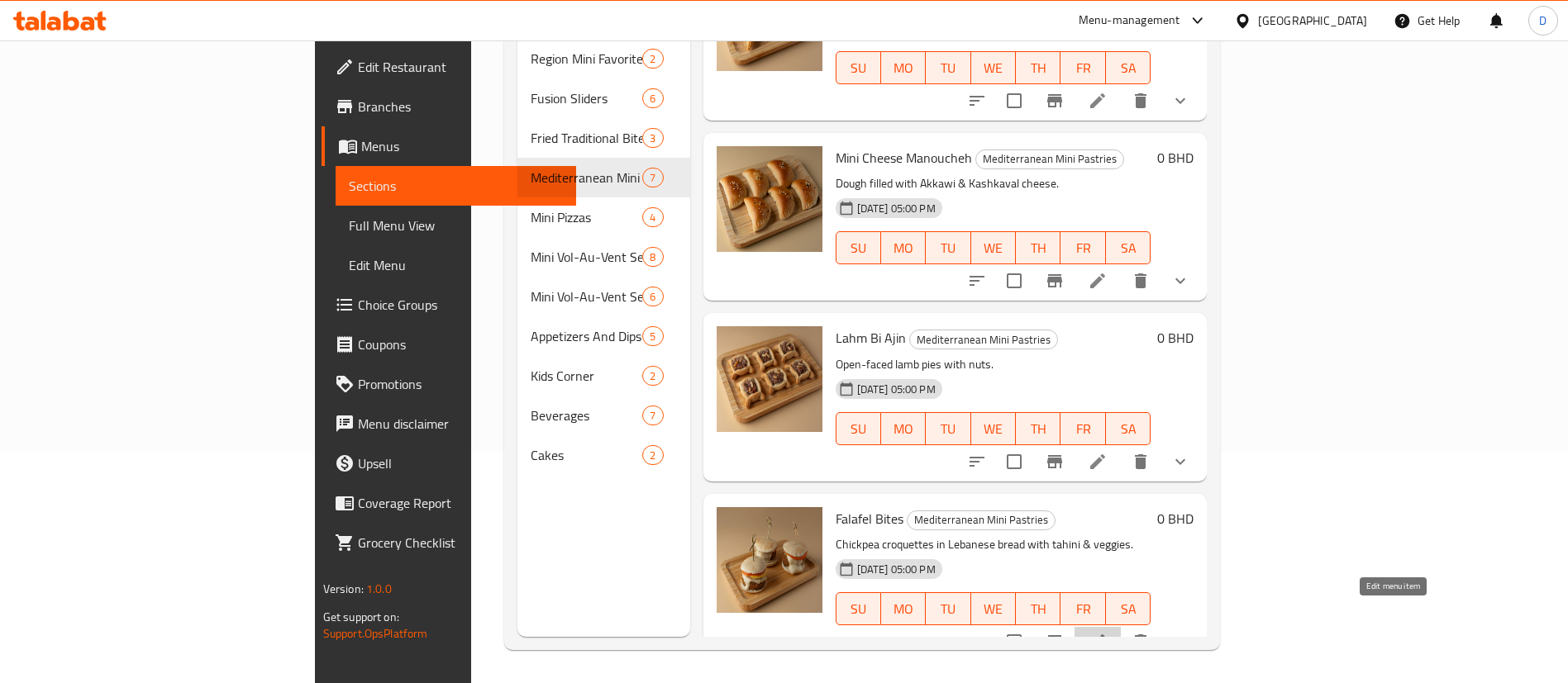
click at [1108, 632] on icon at bounding box center [1098, 642] width 20 height 20
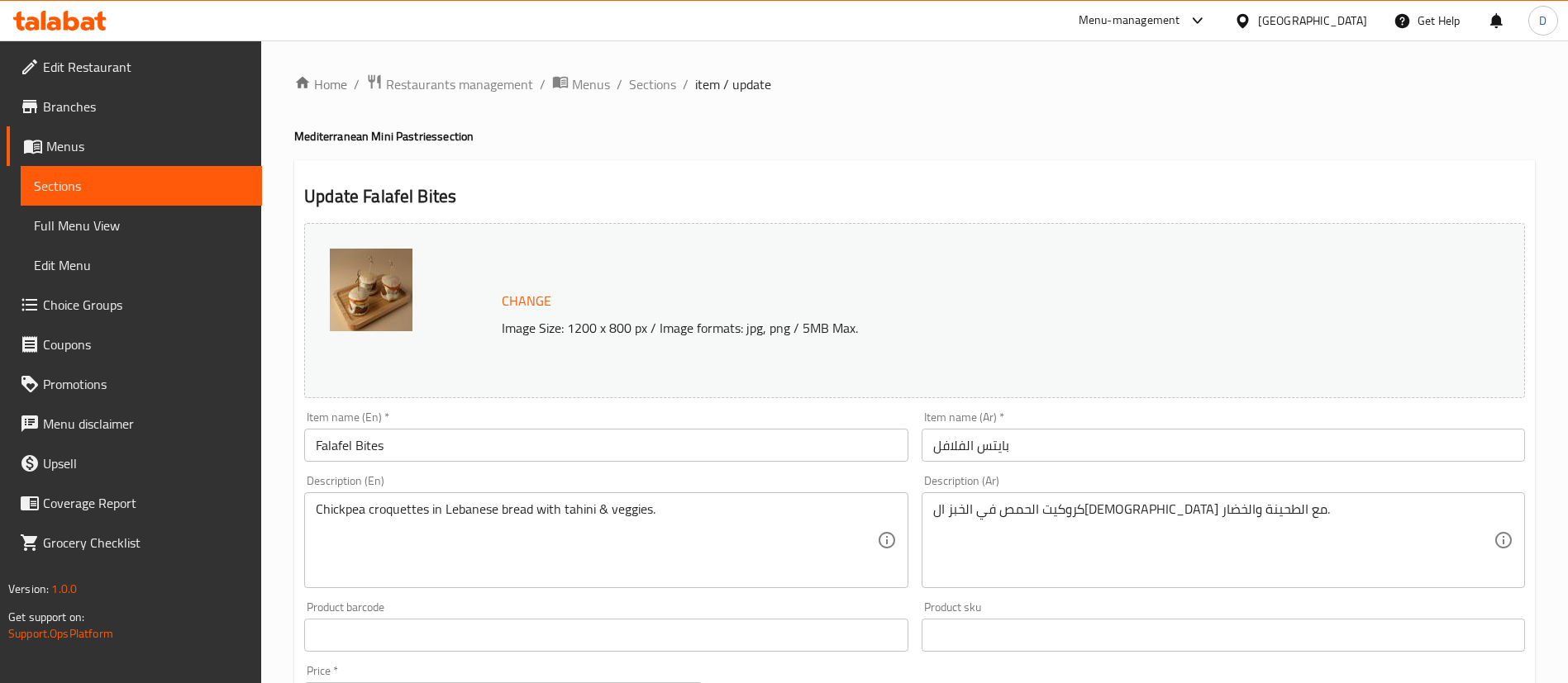
click at [675, 79] on ol "Home / Restaurants management / Menus / Sections / item / update" at bounding box center [914, 85] width 1240 height 22
click at [668, 83] on span "Sections" at bounding box center [653, 84] width 47 height 20
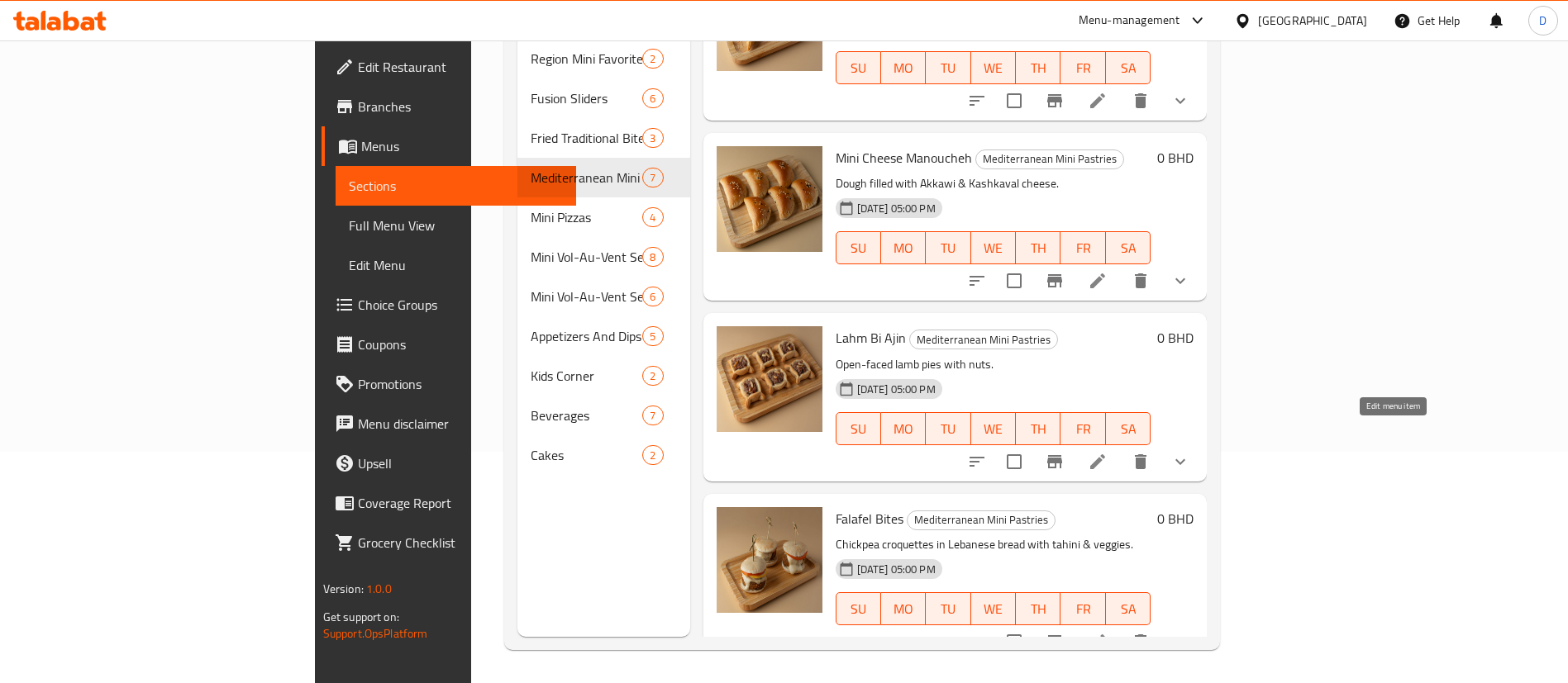
click at [1105, 455] on icon at bounding box center [1098, 462] width 15 height 15
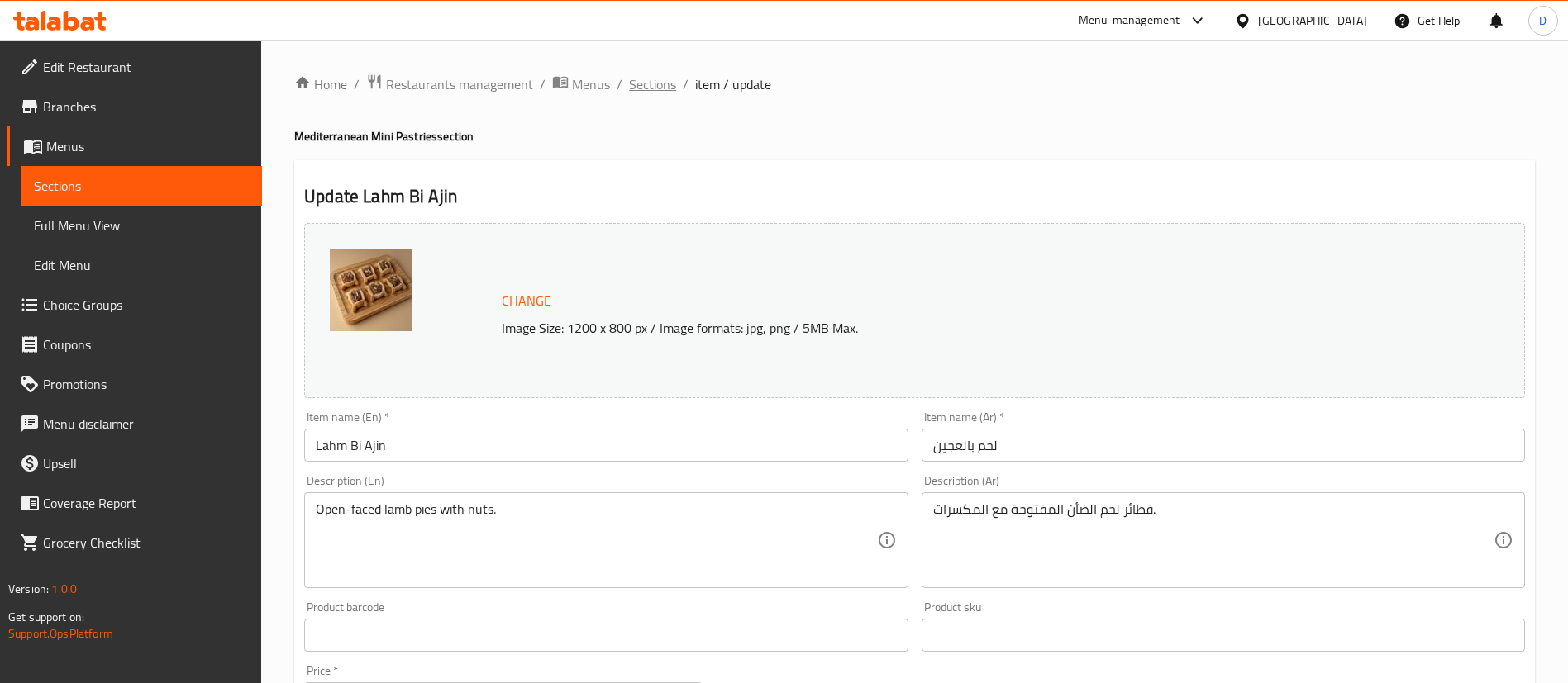
click at [645, 89] on span "Sections" at bounding box center [653, 84] width 47 height 20
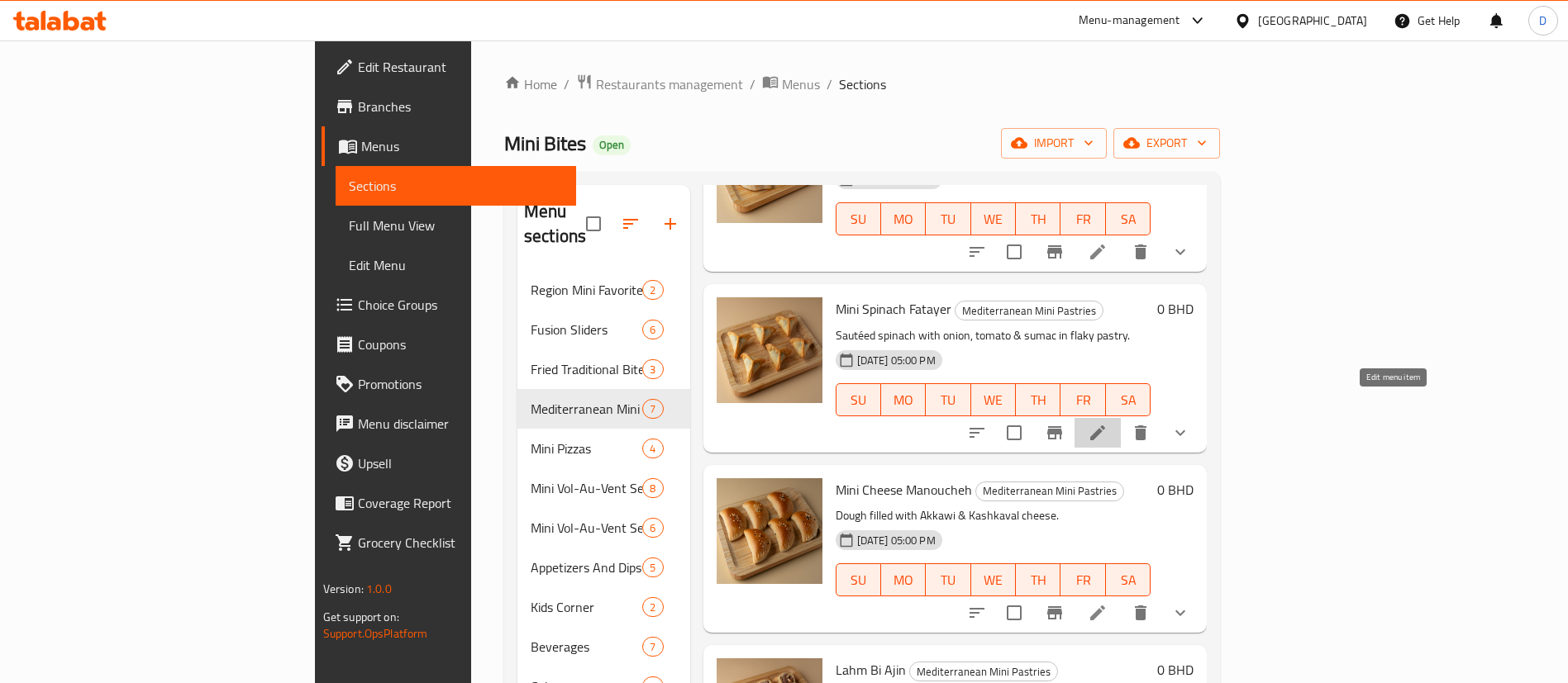
click at [1108, 423] on icon at bounding box center [1098, 433] width 20 height 20
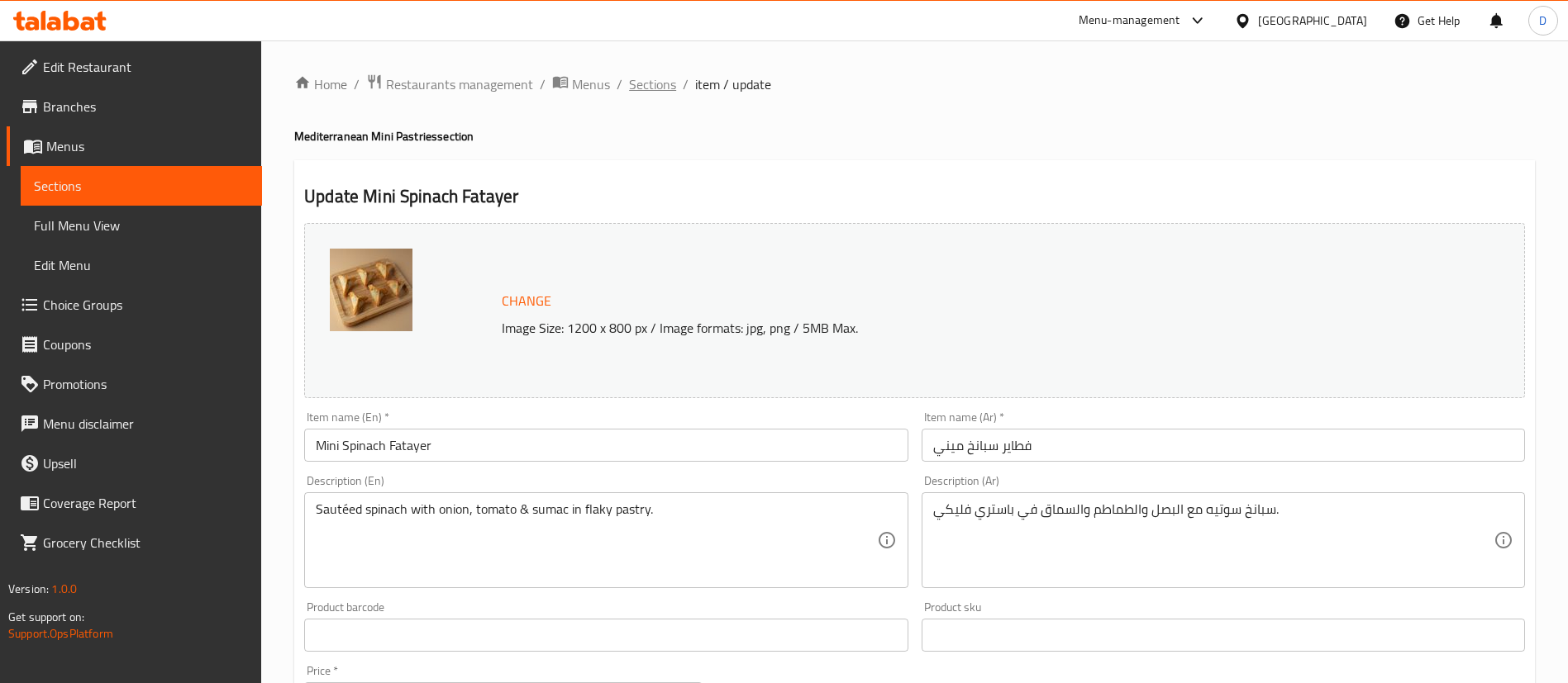
click at [657, 88] on span "Sections" at bounding box center [653, 84] width 47 height 20
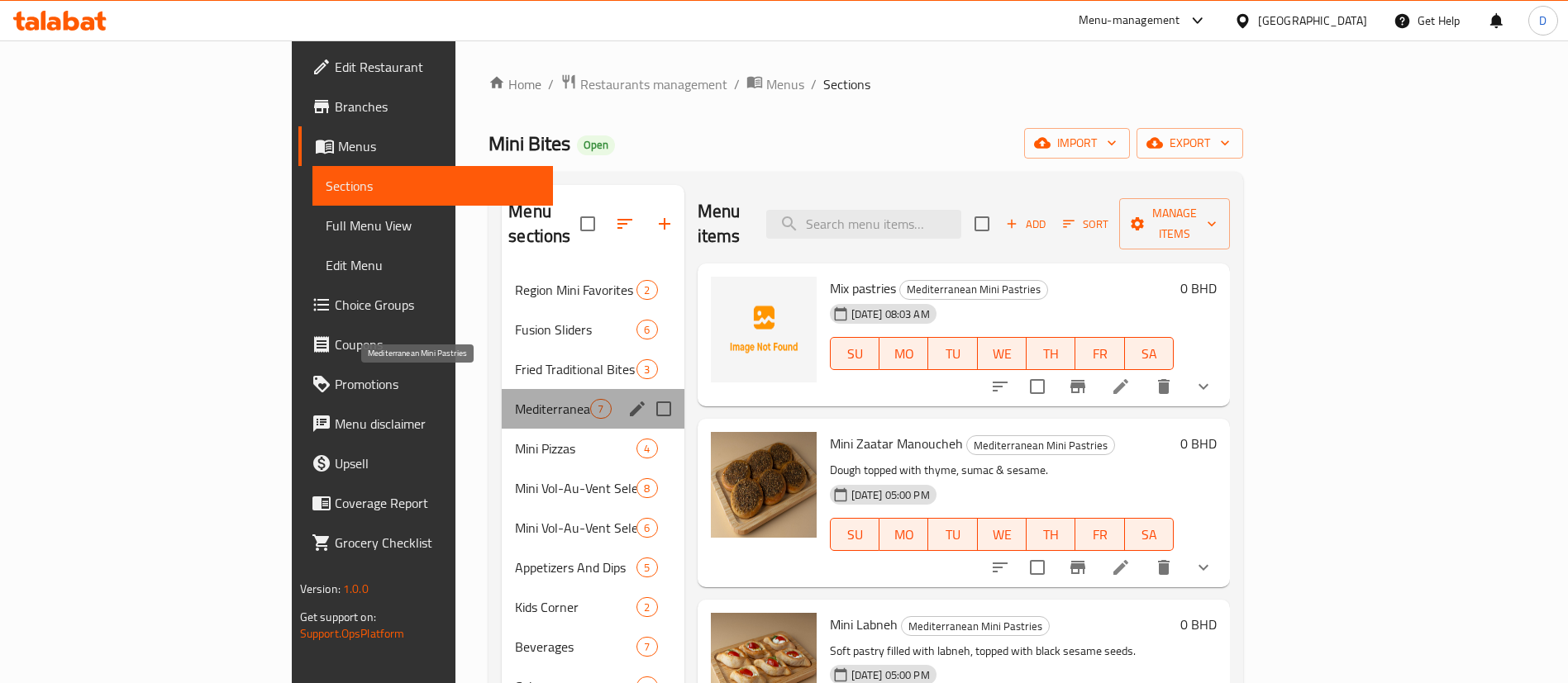
click at [515, 399] on span "Mediterranean Mini Pastries" at bounding box center [552, 409] width 75 height 20
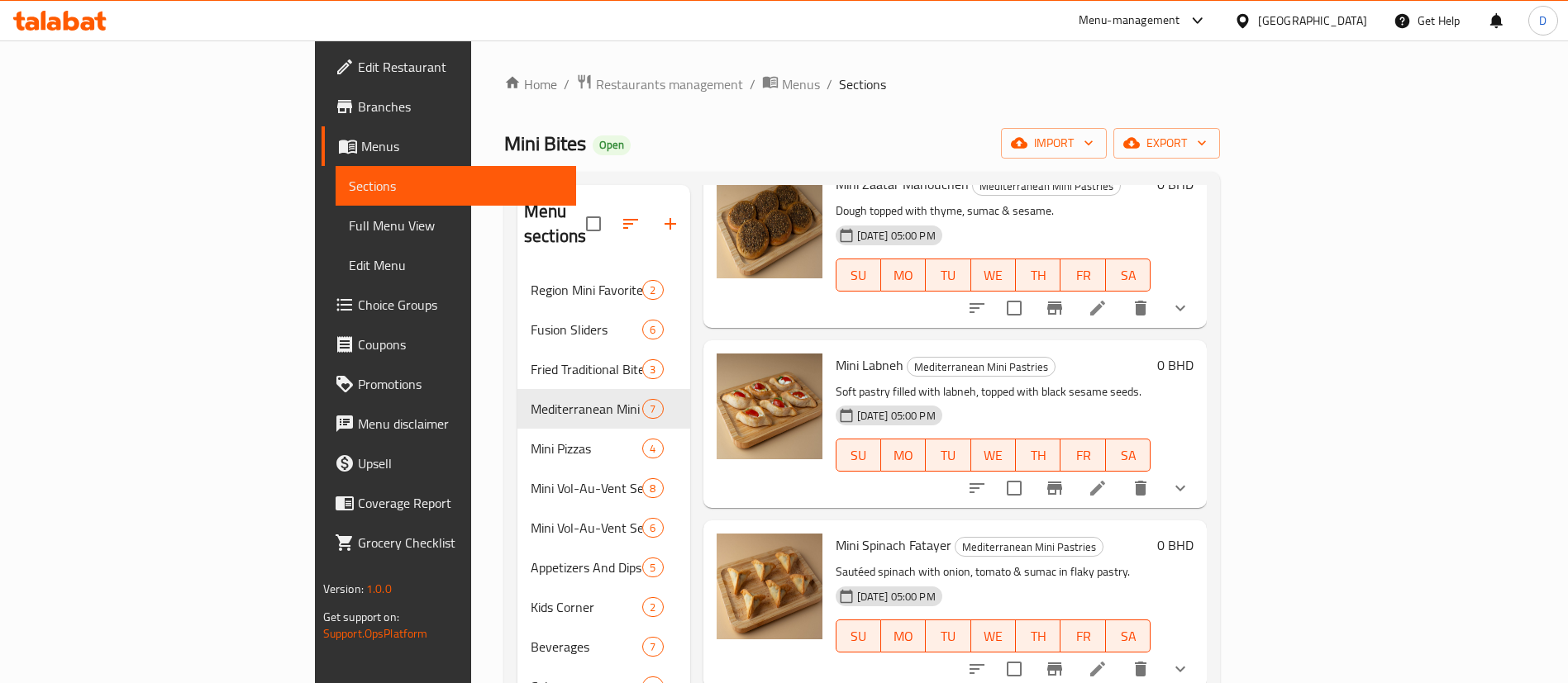
scroll to position [372, 0]
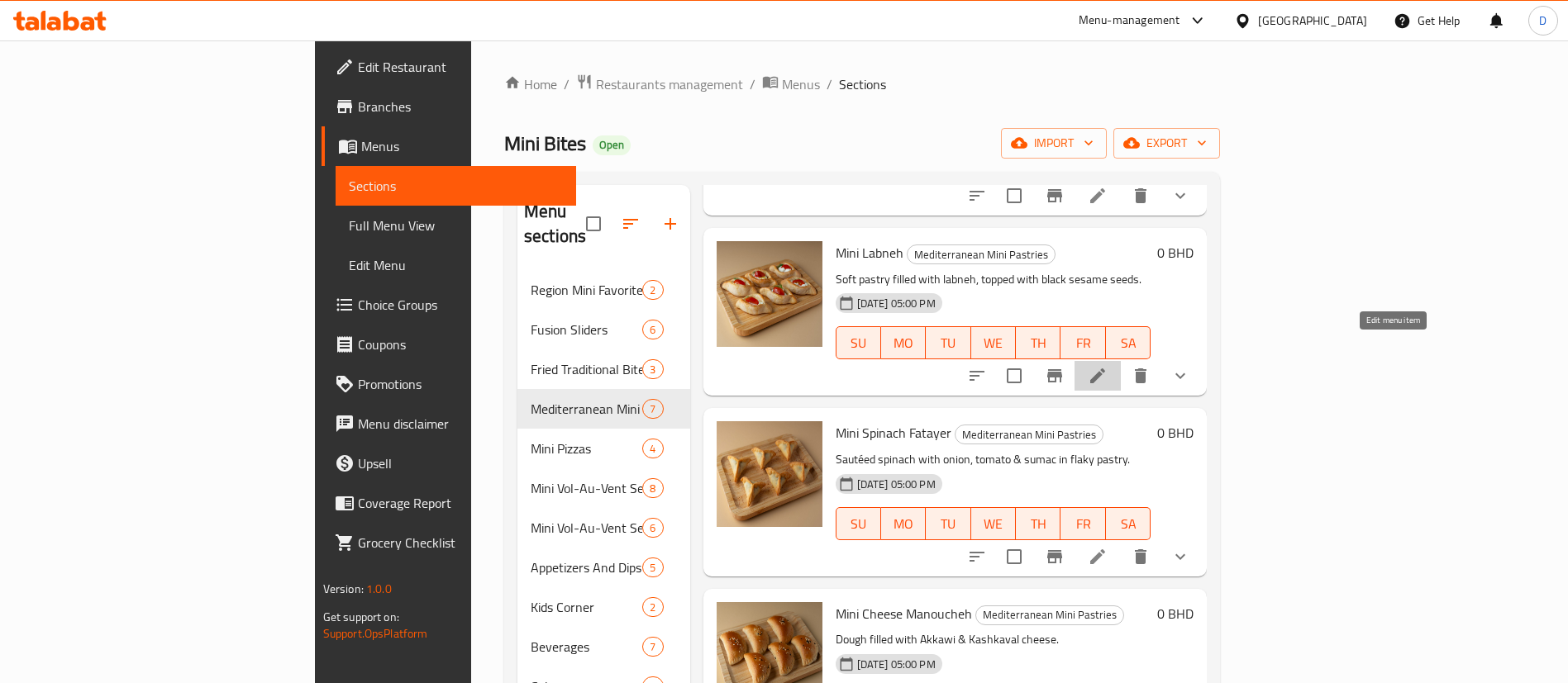
click at [1108, 366] on icon at bounding box center [1098, 376] width 20 height 20
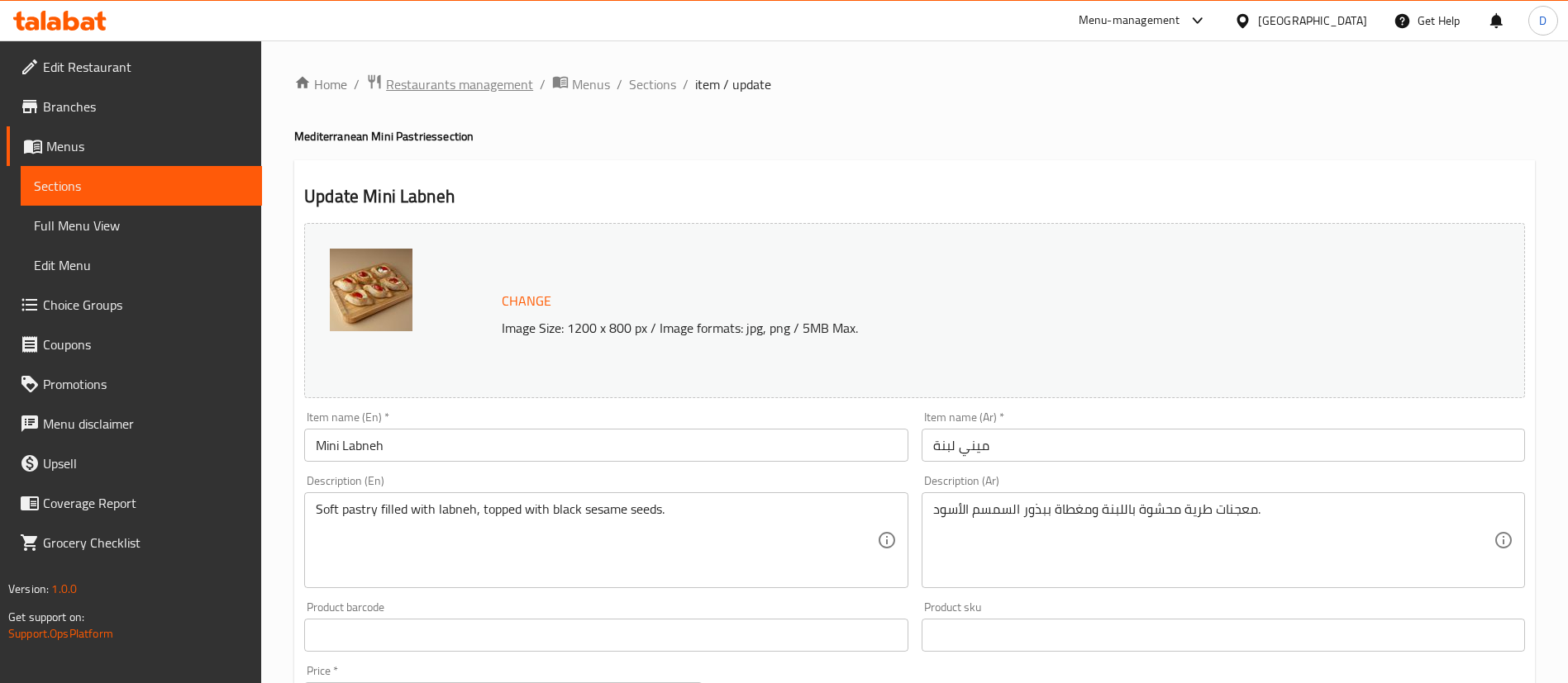
click at [513, 86] on span "Restaurants management" at bounding box center [459, 84] width 147 height 20
